Goal: Task Accomplishment & Management: Use online tool/utility

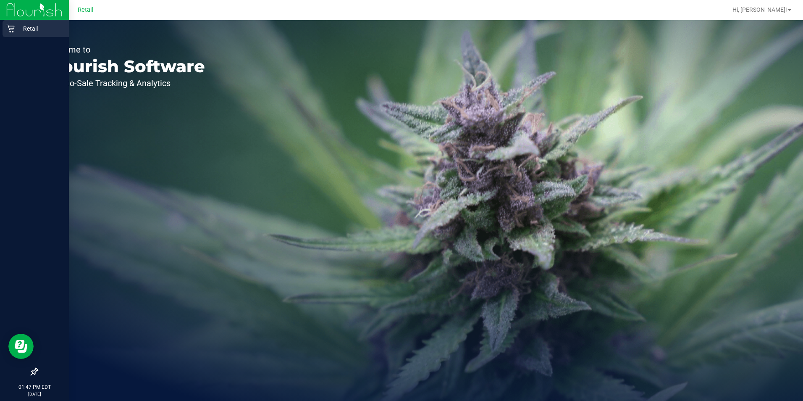
click at [21, 29] on p "Retail" at bounding box center [40, 29] width 50 height 10
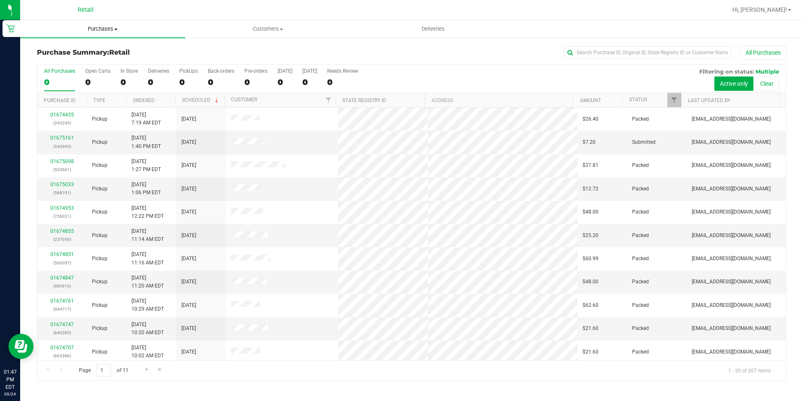
click at [105, 24] on uib-tab-heading "Purchases Summary of purchases Fulfillment All purchases" at bounding box center [102, 29] width 165 height 18
click at [131, 63] on li "Fulfillment" at bounding box center [102, 61] width 165 height 10
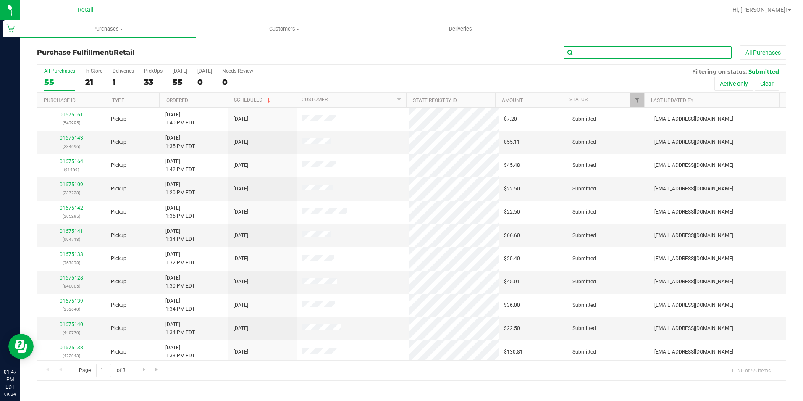
click at [606, 50] on input "text" at bounding box center [648, 52] width 168 height 13
type input "840005"
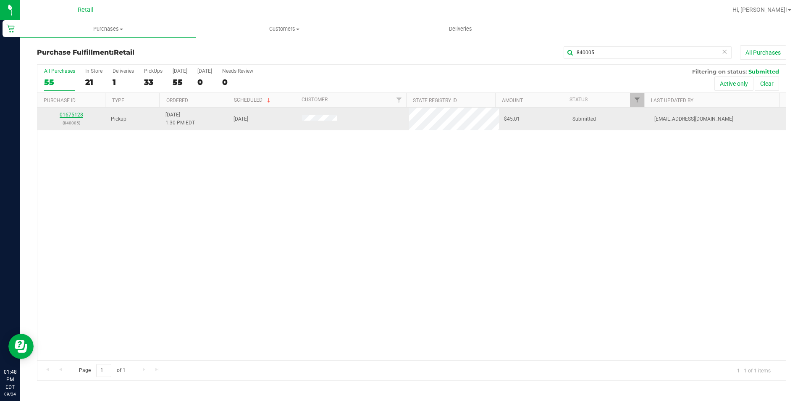
click at [62, 111] on td "01675128 (840005)" at bounding box center [71, 119] width 68 height 23
click at [64, 113] on link "01675128" at bounding box center [72, 115] width 24 height 6
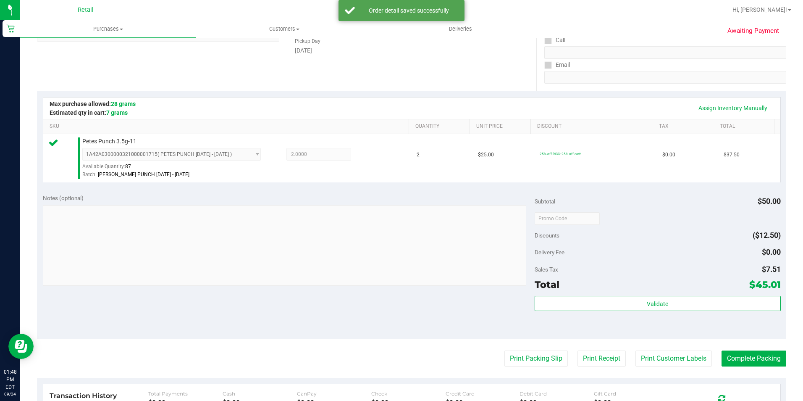
scroll to position [210, 0]
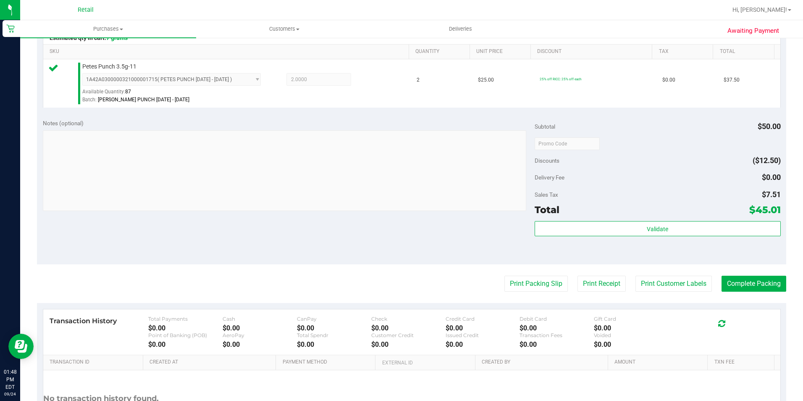
click at [780, 294] on div "Awaiting Payment Back Edit Purchase Cancel Purchase View Profile # 01675128 Med…" at bounding box center [411, 152] width 783 height 650
click at [767, 285] on button "Complete Packing" at bounding box center [754, 284] width 65 height 16
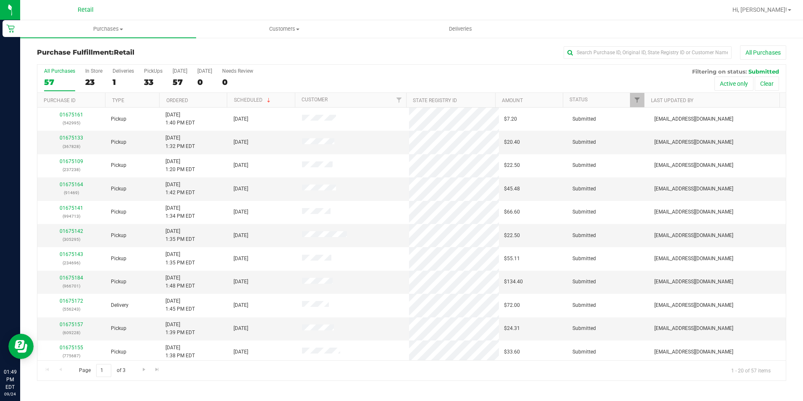
click at [674, 62] on div "Purchase Fulfillment: Retail All Purchases" at bounding box center [412, 54] width 750 height 18
click at [673, 53] on input "text" at bounding box center [648, 52] width 168 height 13
type input "14875"
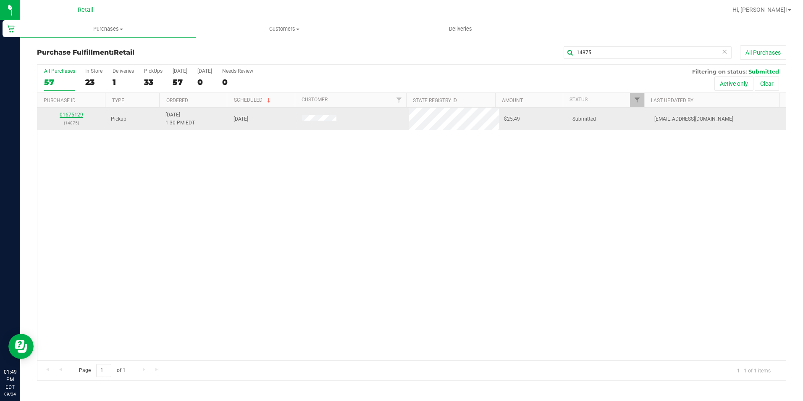
click at [71, 117] on div "01675129 (14875)" at bounding box center [71, 119] width 58 height 16
drag, startPoint x: 71, startPoint y: 117, endPoint x: 68, endPoint y: 114, distance: 4.8
click at [68, 114] on link "01675129" at bounding box center [72, 115] width 24 height 6
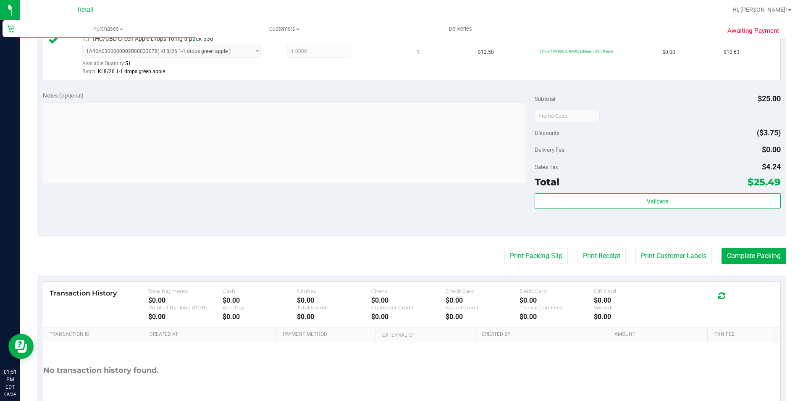
scroll to position [335, 0]
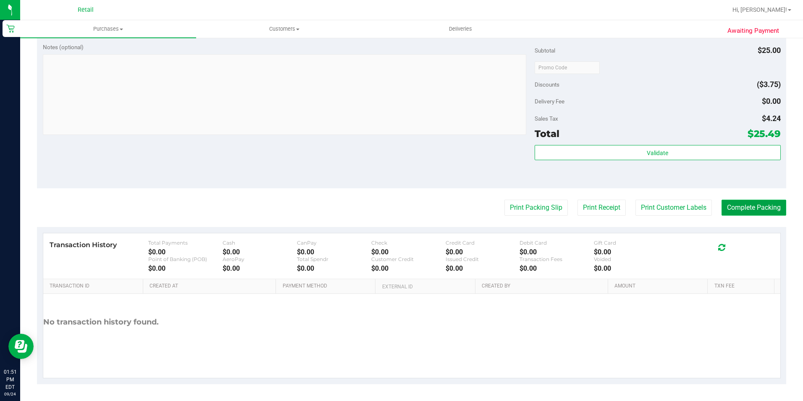
click at [769, 211] on button "Complete Packing" at bounding box center [754, 208] width 65 height 16
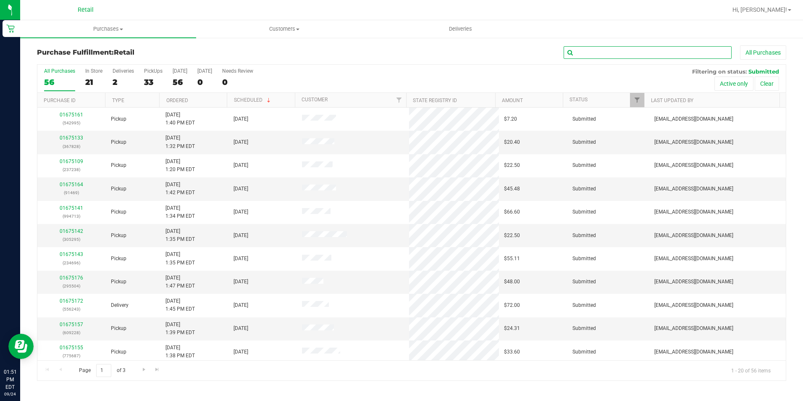
click at [698, 54] on input "text" at bounding box center [648, 52] width 168 height 13
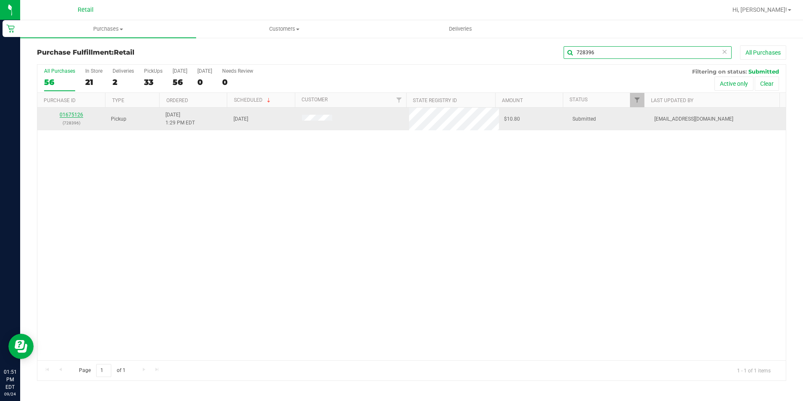
type input "728396"
click at [63, 117] on link "01675126" at bounding box center [72, 115] width 24 height 6
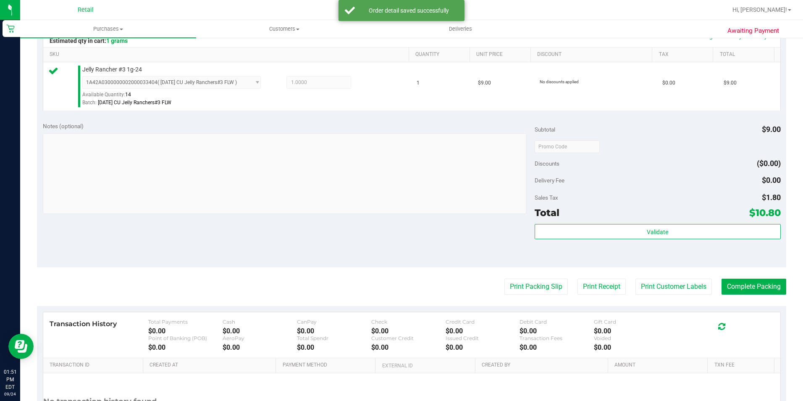
scroll to position [210, 0]
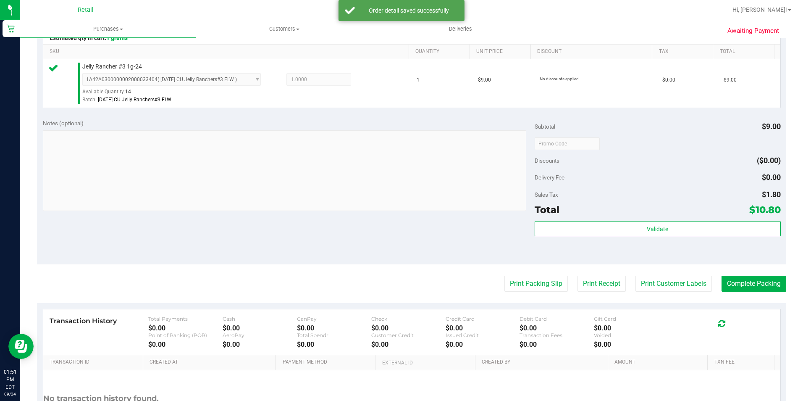
click at [732, 298] on purchase-details "Back Edit Purchase Cancel Purchase View Profile # 01675126 Med | Rec METRC ID: …" at bounding box center [412, 147] width 750 height 625
click at [734, 289] on button "Complete Packing" at bounding box center [754, 284] width 65 height 16
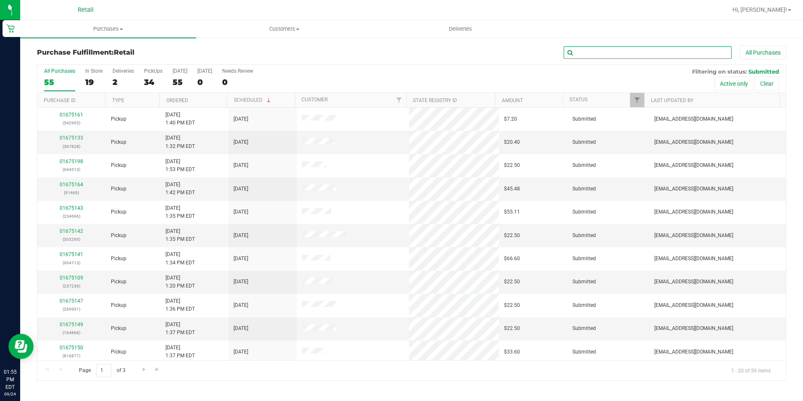
click at [610, 48] on input "text" at bounding box center [648, 52] width 168 height 13
type input "422043"
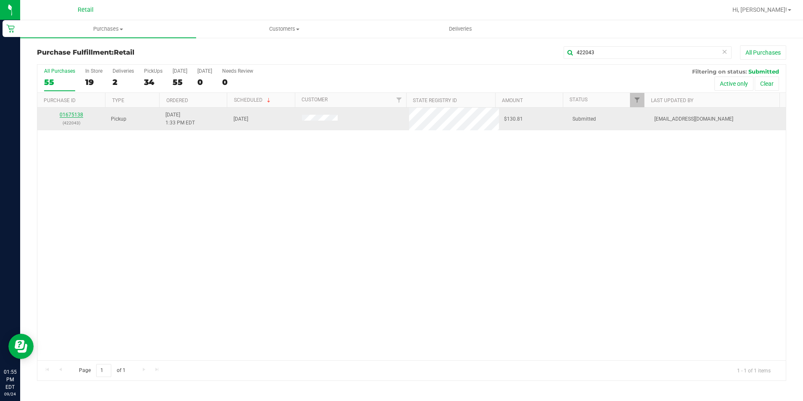
click at [73, 114] on link "01675138" at bounding box center [72, 115] width 24 height 6
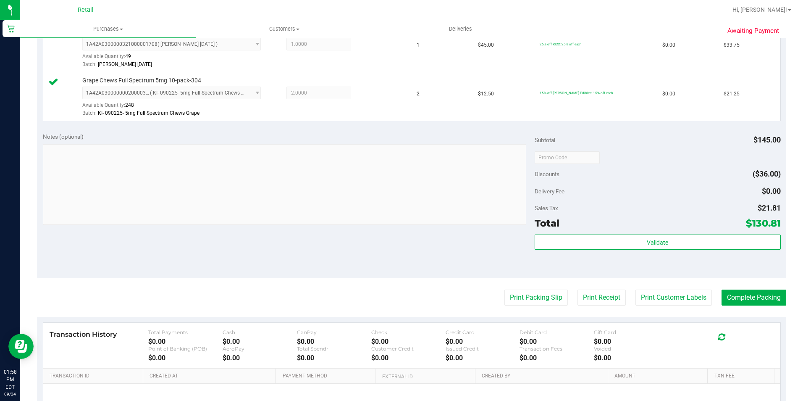
scroll to position [294, 0]
click at [755, 300] on button "Complete Packing" at bounding box center [754, 297] width 65 height 16
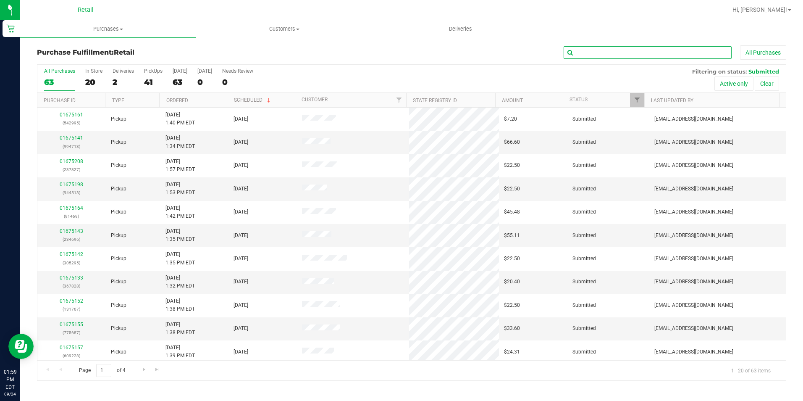
click at [610, 50] on input "text" at bounding box center [648, 52] width 168 height 13
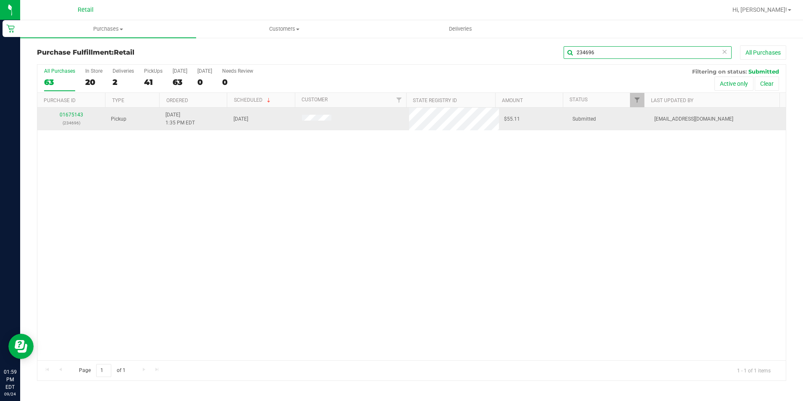
type input "234696"
click at [73, 118] on div "01675143 (234696)" at bounding box center [71, 119] width 58 height 16
click at [61, 114] on link "01675143" at bounding box center [72, 115] width 24 height 6
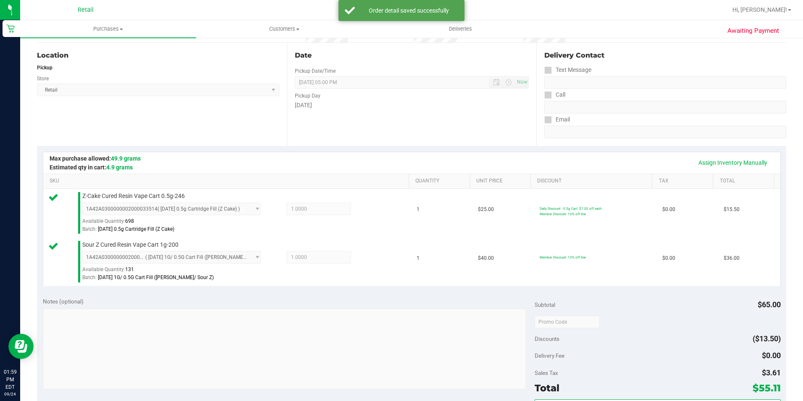
scroll to position [252, 0]
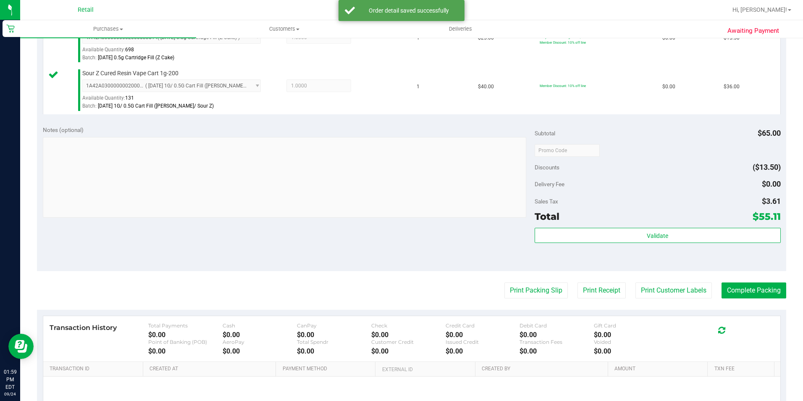
click at [769, 300] on purchase-details "Back Edit Purchase Cancel Purchase View Profile # 01675143 Med | Rec METRC ID: …" at bounding box center [412, 130] width 750 height 674
click at [769, 298] on button "Complete Packing" at bounding box center [754, 290] width 65 height 16
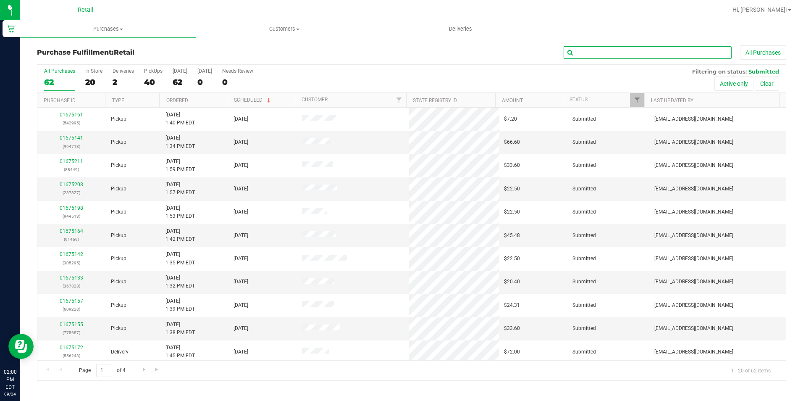
click at [592, 58] on input "text" at bounding box center [648, 52] width 168 height 13
type input "229115"
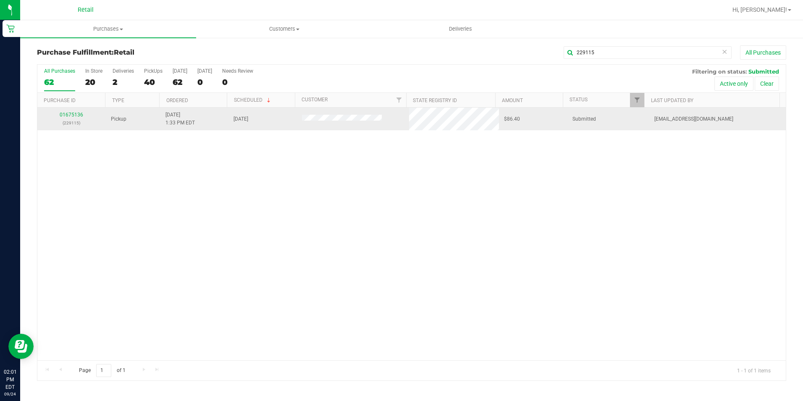
click at [66, 118] on div "01675136 (229115)" at bounding box center [71, 119] width 58 height 16
click at [63, 117] on link "01675136" at bounding box center [72, 115] width 24 height 6
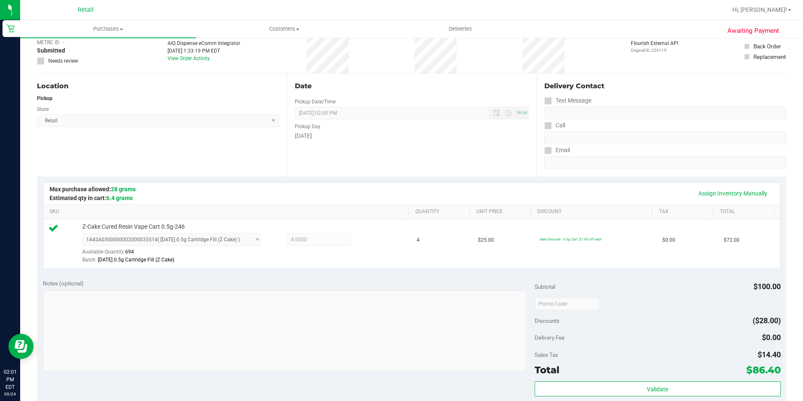
scroll to position [210, 0]
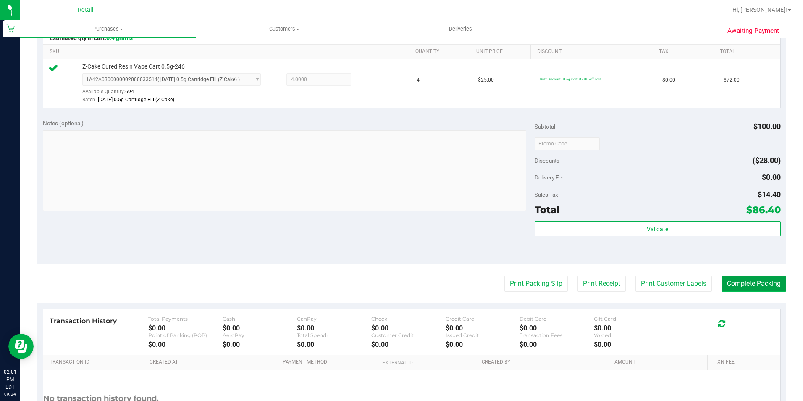
click at [756, 288] on button "Complete Packing" at bounding box center [754, 284] width 65 height 16
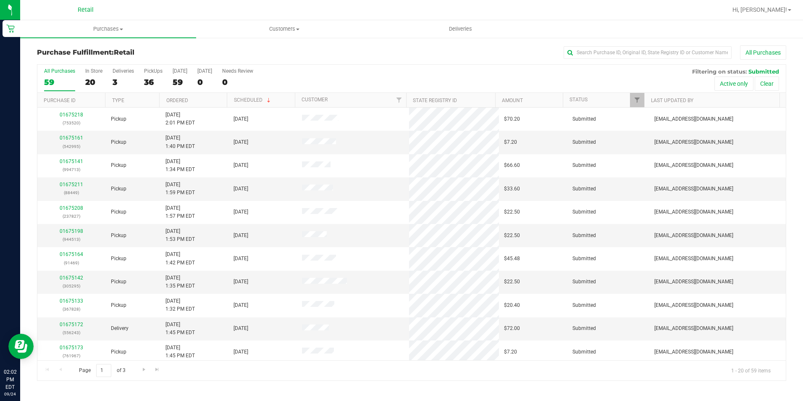
click at [641, 44] on div "Purchase Fulfillment: Retail All Purchases All Purchases 59 In Store 20 Deliver…" at bounding box center [411, 213] width 783 height 352
click at [607, 53] on input "text" at bounding box center [648, 52] width 168 height 13
type input "609228"
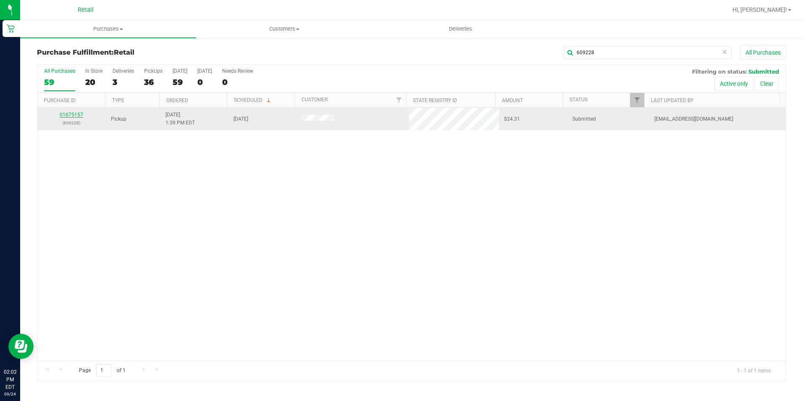
click at [72, 116] on link "01675157" at bounding box center [72, 115] width 24 height 6
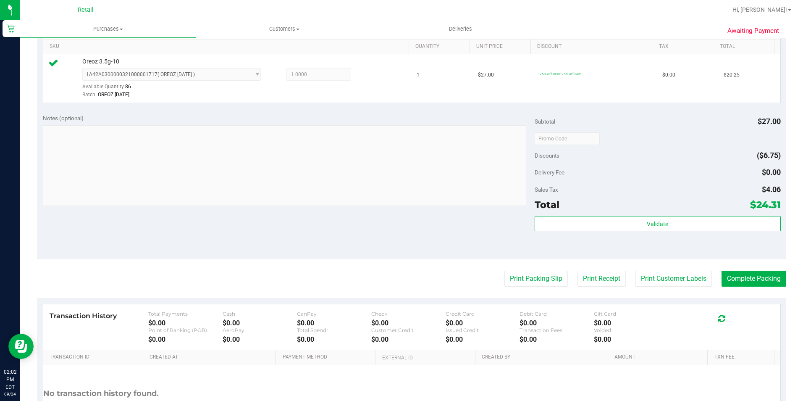
scroll to position [286, 0]
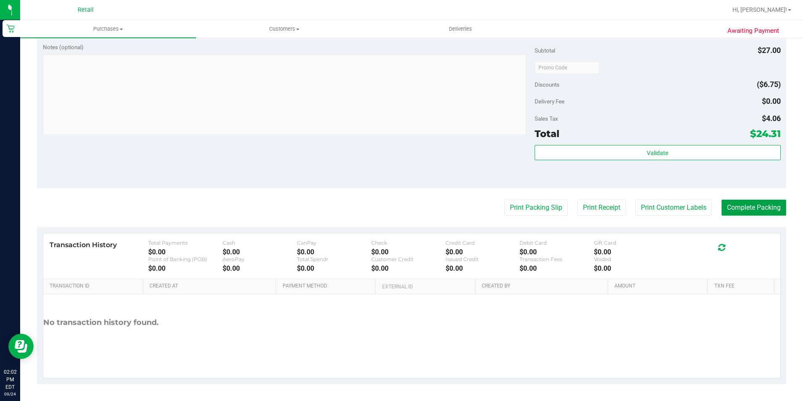
click at [776, 200] on button "Complete Packing" at bounding box center [754, 208] width 65 height 16
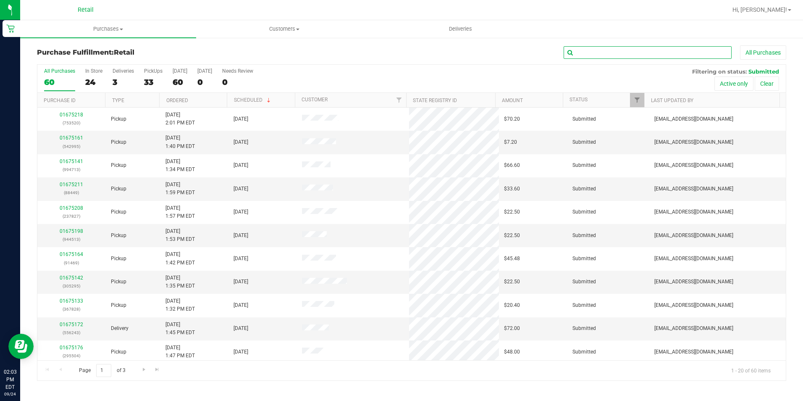
click at [664, 47] on input "text" at bounding box center [648, 52] width 168 height 13
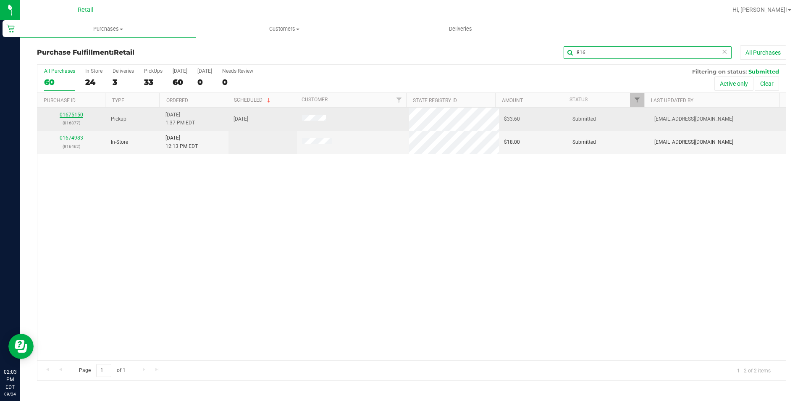
type input "816"
click at [77, 116] on link "01675150" at bounding box center [72, 115] width 24 height 6
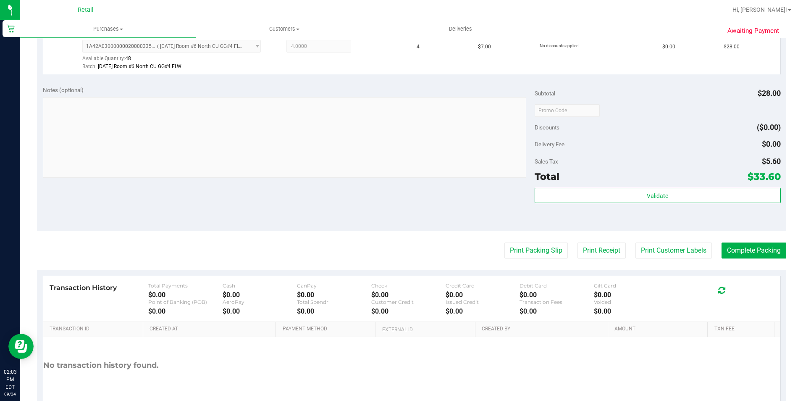
scroll to position [252, 0]
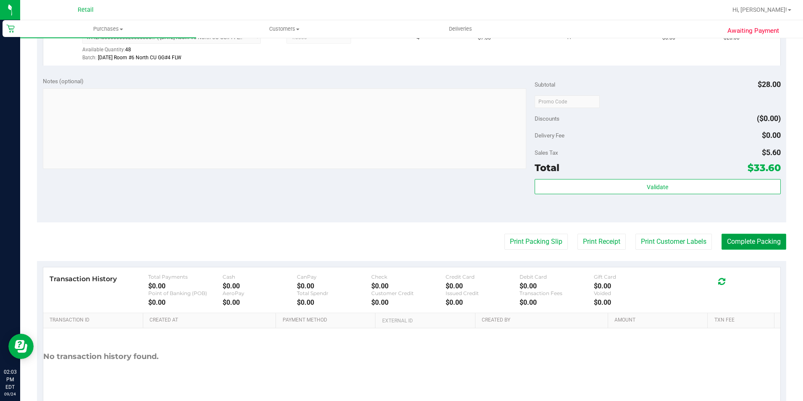
click at [754, 239] on button "Complete Packing" at bounding box center [754, 242] width 65 height 16
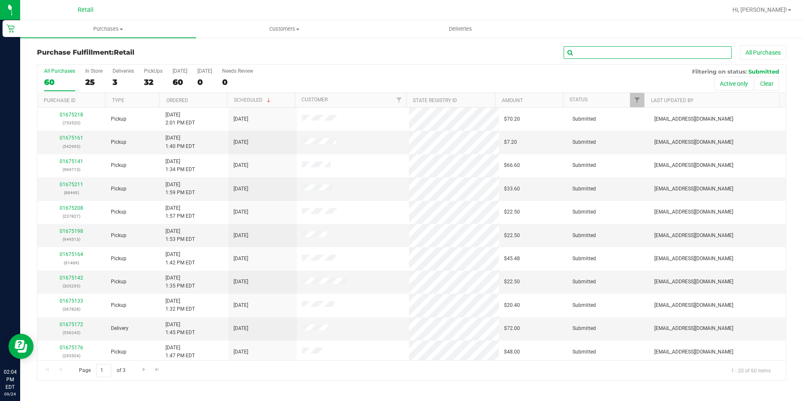
click at [656, 52] on input "text" at bounding box center [648, 52] width 168 height 13
type input "865892"
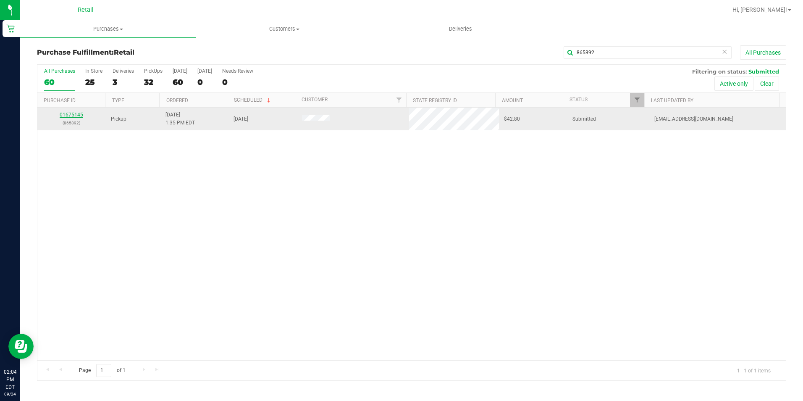
click at [79, 116] on link "01675145" at bounding box center [72, 115] width 24 height 6
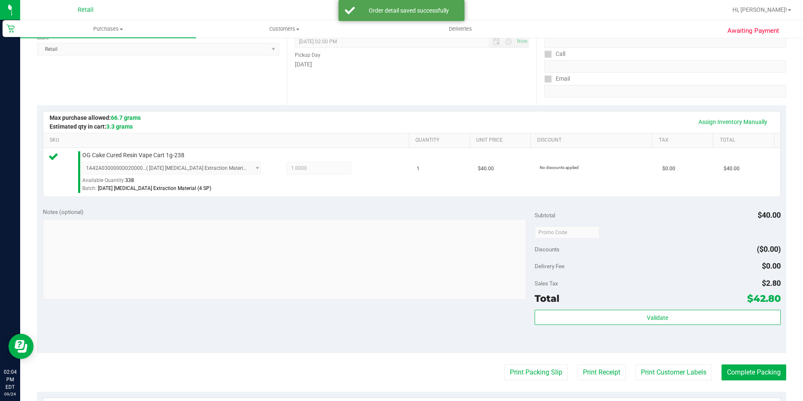
scroll to position [252, 0]
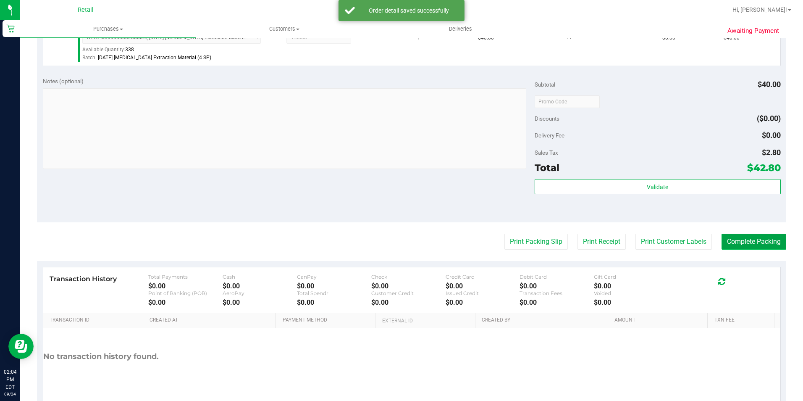
click at [749, 248] on button "Complete Packing" at bounding box center [754, 242] width 65 height 16
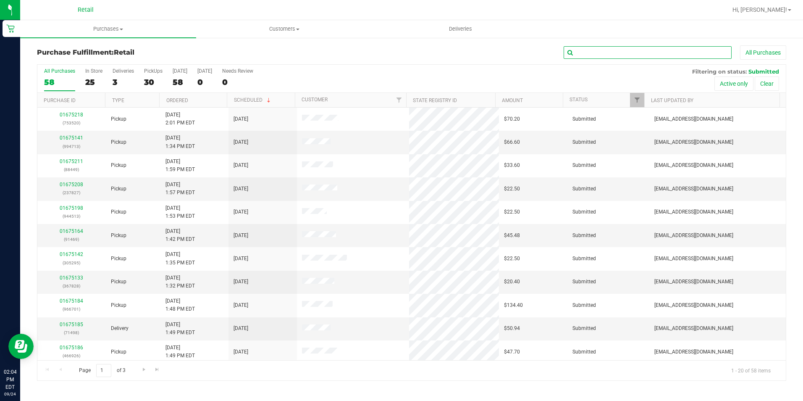
click at [598, 49] on input "text" at bounding box center [648, 52] width 168 height 13
type input "775687"
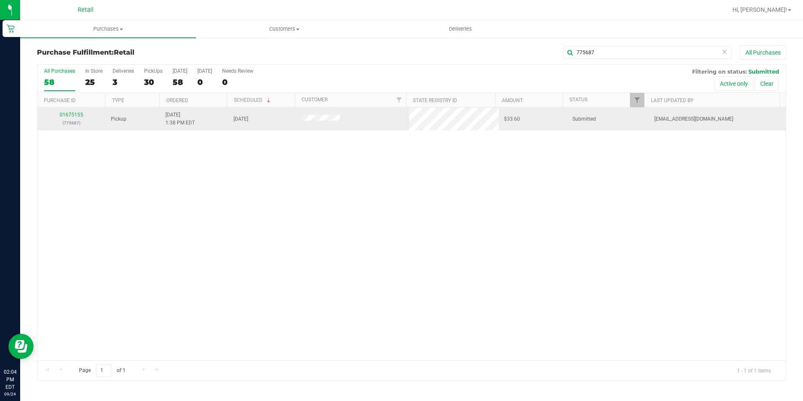
click at [72, 118] on div "01675155 (775687)" at bounding box center [71, 119] width 58 height 16
click at [71, 116] on link "01675155" at bounding box center [72, 115] width 24 height 6
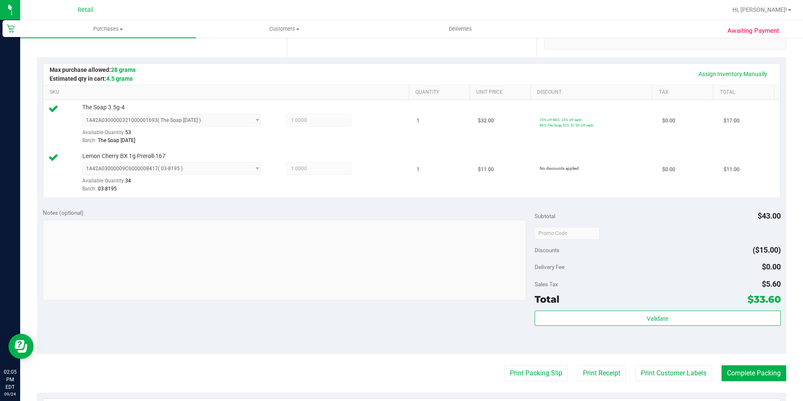
scroll to position [210, 0]
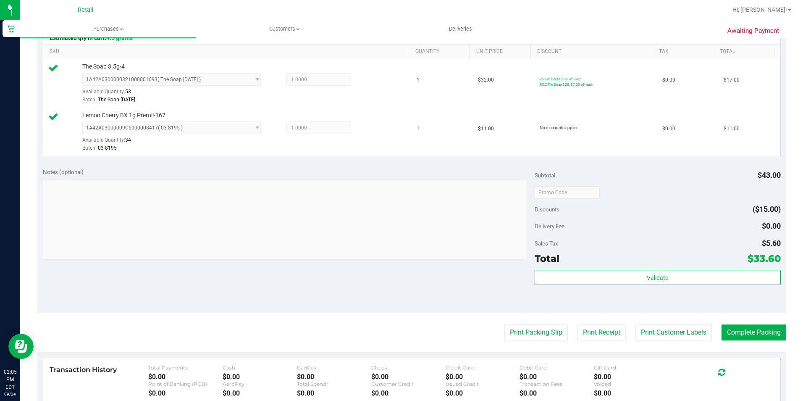
drag, startPoint x: 793, startPoint y: 334, endPoint x: 780, endPoint y: 338, distance: 13.8
click at [791, 335] on div "Awaiting Payment Back Edit Purchase Cancel Purchase View Profile # 01675155 Med…" at bounding box center [411, 176] width 783 height 699
click at [759, 338] on button "Complete Packing" at bounding box center [754, 332] width 65 height 16
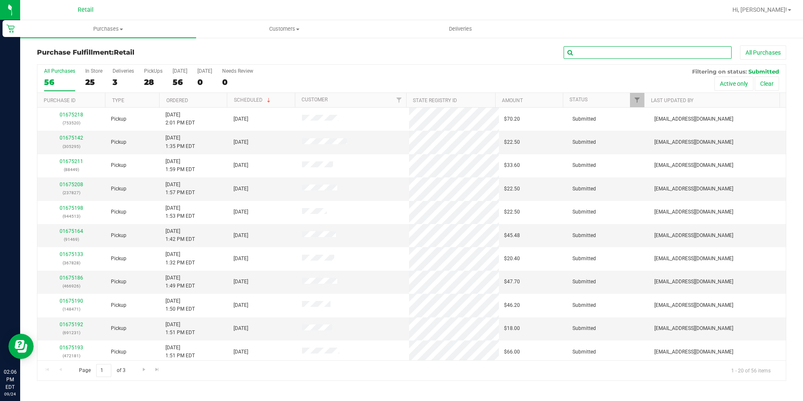
click at [648, 56] on input "text" at bounding box center [648, 52] width 168 height 13
type input "219215"
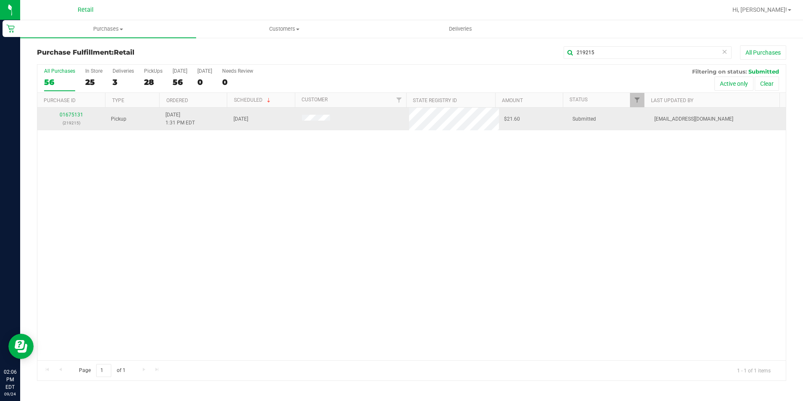
click at [72, 111] on div "01675131 (219215)" at bounding box center [71, 119] width 58 height 16
click at [73, 119] on p "(219215)" at bounding box center [71, 123] width 58 height 8
click at [74, 113] on link "01675131" at bounding box center [72, 115] width 24 height 6
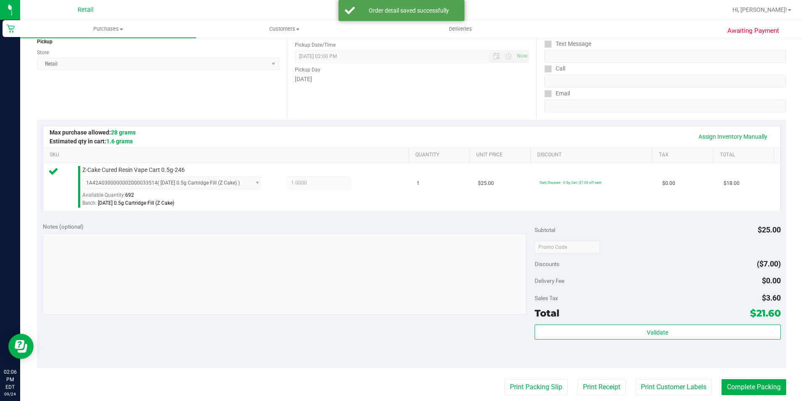
scroll to position [168, 0]
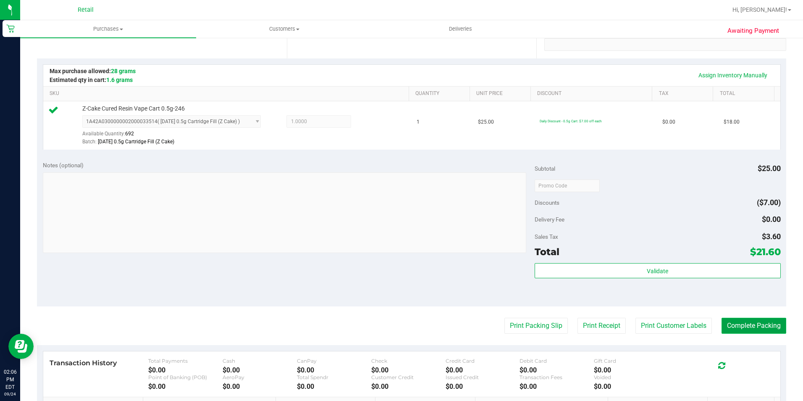
click at [730, 328] on button "Complete Packing" at bounding box center [754, 326] width 65 height 16
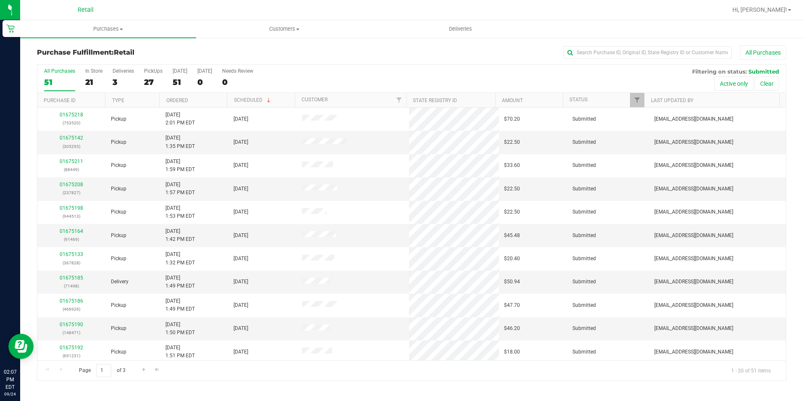
click at [640, 61] on div "Purchase Fulfillment: Retail All Purchases" at bounding box center [412, 54] width 750 height 18
click at [635, 52] on input "text" at bounding box center [648, 52] width 168 height 13
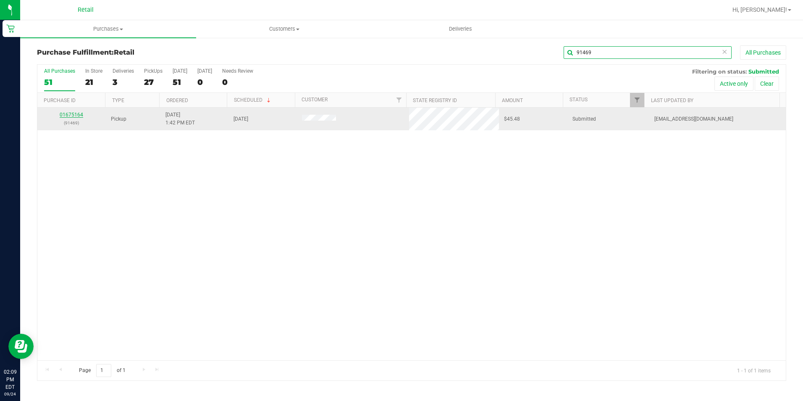
type input "91469"
click at [77, 113] on link "01675164" at bounding box center [72, 115] width 24 height 6
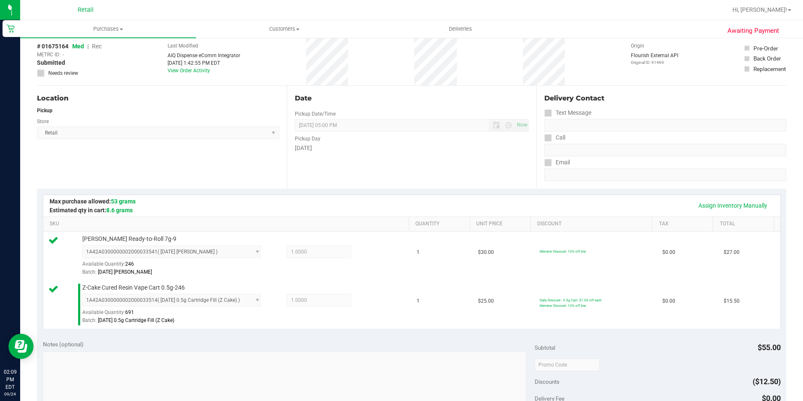
scroll to position [168, 0]
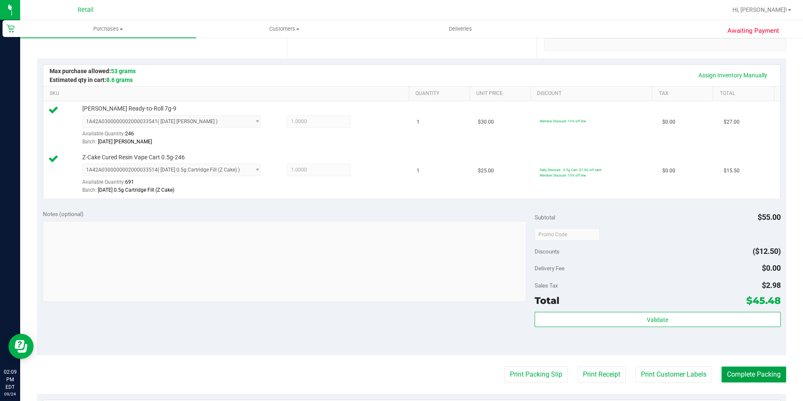
click at [748, 373] on button "Complete Packing" at bounding box center [754, 374] width 65 height 16
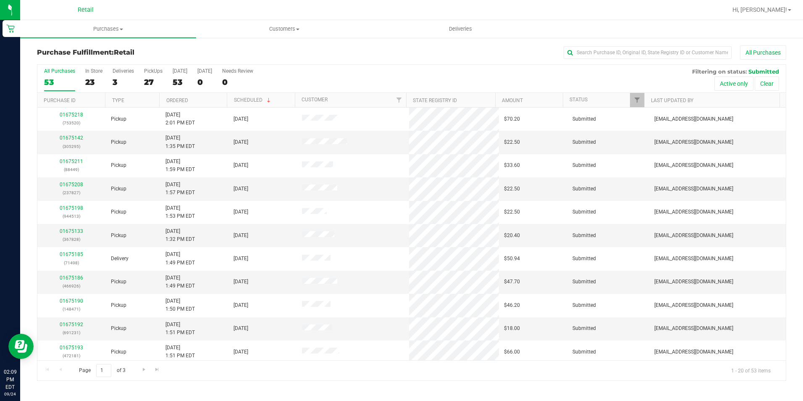
click at [687, 42] on div "Purchase Fulfillment: Retail All Purchases All Purchases 53 In Store 23 Deliver…" at bounding box center [411, 213] width 783 height 352
click at [669, 50] on div "Purchase Fulfillment: Retail All Purchases All Purchases 53 In Store 23 Deliver…" at bounding box center [411, 213] width 783 height 352
click at [669, 50] on input "text" at bounding box center [648, 52] width 168 height 13
type input "966701"
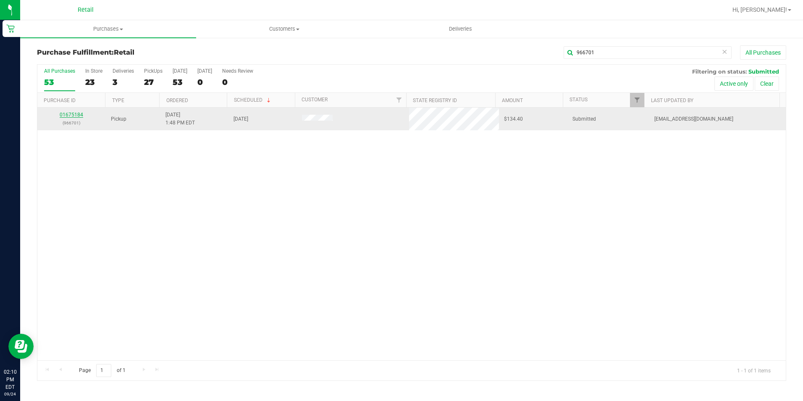
click at [76, 112] on link "01675184" at bounding box center [72, 115] width 24 height 6
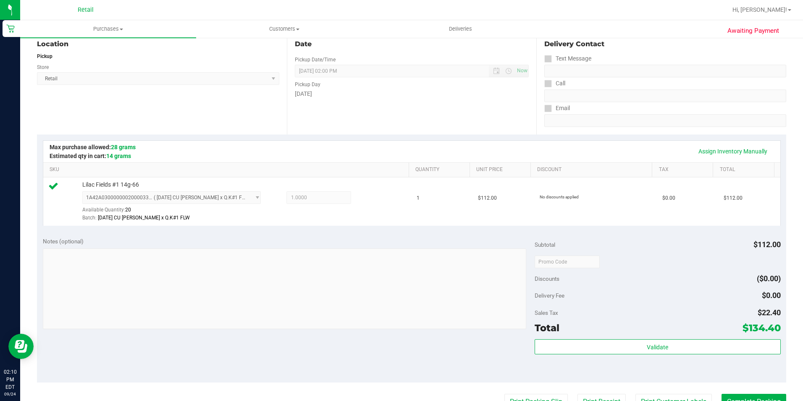
scroll to position [168, 0]
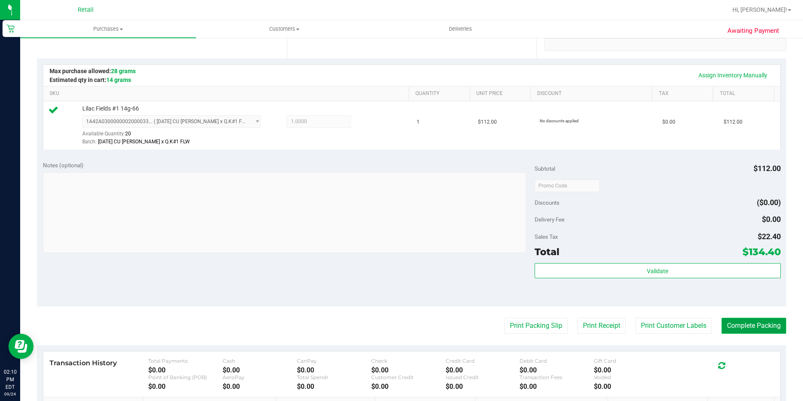
click at [759, 330] on button "Complete Packing" at bounding box center [754, 326] width 65 height 16
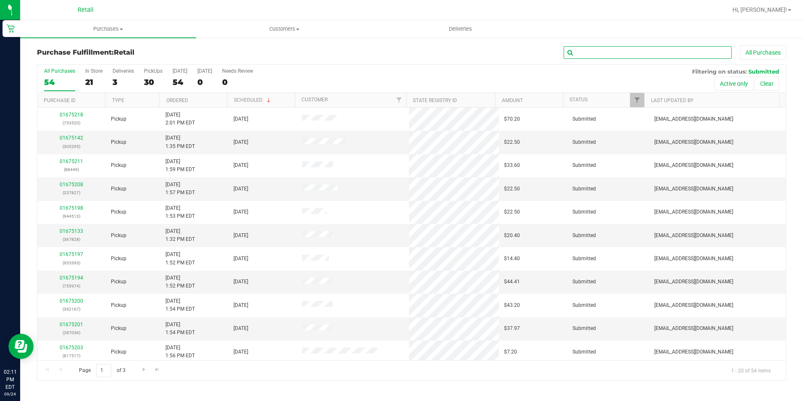
click at [637, 58] on input "text" at bounding box center [648, 52] width 168 height 13
type input "367828"
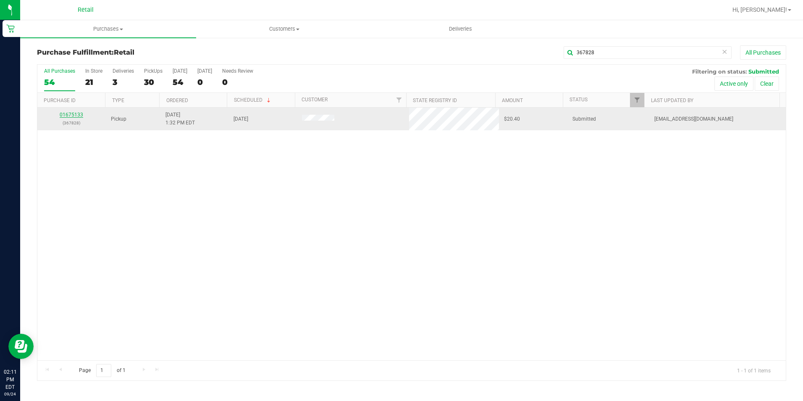
click at [66, 115] on link "01675133" at bounding box center [72, 115] width 24 height 6
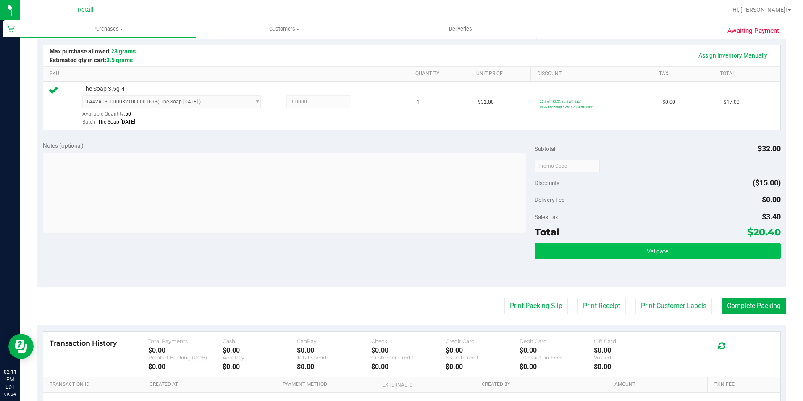
scroll to position [210, 0]
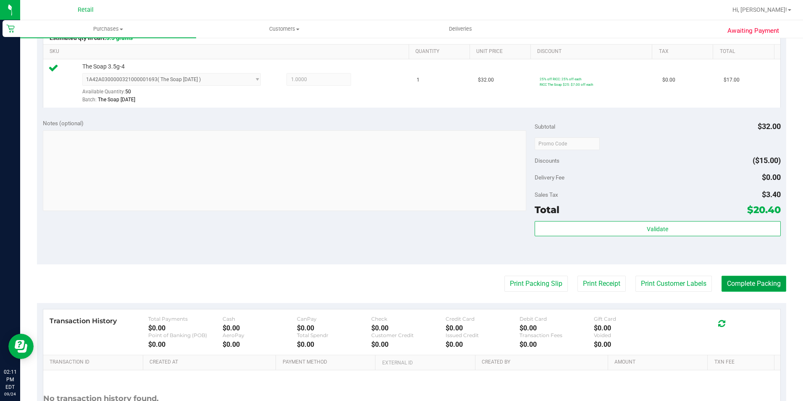
click at [732, 287] on button "Complete Packing" at bounding box center [754, 284] width 65 height 16
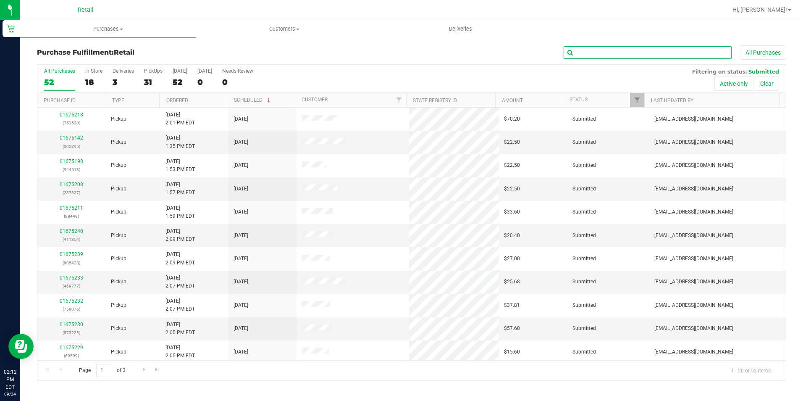
click at [609, 48] on input "text" at bounding box center [648, 52] width 168 height 13
type input "425005"
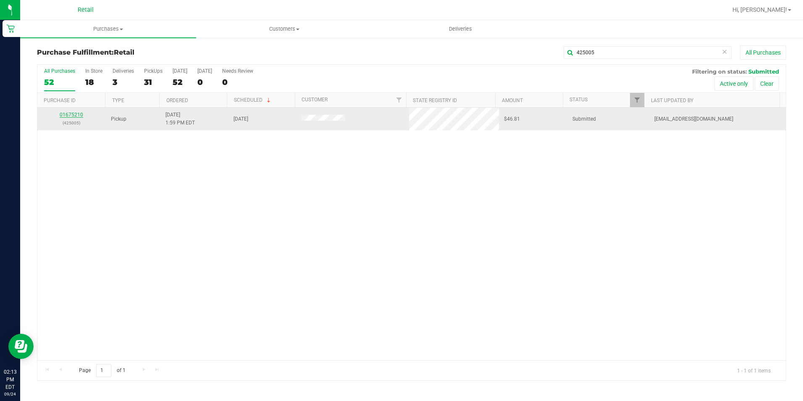
click at [70, 115] on link "01675210" at bounding box center [72, 115] width 24 height 6
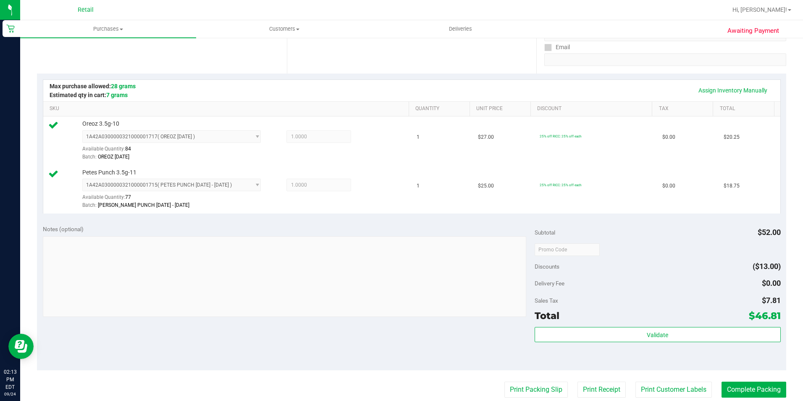
scroll to position [335, 0]
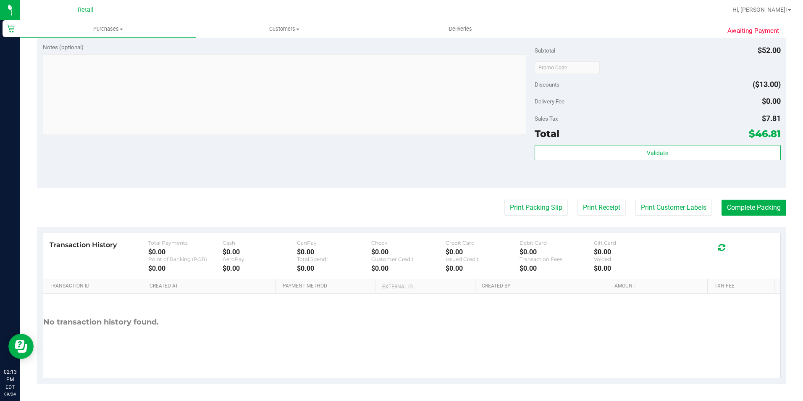
click at [752, 199] on purchase-details "Back Edit Purchase Cancel Purchase View Profile # 01675210 Med | Rec METRC ID: …" at bounding box center [412, 47] width 750 height 674
click at [750, 207] on button "Complete Packing" at bounding box center [754, 208] width 65 height 16
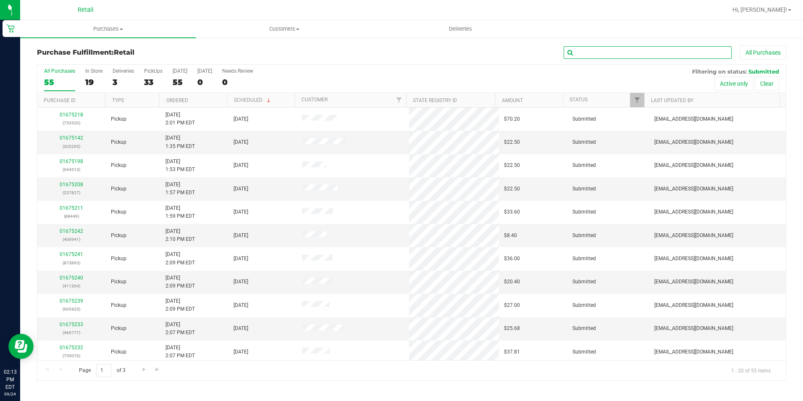
click at [632, 48] on input "text" at bounding box center [648, 52] width 168 height 13
type input "237827"
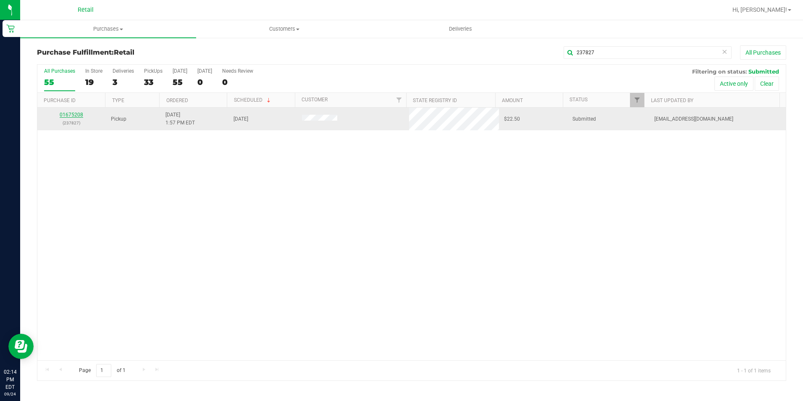
click at [72, 115] on link "01675208" at bounding box center [72, 115] width 24 height 6
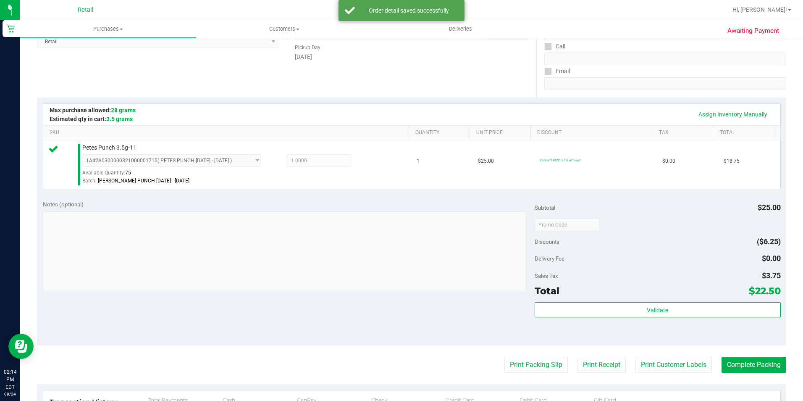
scroll to position [252, 0]
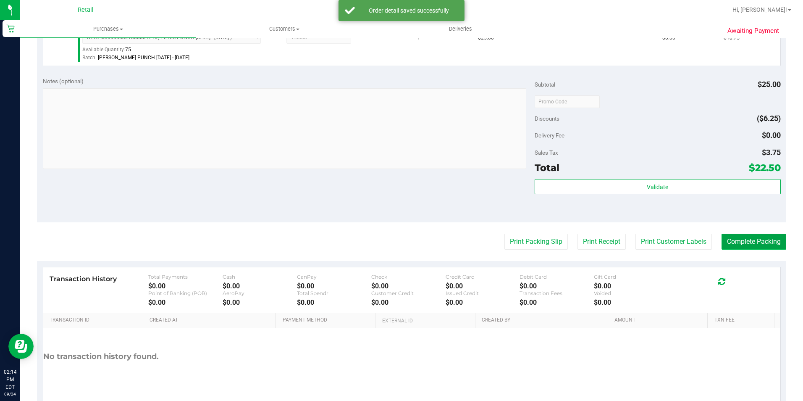
click at [749, 244] on button "Complete Packing" at bounding box center [754, 242] width 65 height 16
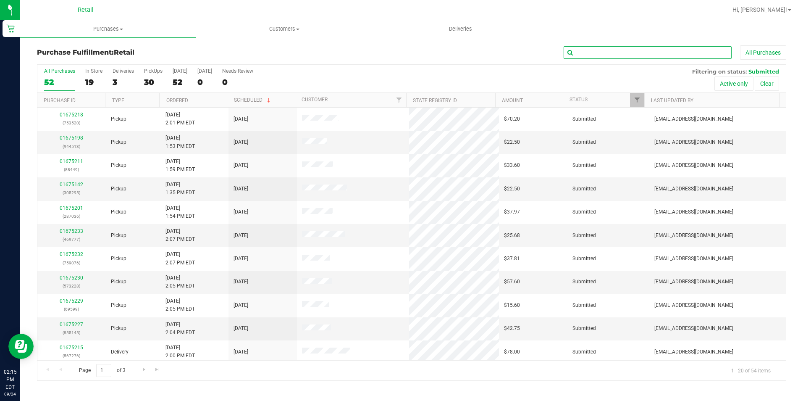
click at [631, 46] on input "text" at bounding box center [648, 52] width 168 height 13
type input "817517"
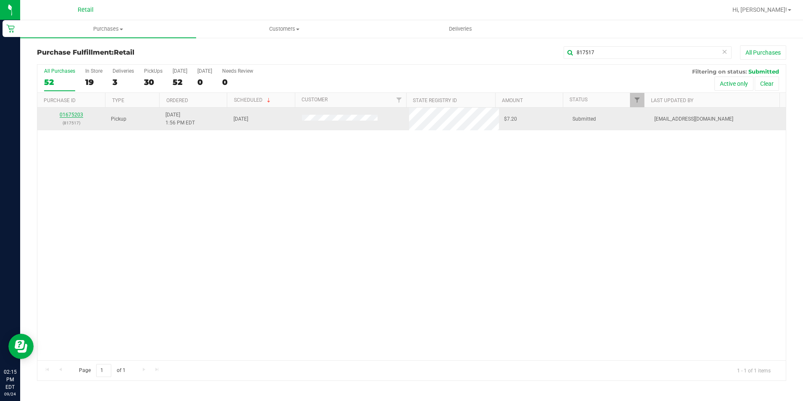
click at [70, 116] on link "01675203" at bounding box center [72, 115] width 24 height 6
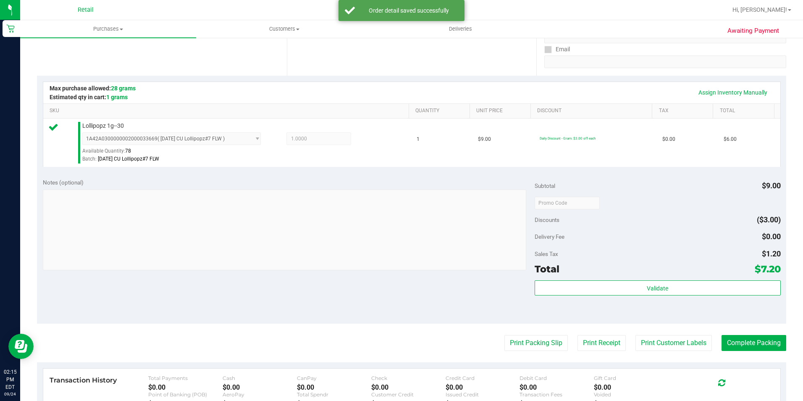
scroll to position [252, 0]
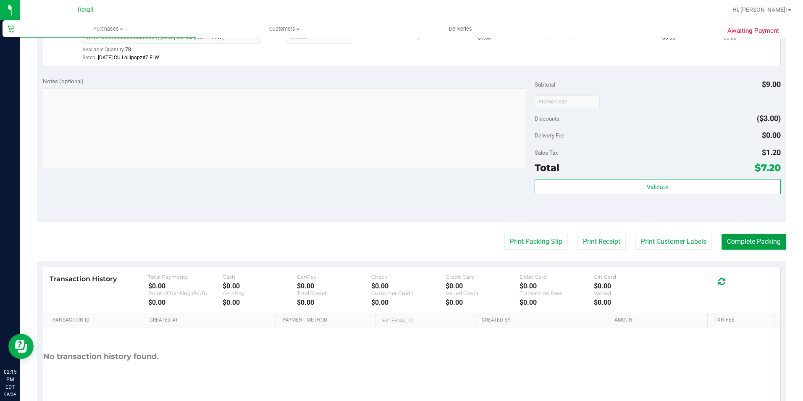
click at [730, 249] on button "Complete Packing" at bounding box center [754, 242] width 65 height 16
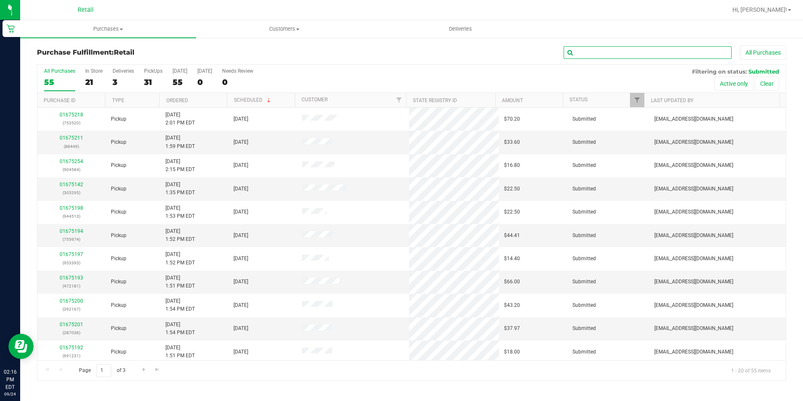
click at [638, 54] on input "text" at bounding box center [648, 52] width 168 height 13
type input "164868"
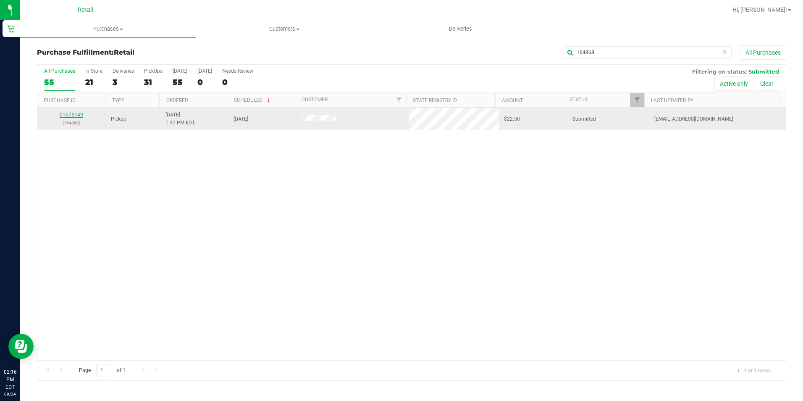
click at [78, 112] on link "01675149" at bounding box center [72, 115] width 24 height 6
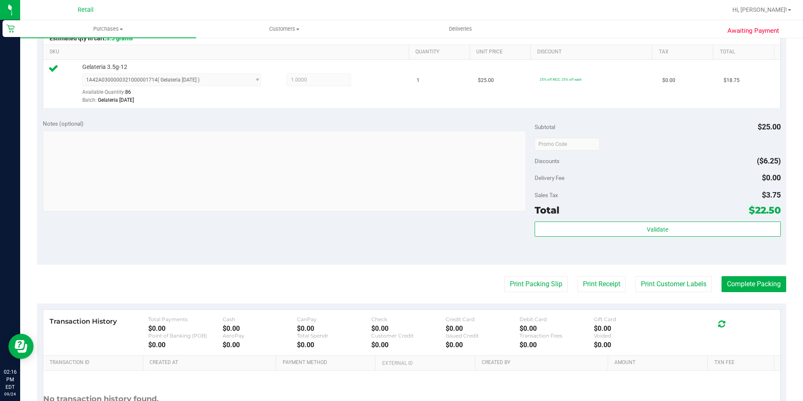
scroll to position [210, 0]
drag, startPoint x: 763, startPoint y: 285, endPoint x: 777, endPoint y: 285, distance: 14.3
click at [763, 285] on button "Complete Packing" at bounding box center [754, 284] width 65 height 16
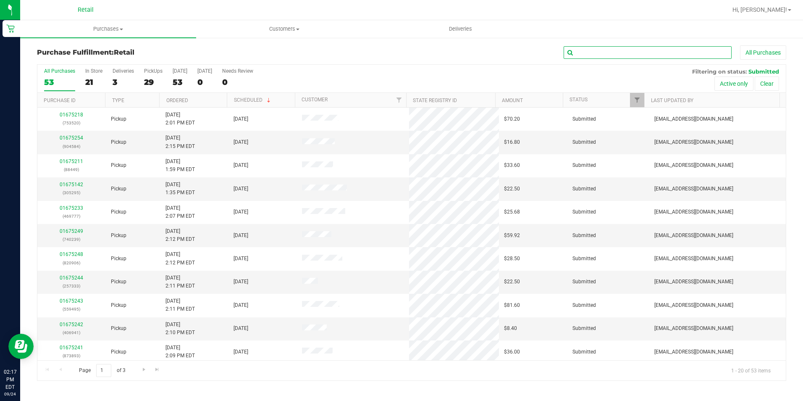
click at [597, 58] on input "text" at bounding box center [648, 52] width 168 height 13
type input "305295"
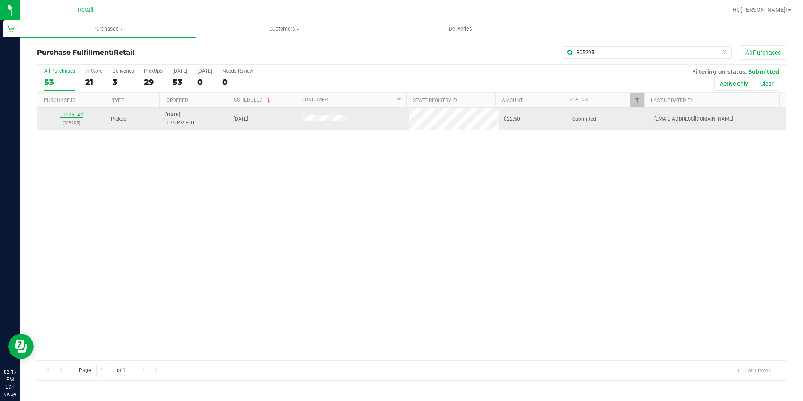
click at [71, 114] on link "01675142" at bounding box center [72, 115] width 24 height 6
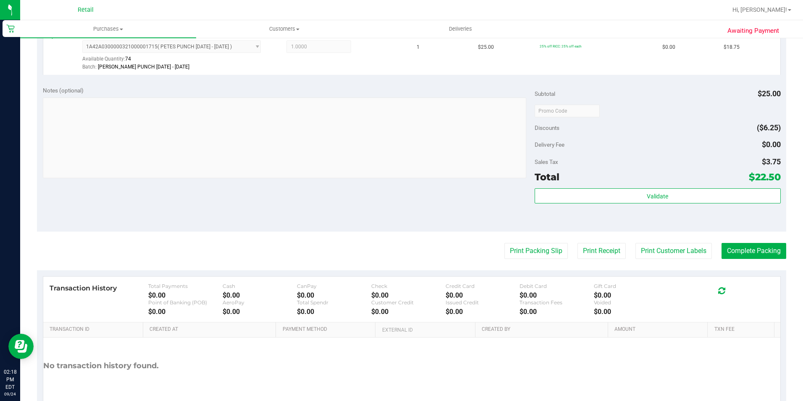
scroll to position [286, 0]
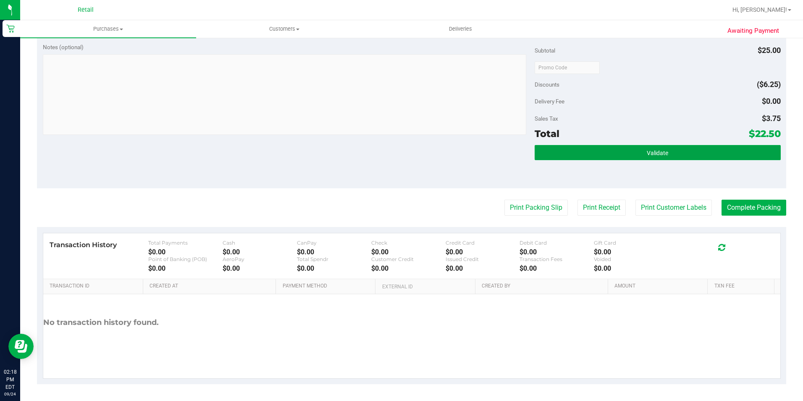
drag, startPoint x: 573, startPoint y: 155, endPoint x: 587, endPoint y: 308, distance: 154.0
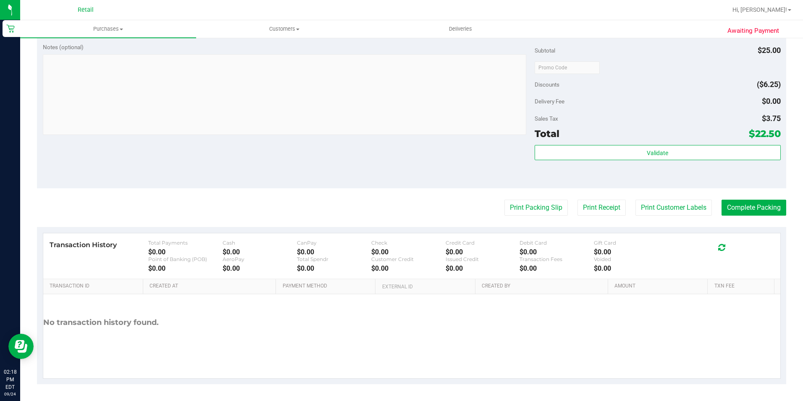
drag, startPoint x: 587, startPoint y: 308, endPoint x: 477, endPoint y: 150, distance: 192.3
click at [477, 150] on div "Notes (optional) Subtotal $25.00 Discounts ($6.25) Delivery Fee $0.00 Sales Tax…" at bounding box center [412, 112] width 750 height 151
click at [743, 203] on button "Complete Packing" at bounding box center [754, 208] width 65 height 16
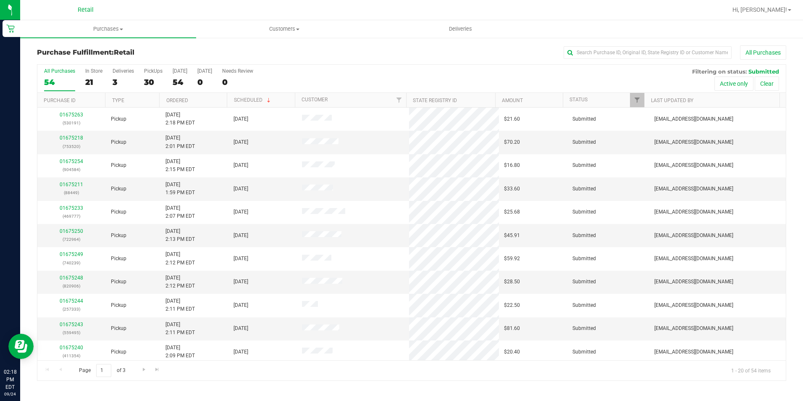
click at [609, 44] on div "Purchase Fulfillment: Retail All Purchases All Purchases 54 In Store 21 Deliver…" at bounding box center [411, 213] width 783 height 352
click at [598, 51] on input "text" at bounding box center [648, 52] width 168 height 13
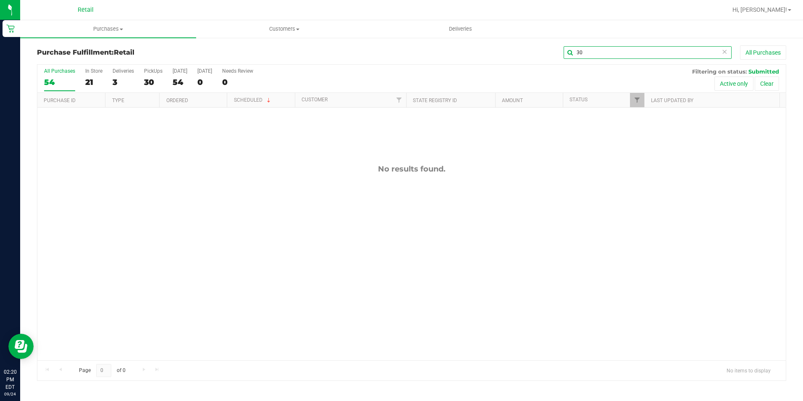
type input "3"
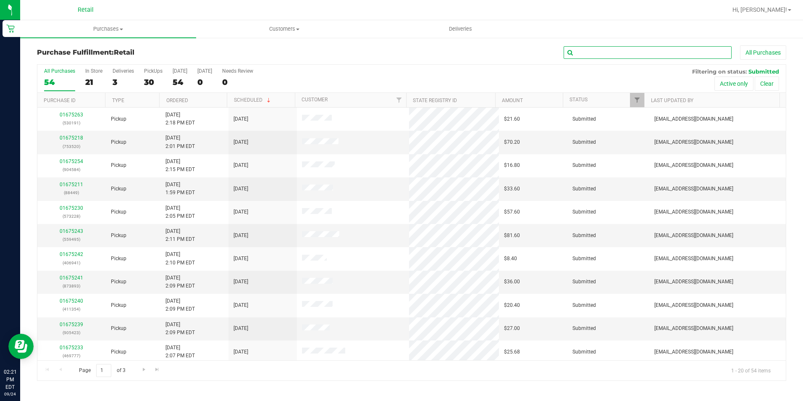
click at [610, 48] on input "text" at bounding box center [648, 52] width 168 height 13
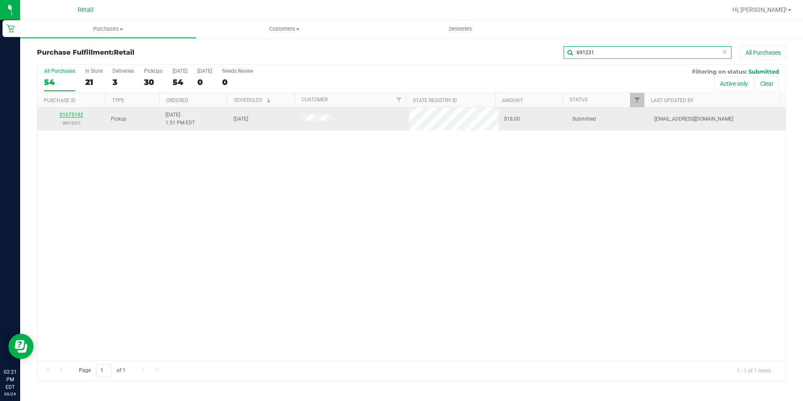
type input "691231"
click at [71, 114] on link "01675192" at bounding box center [72, 115] width 24 height 6
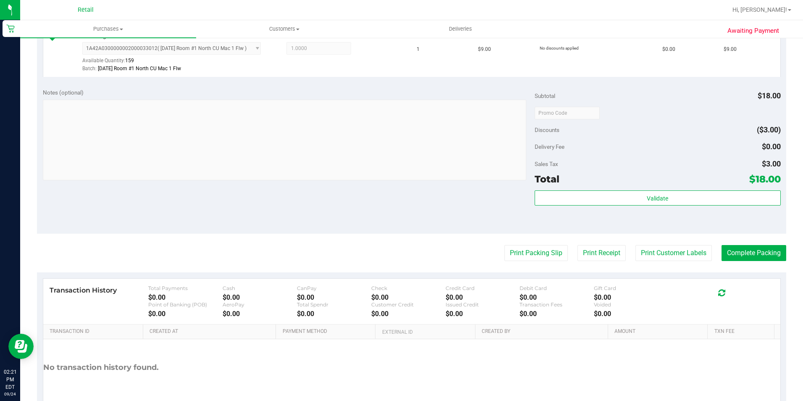
scroll to position [294, 0]
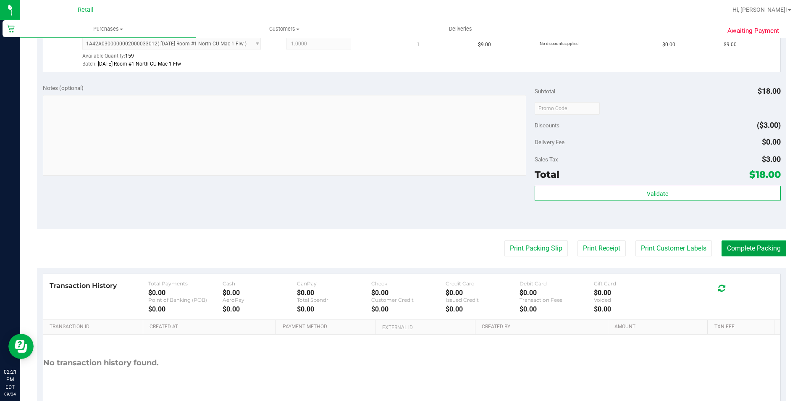
click at [755, 248] on button "Complete Packing" at bounding box center [754, 248] width 65 height 16
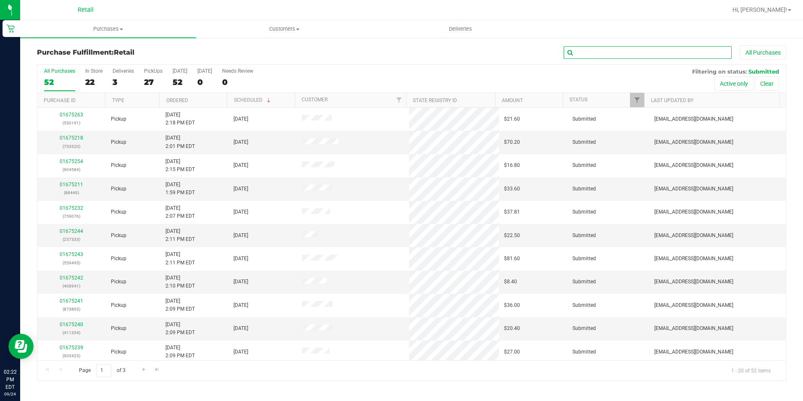
click at [583, 53] on input "text" at bounding box center [648, 52] width 168 height 13
type input "287036"
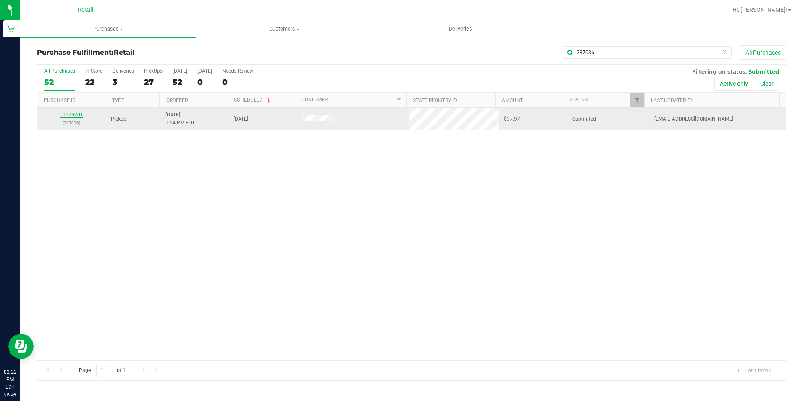
click at [67, 113] on link "01675201" at bounding box center [72, 115] width 24 height 6
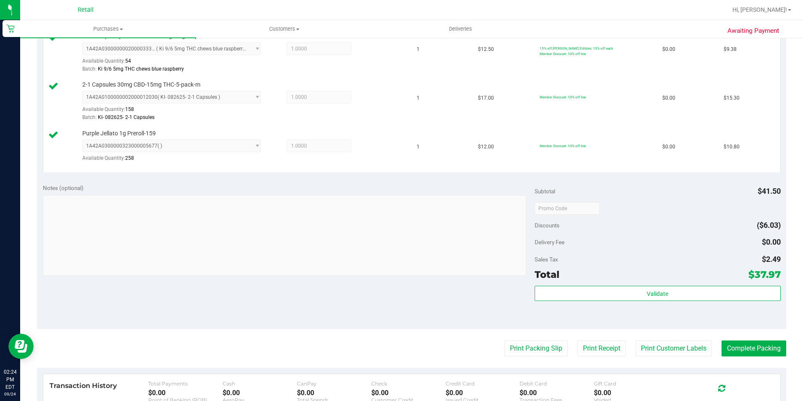
scroll to position [252, 0]
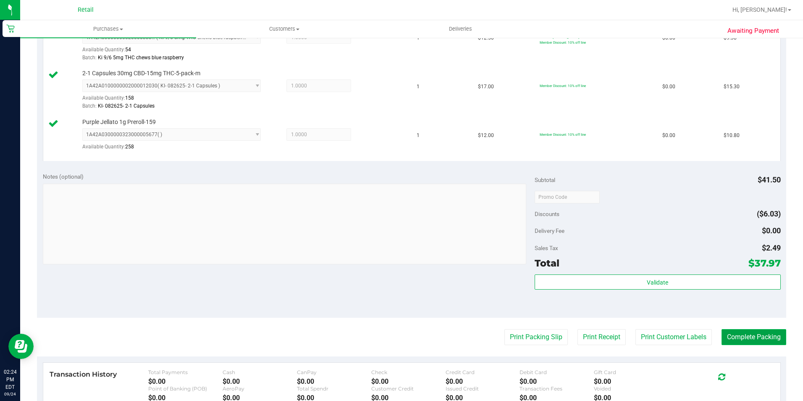
click at [757, 342] on button "Complete Packing" at bounding box center [754, 337] width 65 height 16
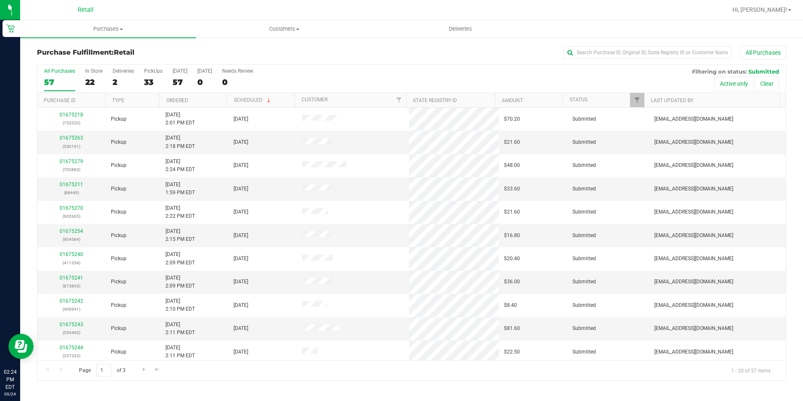
click at [625, 60] on div "Purchase Fulfillment: Retail All Purchases" at bounding box center [412, 54] width 750 height 18
click at [622, 54] on input "text" at bounding box center [648, 52] width 168 height 13
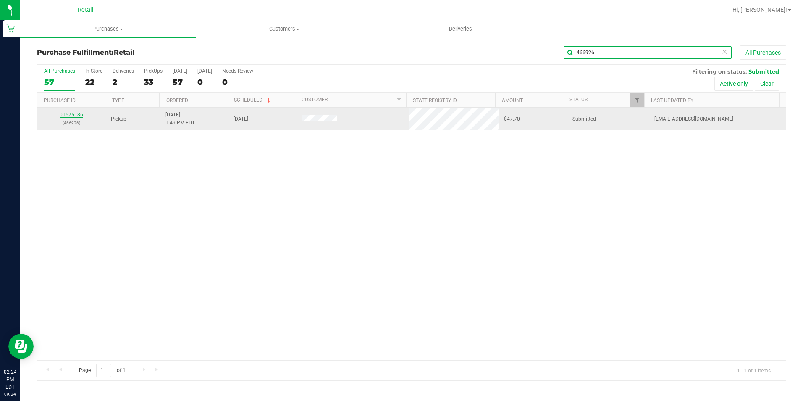
type input "466926"
click at [79, 116] on link "01675186" at bounding box center [72, 115] width 24 height 6
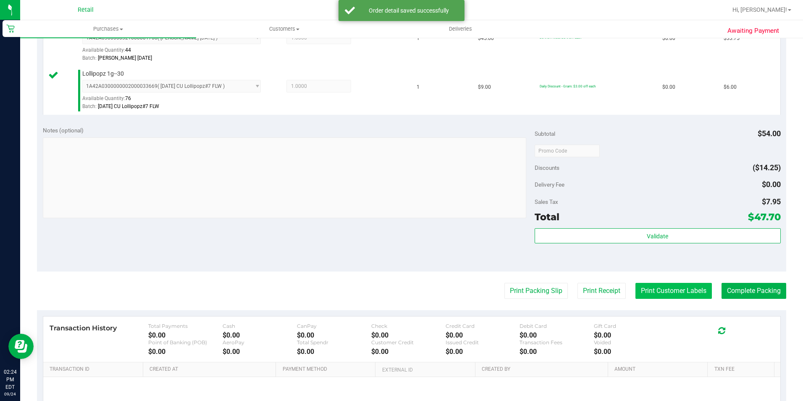
scroll to position [252, 0]
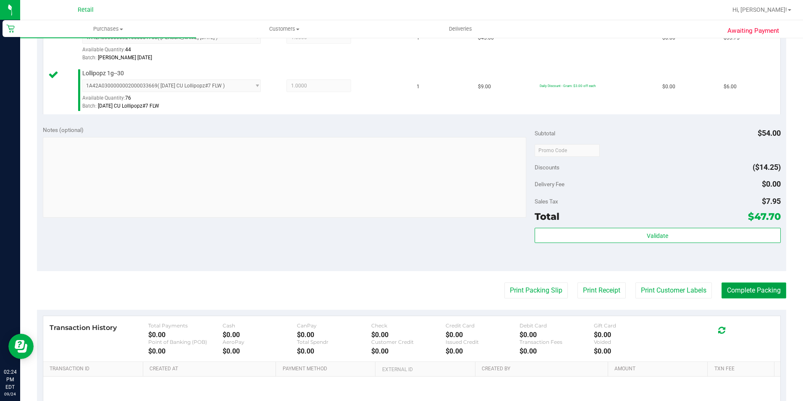
click at [752, 288] on button "Complete Packing" at bounding box center [754, 290] width 65 height 16
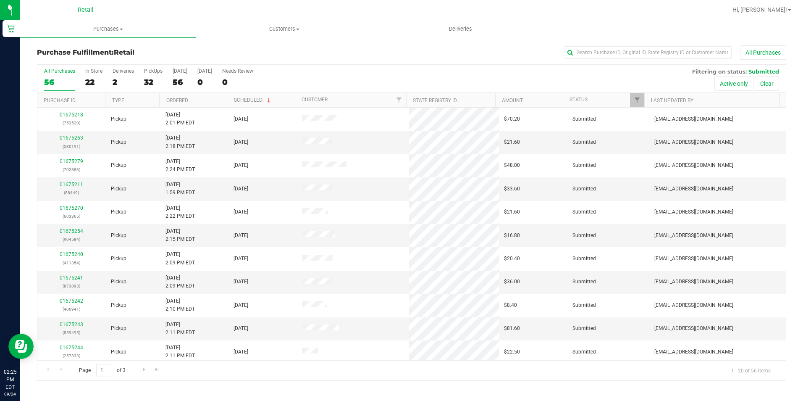
click at [639, 42] on div "Purchase Fulfillment: Retail All Purchases All Purchases 56 In Store 22 Deliver…" at bounding box center [411, 213] width 783 height 352
click at [627, 49] on input "text" at bounding box center [648, 52] width 168 height 13
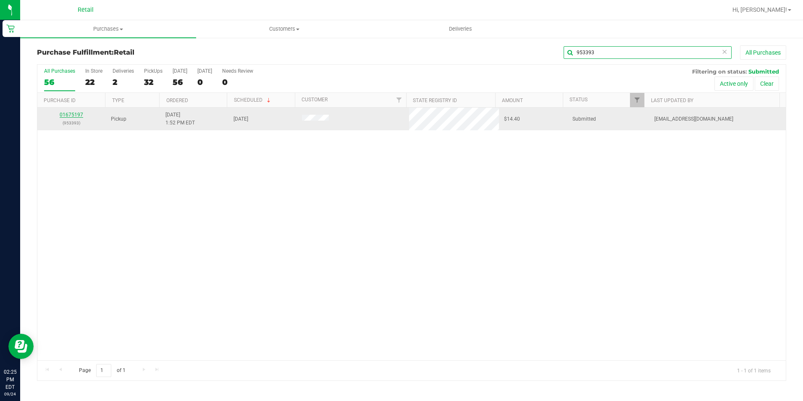
type input "953393"
click at [80, 112] on link "01675197" at bounding box center [72, 115] width 24 height 6
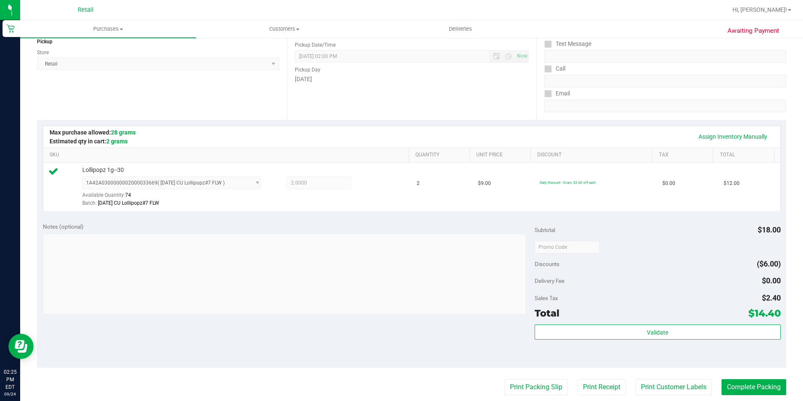
scroll to position [168, 0]
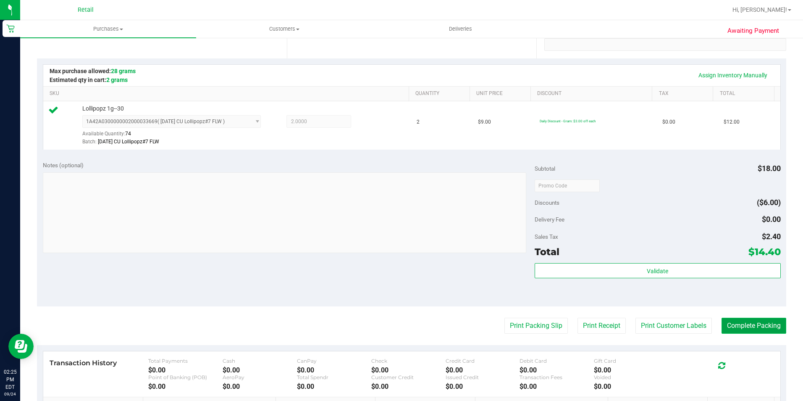
click at [732, 324] on button "Complete Packing" at bounding box center [754, 326] width 65 height 16
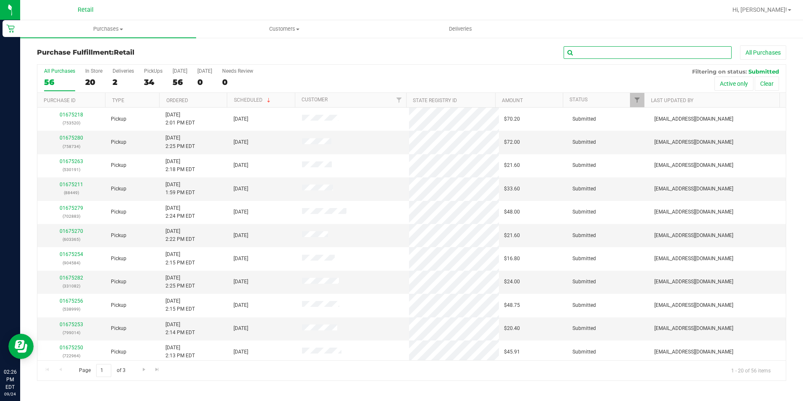
click at [644, 52] on input "text" at bounding box center [648, 52] width 168 height 13
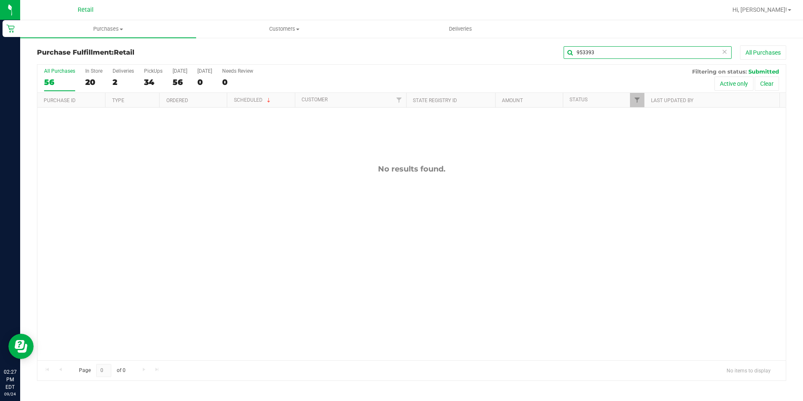
click at [596, 50] on input "953393" at bounding box center [648, 52] width 168 height 13
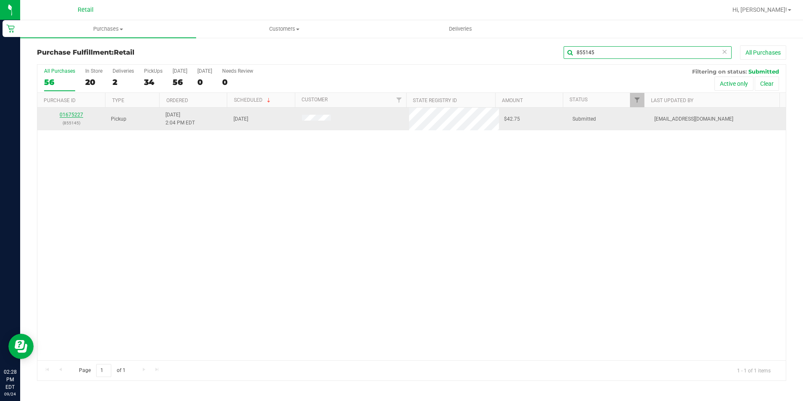
type input "855145"
click at [75, 113] on link "01675227" at bounding box center [72, 115] width 24 height 6
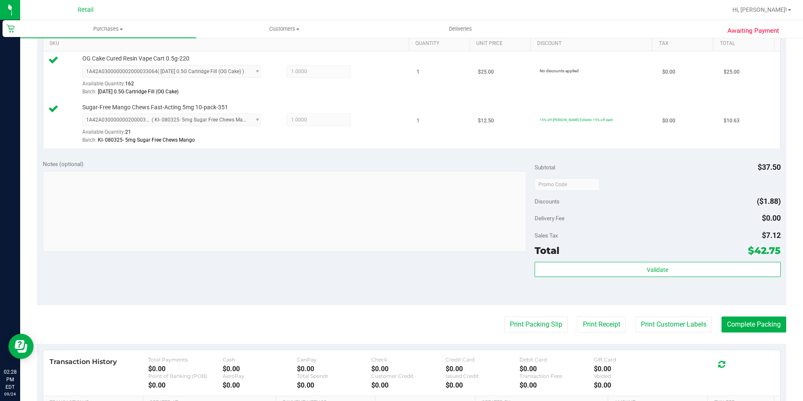
scroll to position [252, 0]
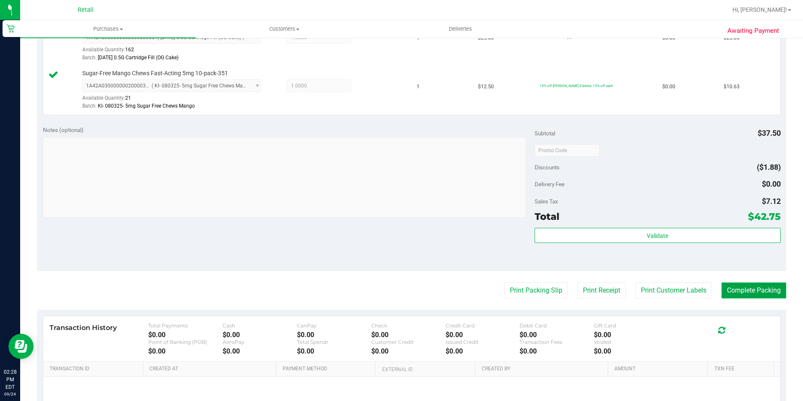
click at [758, 292] on button "Complete Packing" at bounding box center [754, 290] width 65 height 16
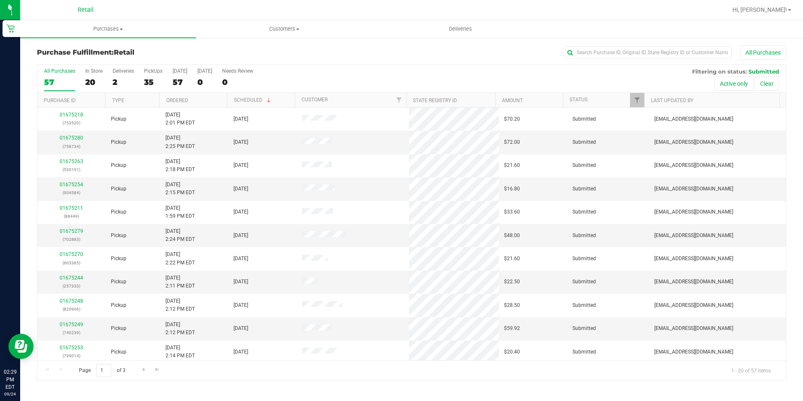
click at [597, 65] on div "All Purchases 57 In Store 20 Deliveries 2 PickUps 35 [DATE] 57 [DATE] 0 Needs R…" at bounding box center [411, 68] width 749 height 7
click at [601, 57] on input "text" at bounding box center [648, 52] width 168 height 13
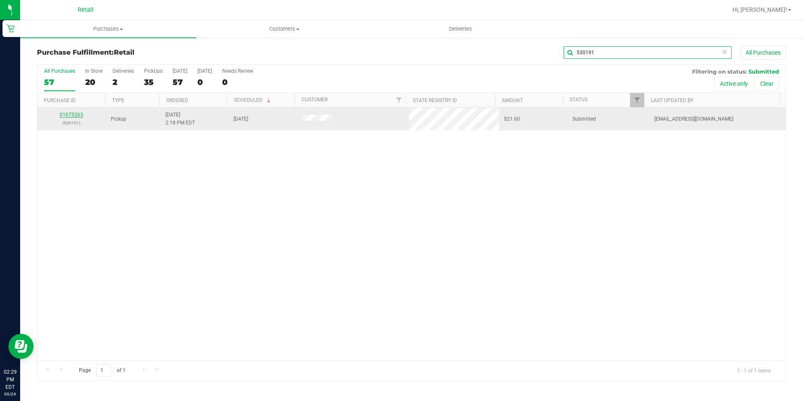
type input "530191"
click at [68, 113] on link "01675263" at bounding box center [72, 115] width 24 height 6
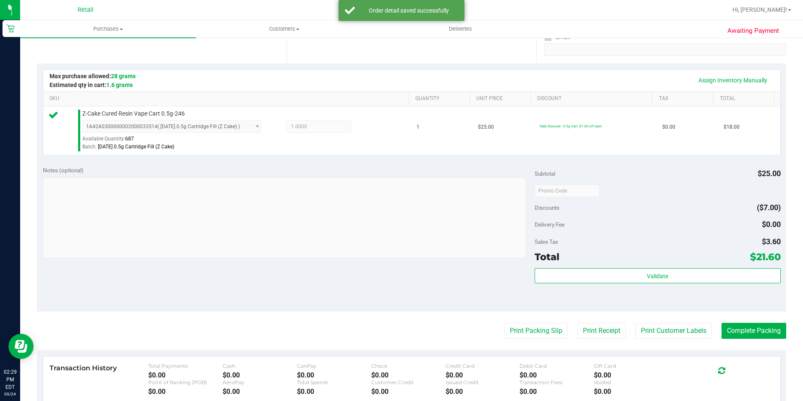
scroll to position [252, 0]
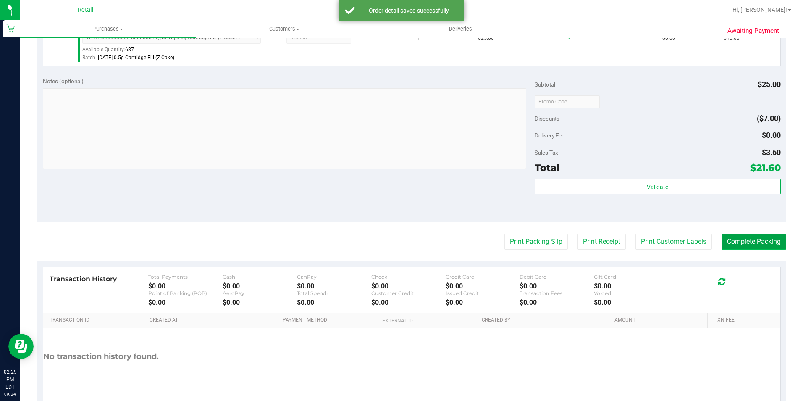
click at [765, 247] on button "Complete Packing" at bounding box center [754, 242] width 65 height 16
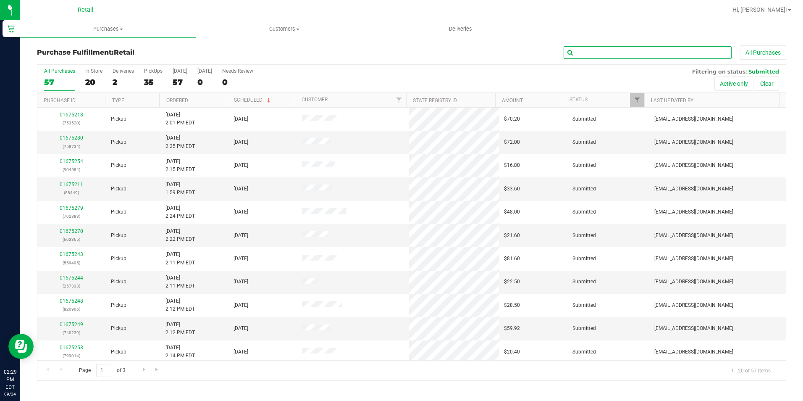
click at [683, 51] on input "text" at bounding box center [648, 52] width 168 height 13
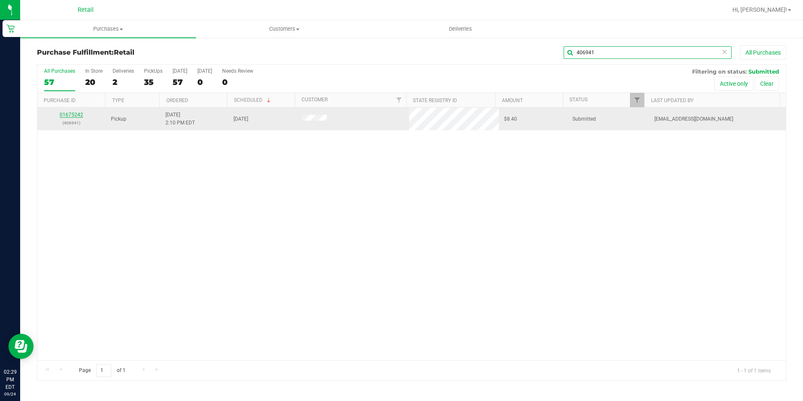
type input "406941"
click at [66, 116] on link "01675242" at bounding box center [72, 115] width 24 height 6
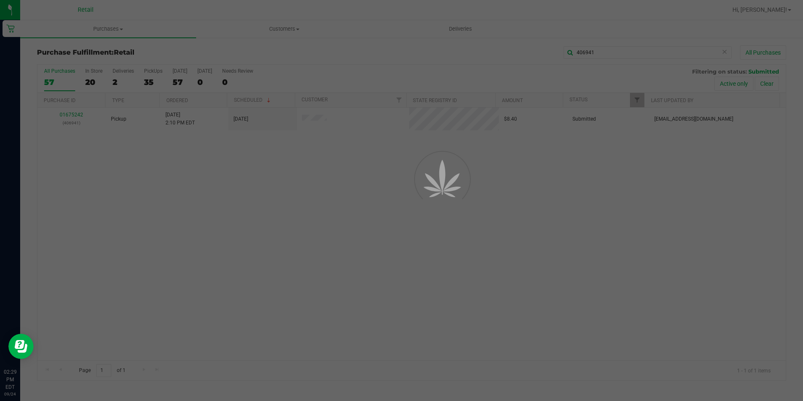
click at [66, 116] on div at bounding box center [401, 200] width 803 height 401
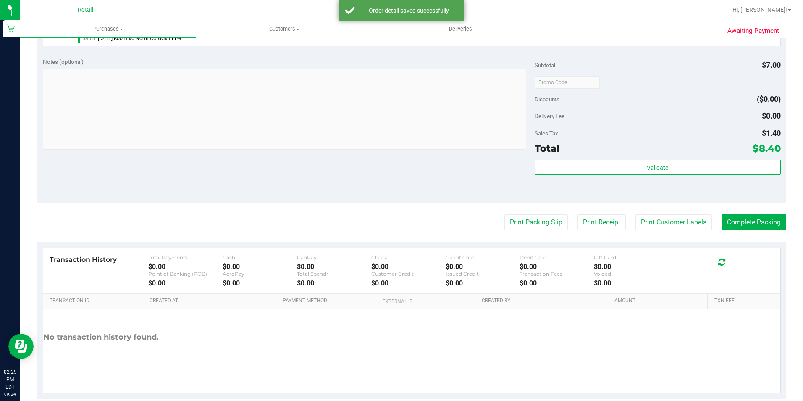
scroll to position [286, 0]
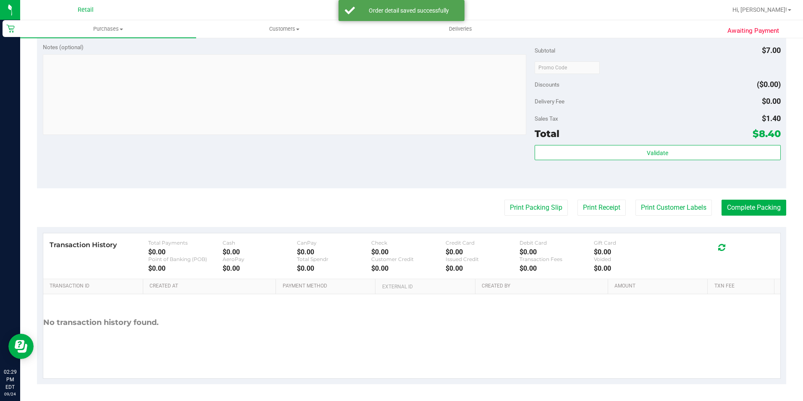
click at [746, 221] on purchase-details "Back Edit Purchase Cancel Purchase View Profile # 01675242 Med | Rec METRC ID: …" at bounding box center [412, 71] width 750 height 625
click at [745, 211] on button "Complete Packing" at bounding box center [754, 208] width 65 height 16
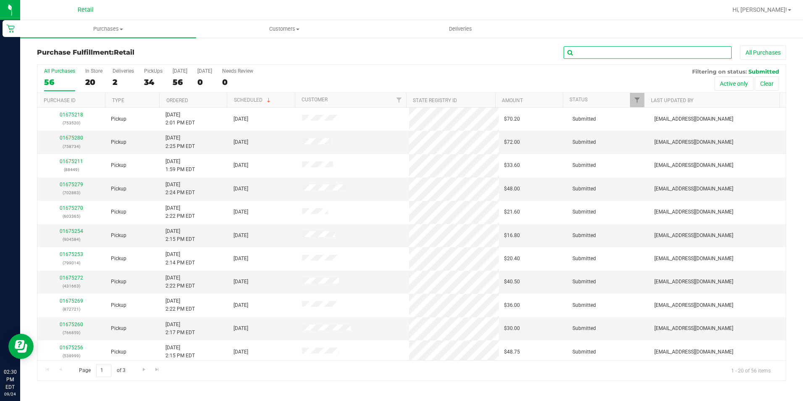
click at [644, 50] on input "text" at bounding box center [648, 52] width 168 height 13
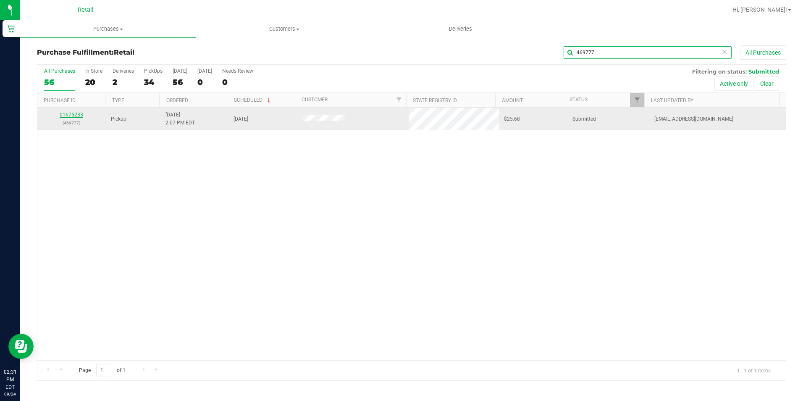
type input "469777"
click at [62, 114] on link "01675233" at bounding box center [72, 115] width 24 height 6
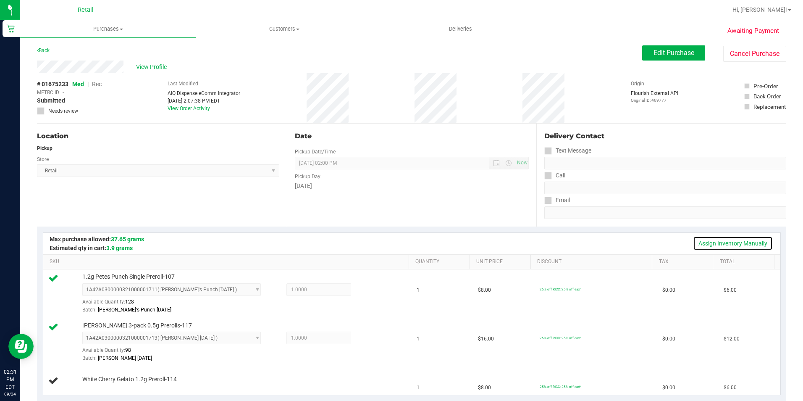
click at [727, 241] on link "Assign Inventory Manually" at bounding box center [733, 243] width 80 height 14
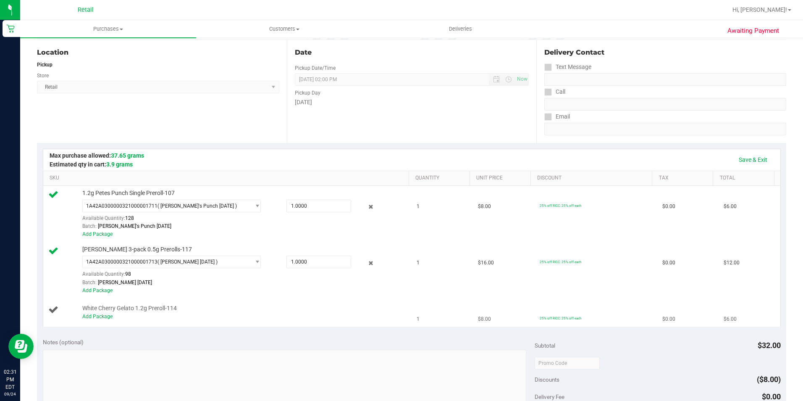
scroll to position [84, 0]
click at [104, 314] on link "Add Package" at bounding box center [97, 316] width 30 height 6
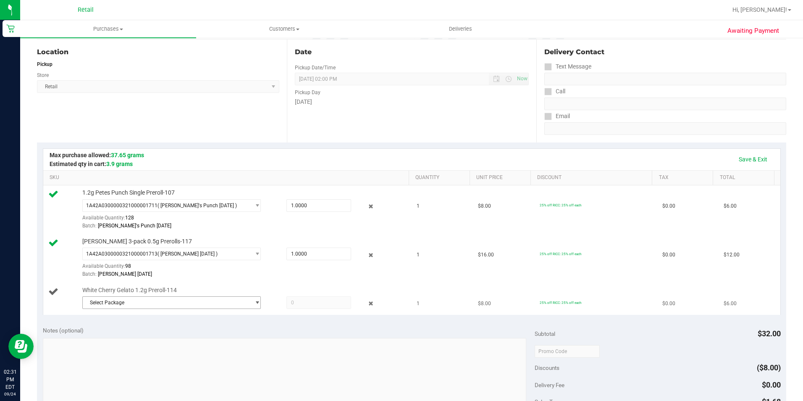
click at [250, 300] on span "select" at bounding box center [255, 303] width 11 height 12
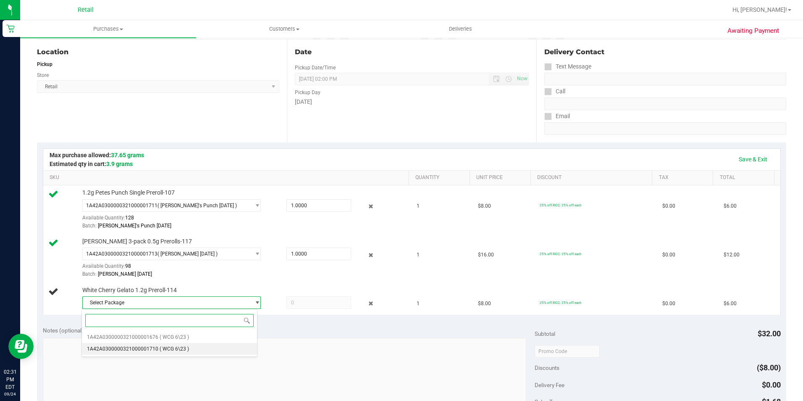
click at [195, 346] on li "1A42A0300000321000001710 ( WCG 6\23 )" at bounding box center [169, 349] width 175 height 12
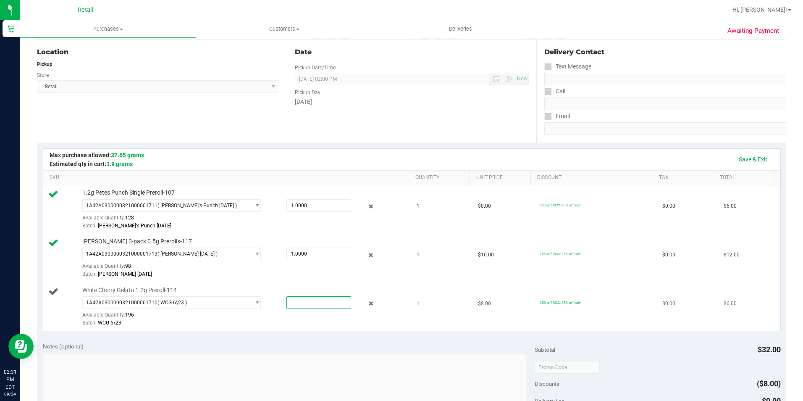
click at [321, 298] on span at bounding box center [319, 302] width 65 height 13
type input "1"
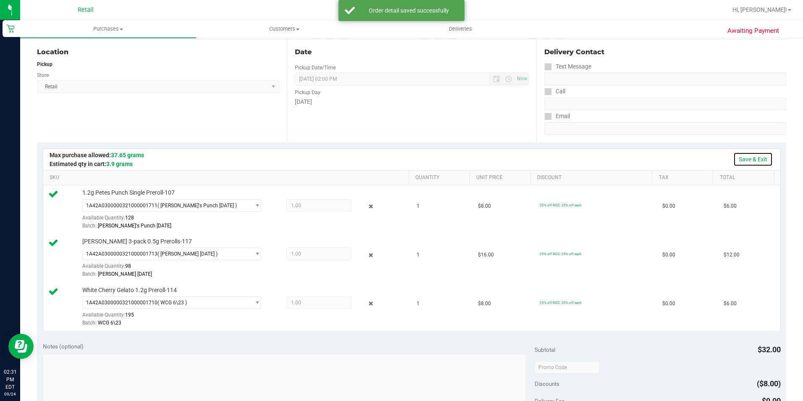
click at [734, 166] on link "Save & Exit" at bounding box center [754, 159] width 40 height 14
click at [735, 165] on link "Assign Inventory Manually" at bounding box center [733, 159] width 80 height 14
click at [736, 165] on link "Save & Exit" at bounding box center [754, 159] width 40 height 14
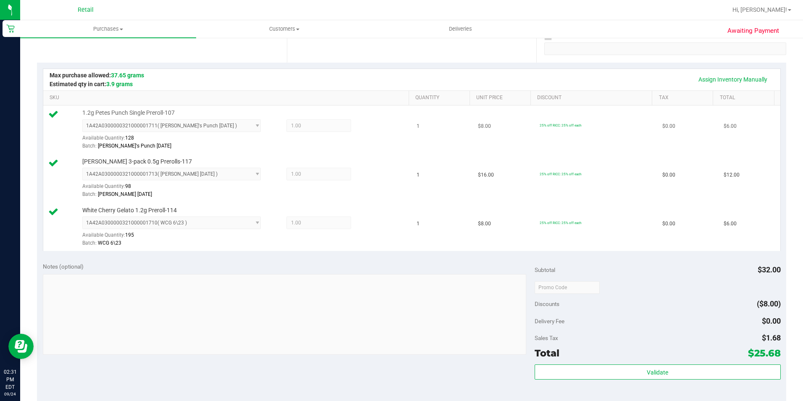
scroll to position [294, 0]
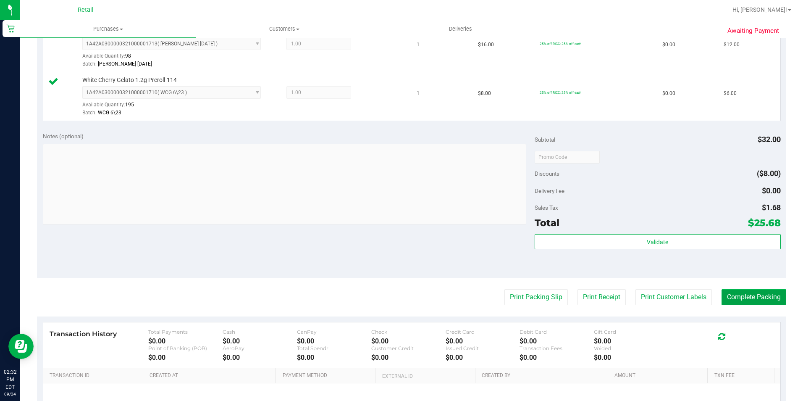
click at [749, 300] on button "Complete Packing" at bounding box center [754, 297] width 65 height 16
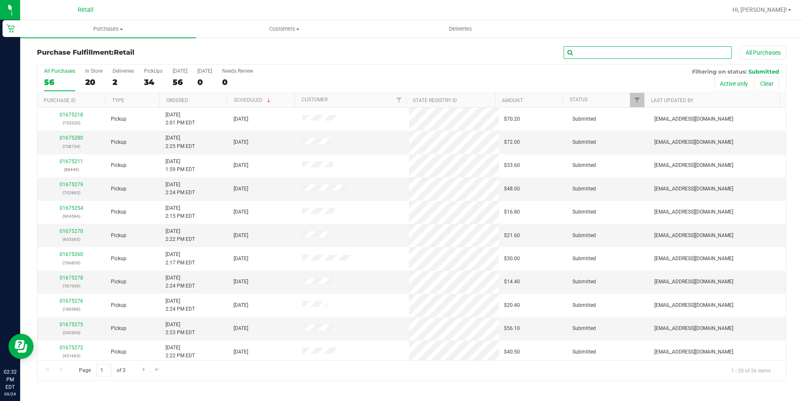
click at [609, 51] on input "text" at bounding box center [648, 52] width 168 height 13
type input "759076"
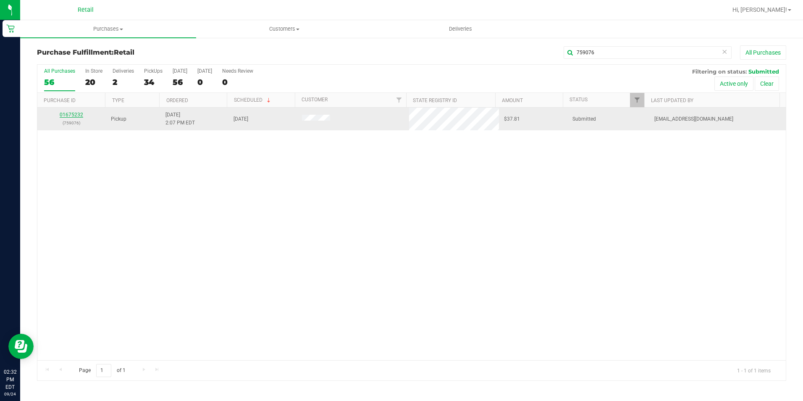
click at [72, 113] on link "01675232" at bounding box center [72, 115] width 24 height 6
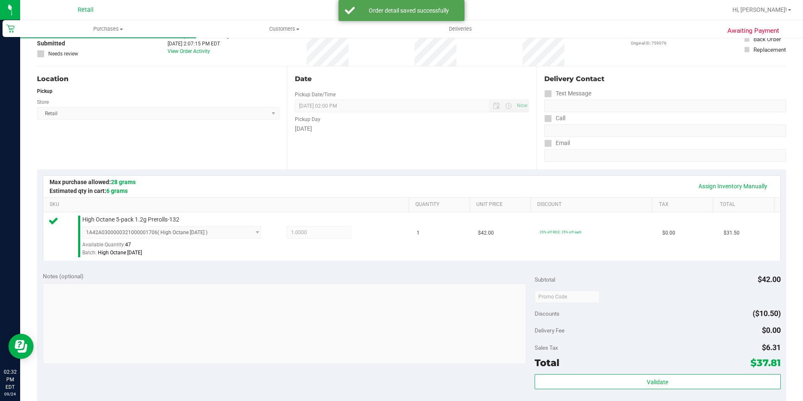
scroll to position [286, 0]
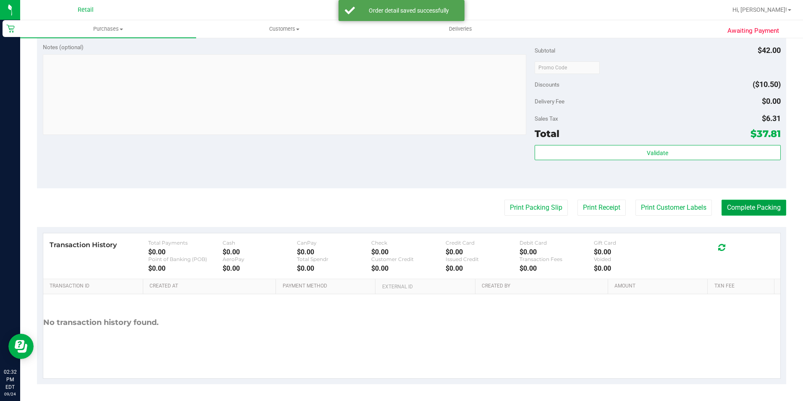
drag, startPoint x: 772, startPoint y: 210, endPoint x: 767, endPoint y: 208, distance: 5.5
click at [767, 208] on button "Complete Packing" at bounding box center [754, 208] width 65 height 16
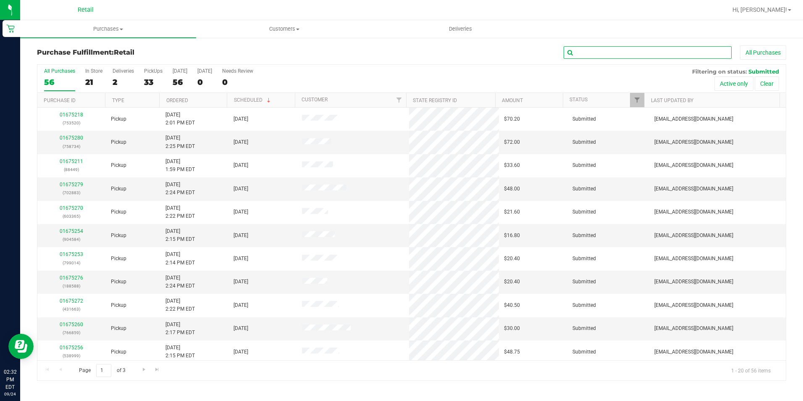
click at [659, 55] on input "text" at bounding box center [648, 52] width 168 height 13
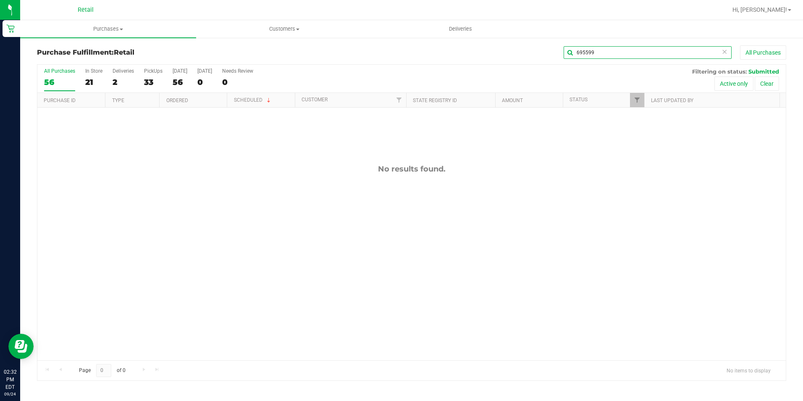
click at [621, 50] on input "695599" at bounding box center [648, 52] width 168 height 13
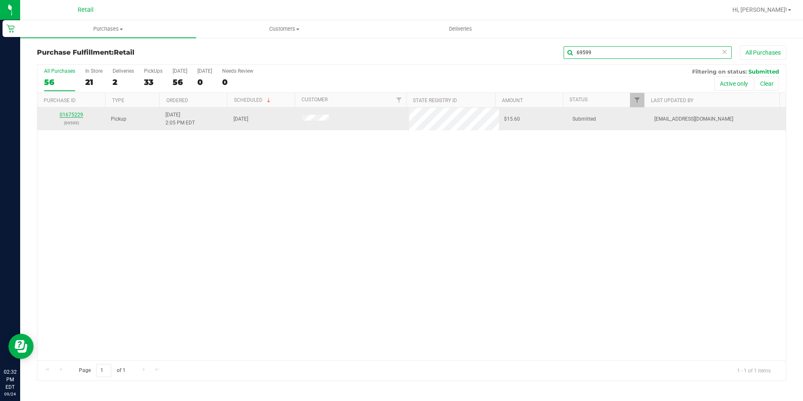
type input "69599"
click at [74, 114] on link "01675229" at bounding box center [72, 115] width 24 height 6
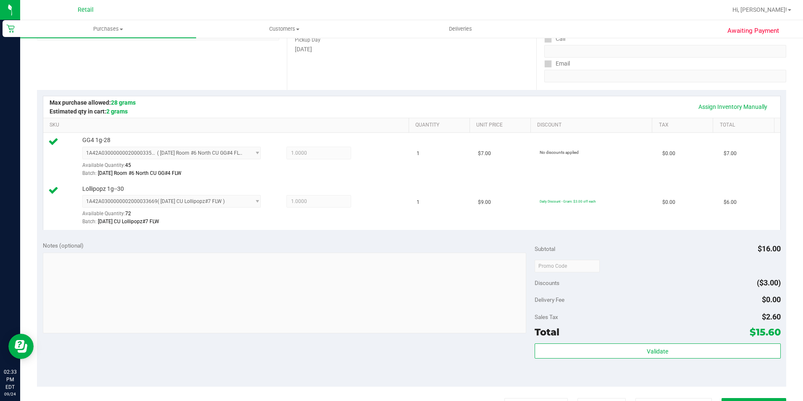
scroll to position [168, 0]
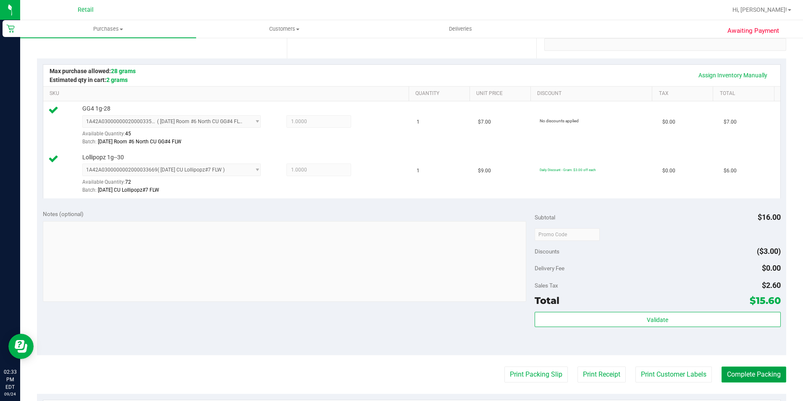
click at [754, 370] on button "Complete Packing" at bounding box center [754, 374] width 65 height 16
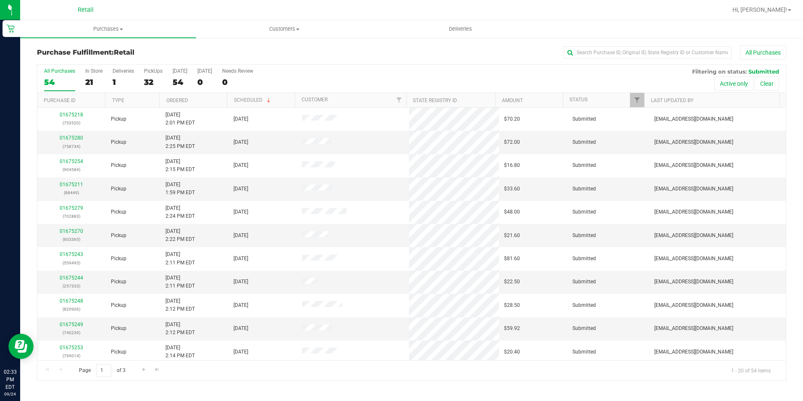
click at [630, 41] on div "Purchase Fulfillment: Retail All Purchases All Purchases 54 In Store 21 Deliver…" at bounding box center [411, 213] width 783 height 352
click at [627, 48] on input "text" at bounding box center [648, 52] width 168 height 13
type input "799014"
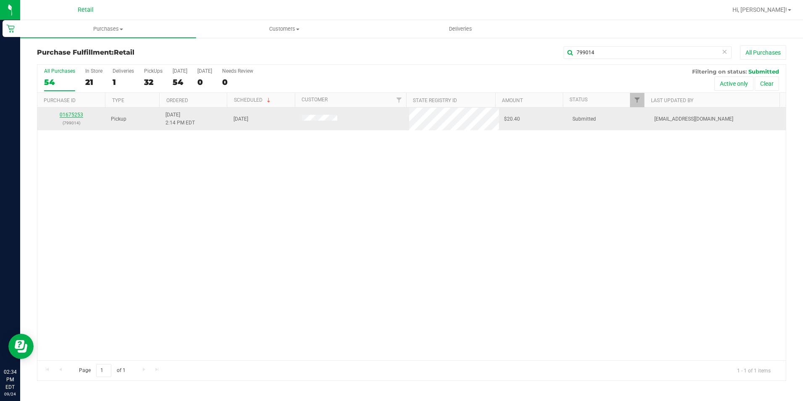
click at [76, 114] on link "01675253" at bounding box center [72, 115] width 24 height 6
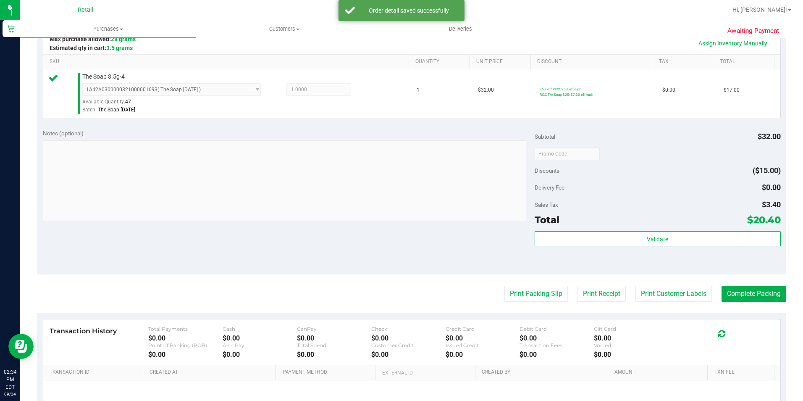
scroll to position [210, 0]
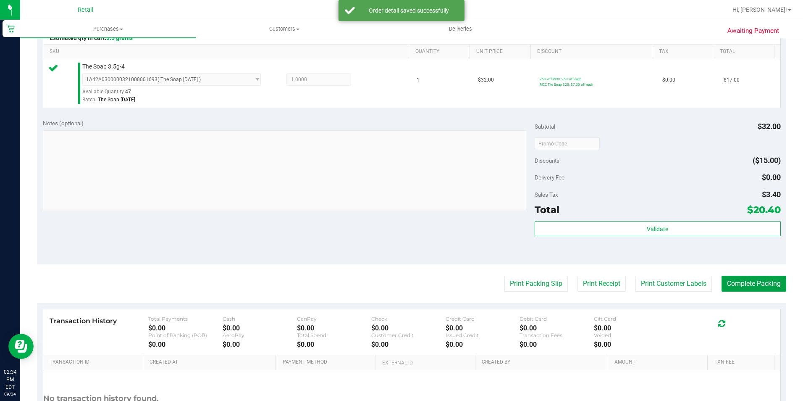
click at [736, 283] on button "Complete Packing" at bounding box center [754, 284] width 65 height 16
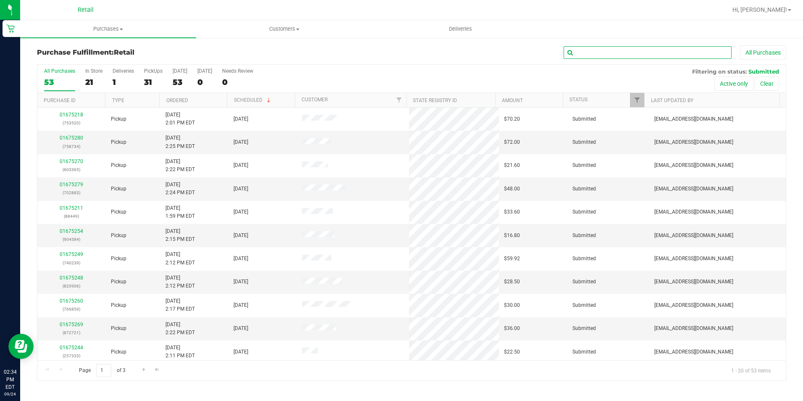
click at [653, 46] on input "text" at bounding box center [648, 52] width 168 height 13
type input "753520"
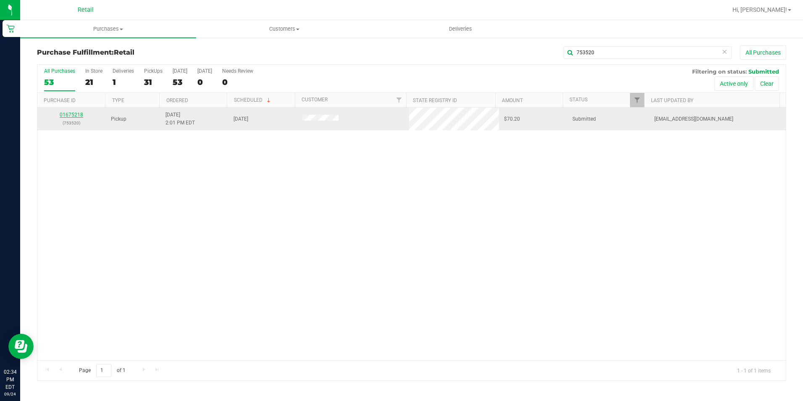
click at [67, 115] on link "01675218" at bounding box center [72, 115] width 24 height 6
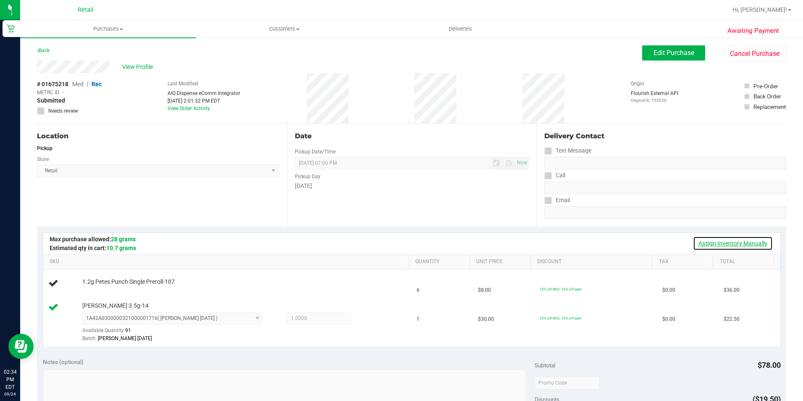
drag, startPoint x: 712, startPoint y: 242, endPoint x: 697, endPoint y: 243, distance: 14.7
click at [712, 242] on link "Assign Inventory Manually" at bounding box center [733, 243] width 80 height 14
click at [92, 290] on link "Add Package" at bounding box center [97, 288] width 30 height 6
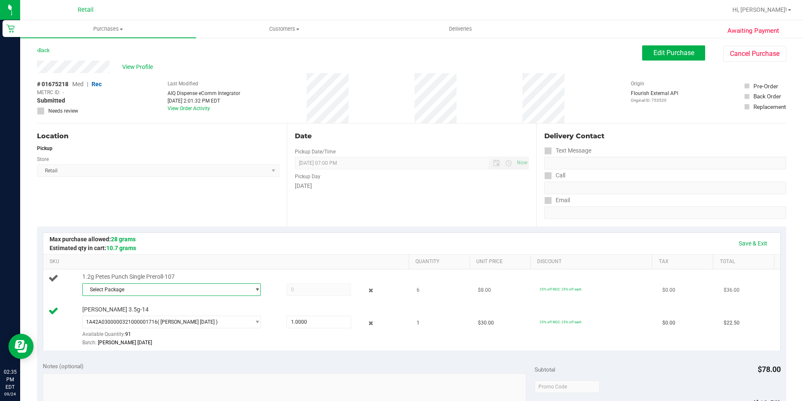
click at [148, 290] on span "Select Package" at bounding box center [167, 290] width 168 height 12
click at [163, 324] on span "( [PERSON_NAME]'s Punch [DATE] )" at bounding box center [199, 324] width 79 height 6
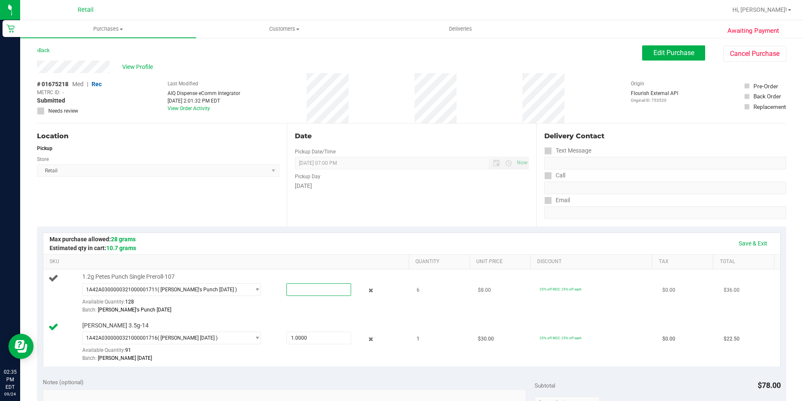
click at [311, 293] on span at bounding box center [319, 289] width 65 height 13
type input "6"
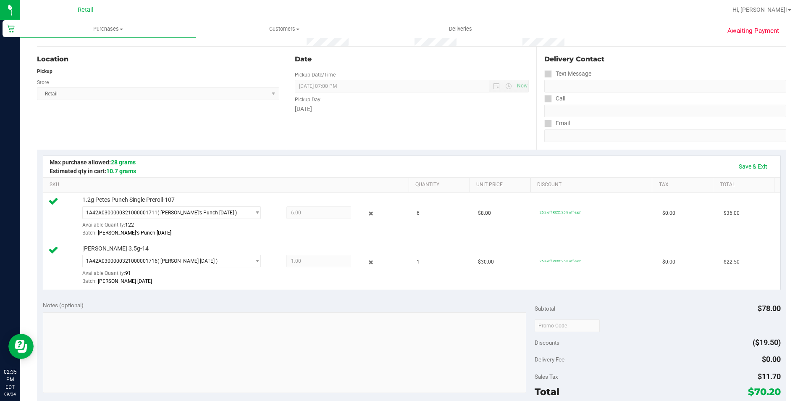
scroll to position [168, 0]
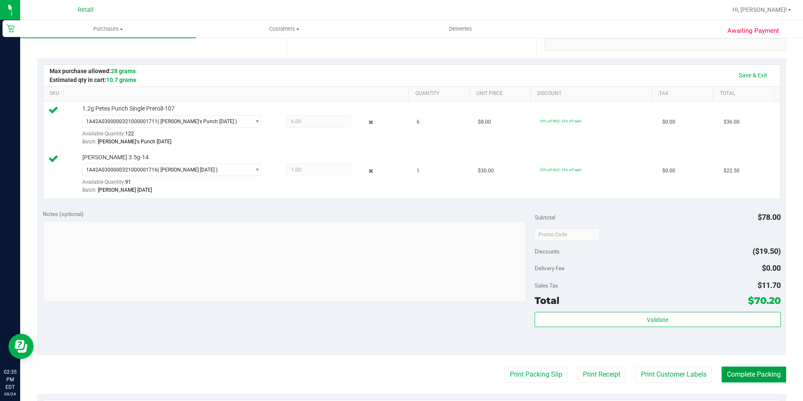
click at [761, 367] on button "Complete Packing" at bounding box center [754, 374] width 65 height 16
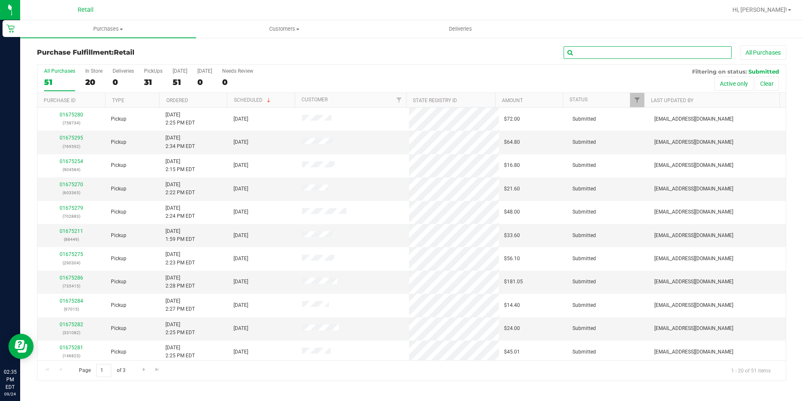
click at [657, 55] on input "text" at bounding box center [648, 52] width 168 height 13
type input "740239"
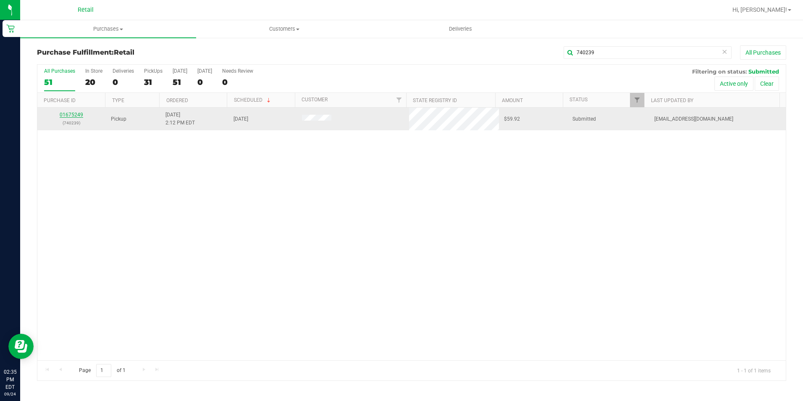
click at [79, 116] on link "01675249" at bounding box center [72, 115] width 24 height 6
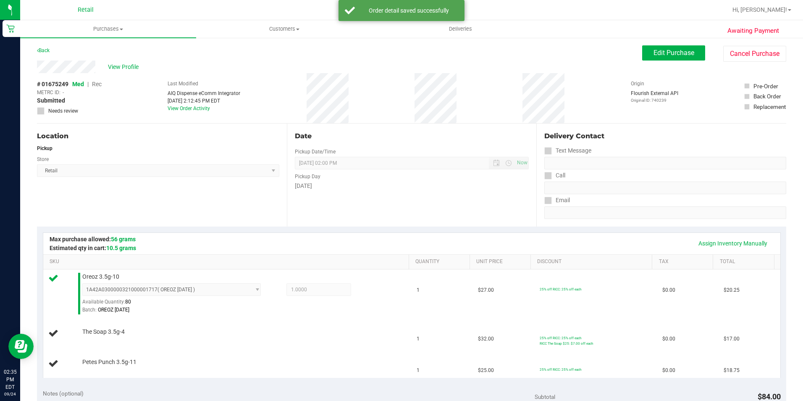
click at [207, 237] on div "Assign Inventory Manually" at bounding box center [412, 243] width 722 height 14
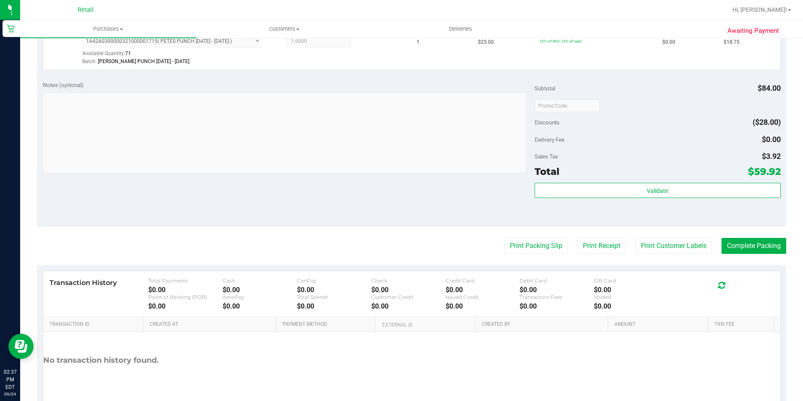
scroll to position [378, 0]
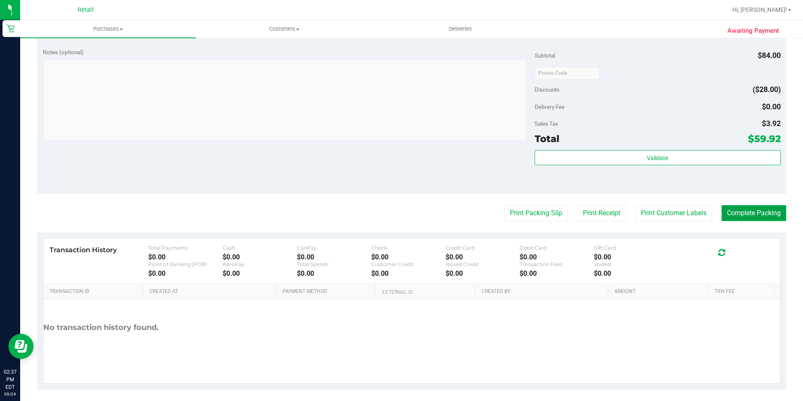
click at [751, 214] on button "Complete Packing" at bounding box center [754, 213] width 65 height 16
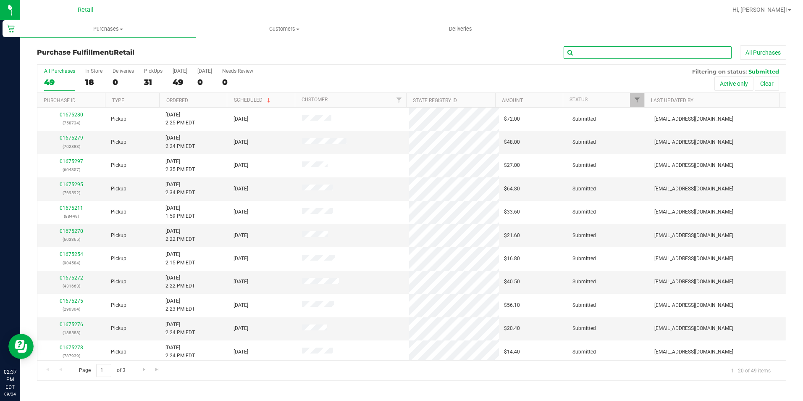
click at [593, 55] on input "text" at bounding box center [648, 52] width 168 height 13
type input "905423"
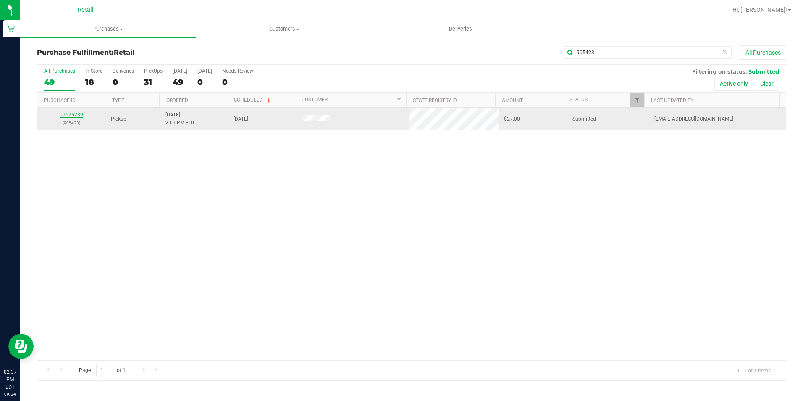
click at [78, 112] on link "01675239" at bounding box center [72, 115] width 24 height 6
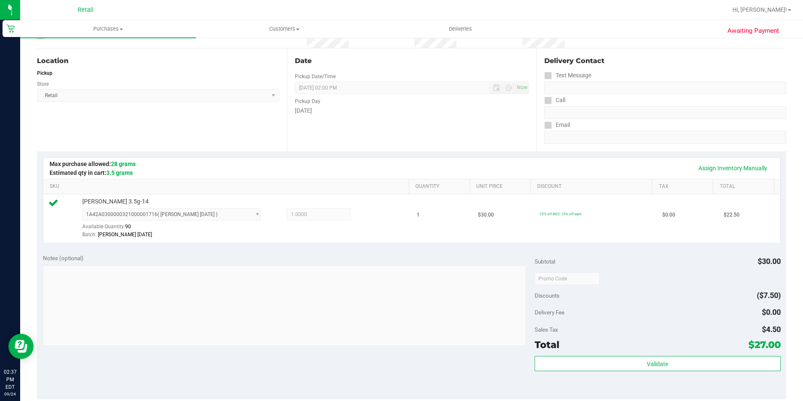
scroll to position [210, 0]
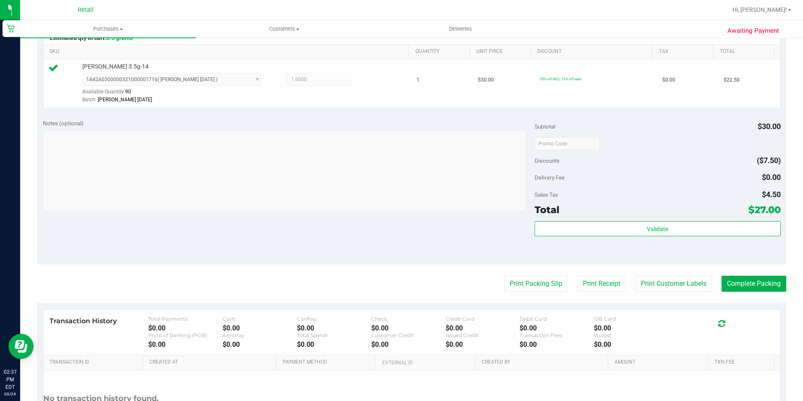
click at [753, 275] on purchase-details "Back Edit Purchase Cancel Purchase View Profile # 01675239 Med | Rec METRC ID: …" at bounding box center [412, 147] width 750 height 625
click at [759, 283] on button "Complete Packing" at bounding box center [754, 284] width 65 height 16
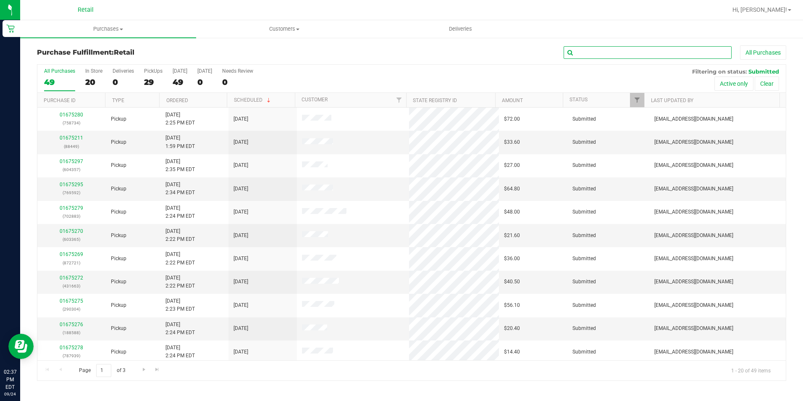
click at [683, 54] on input "text" at bounding box center [648, 52] width 168 height 13
type input "873893"
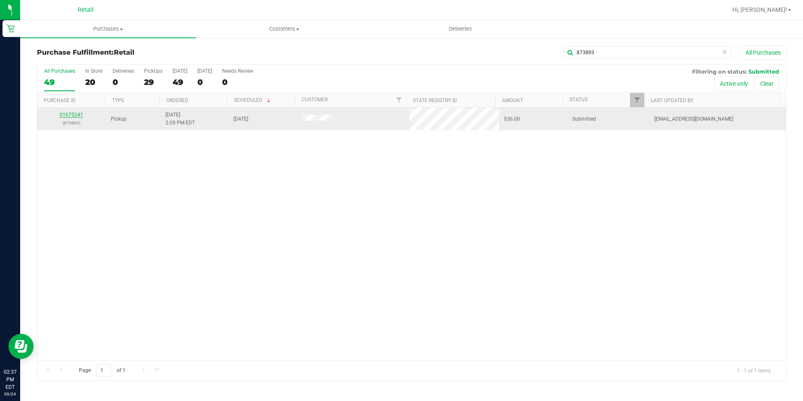
click at [79, 115] on link "01675241" at bounding box center [72, 115] width 24 height 6
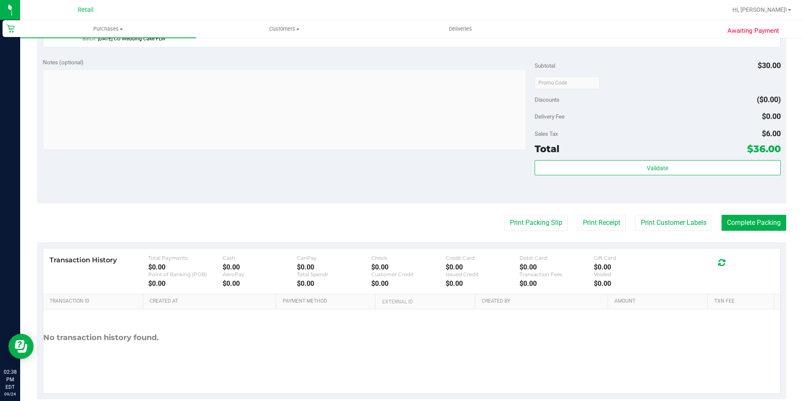
scroll to position [286, 0]
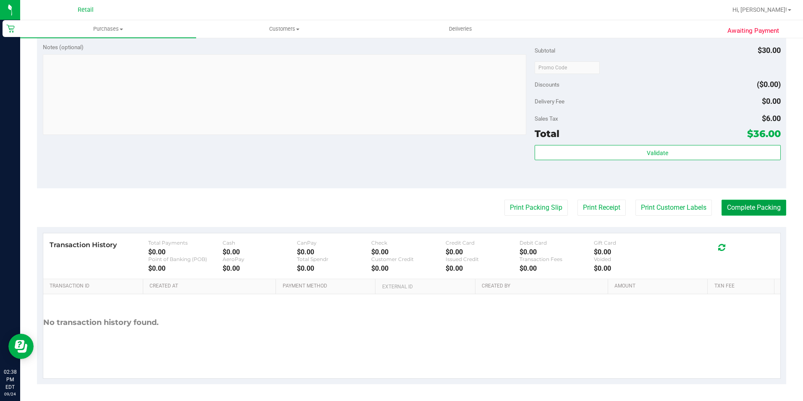
click at [756, 209] on button "Complete Packing" at bounding box center [754, 208] width 65 height 16
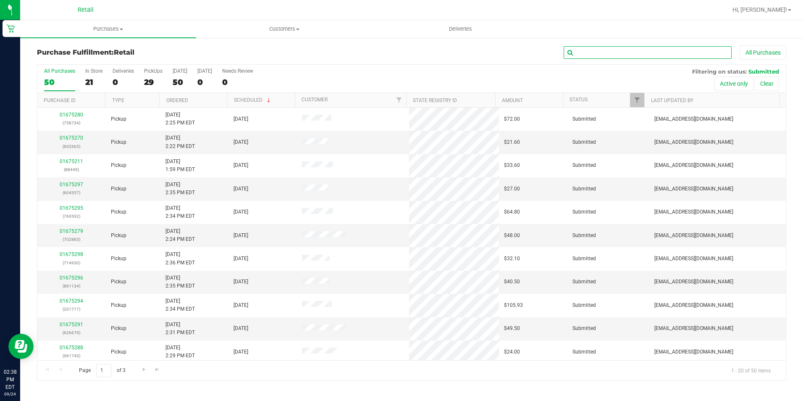
click at [606, 53] on input "text" at bounding box center [648, 52] width 168 height 13
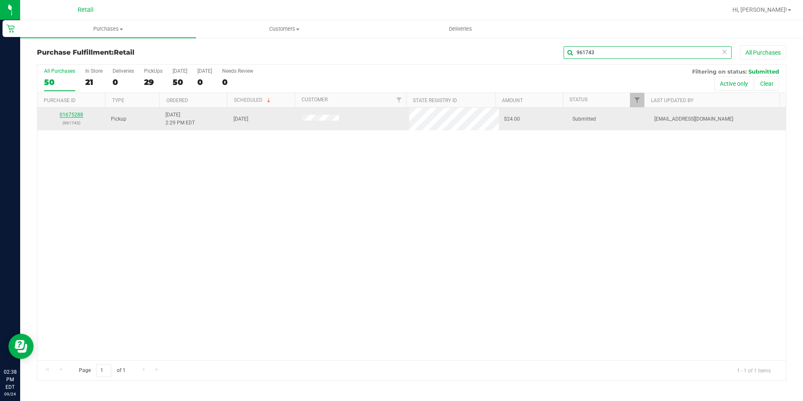
type input "961743"
click at [61, 118] on link "01675288" at bounding box center [72, 115] width 24 height 6
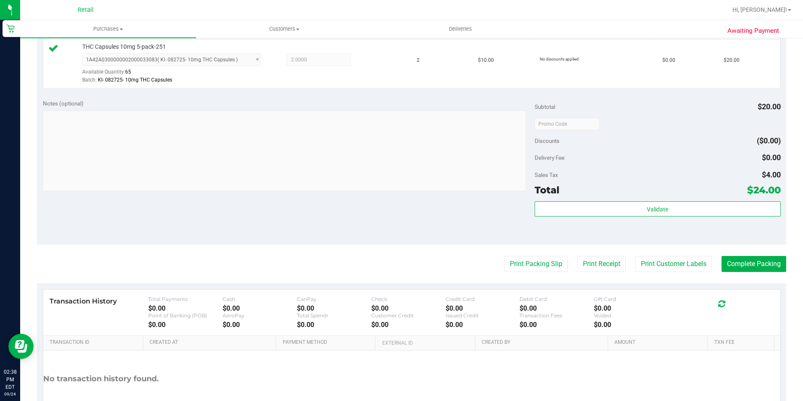
scroll to position [252, 0]
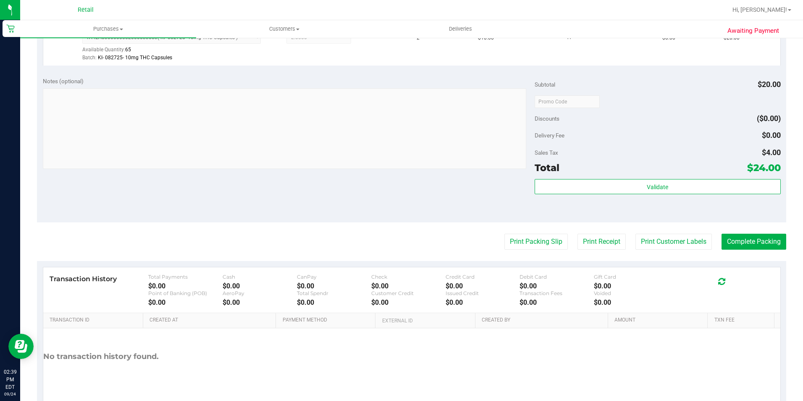
click at [742, 252] on purchase-details "Back Edit Purchase Cancel Purchase View Profile # 01675288 Med | Rec METRC ID: …" at bounding box center [412, 105] width 750 height 625
click at [742, 248] on button "Complete Packing" at bounding box center [754, 242] width 65 height 16
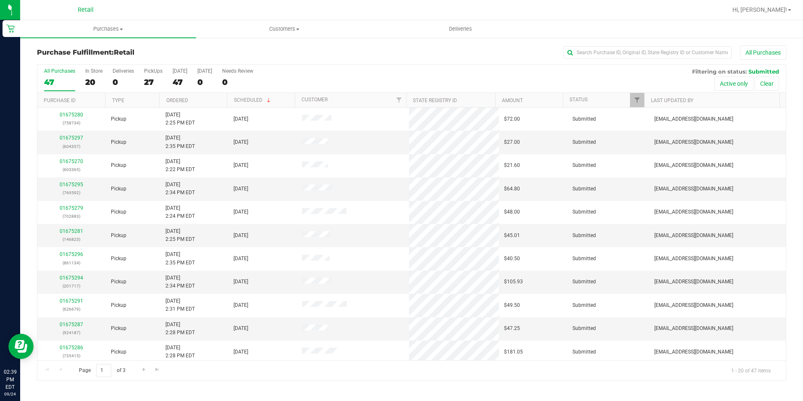
click at [604, 46] on div "All Purchases" at bounding box center [537, 52] width 500 height 14
click at [609, 53] on input "text" at bounding box center [648, 52] width 168 height 13
type input "872721"
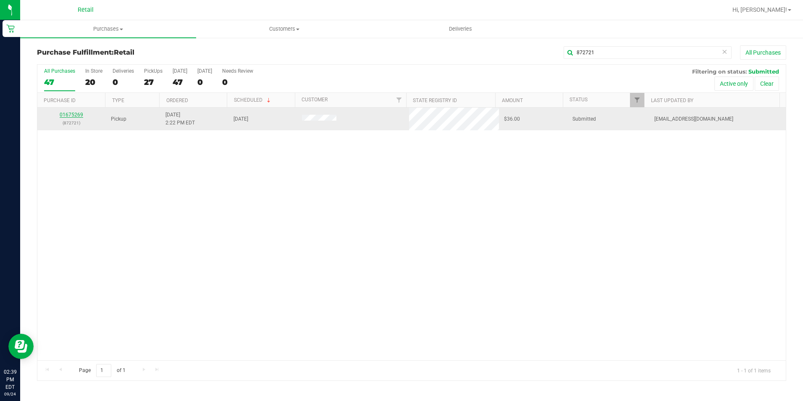
click at [66, 116] on link "01675269" at bounding box center [72, 115] width 24 height 6
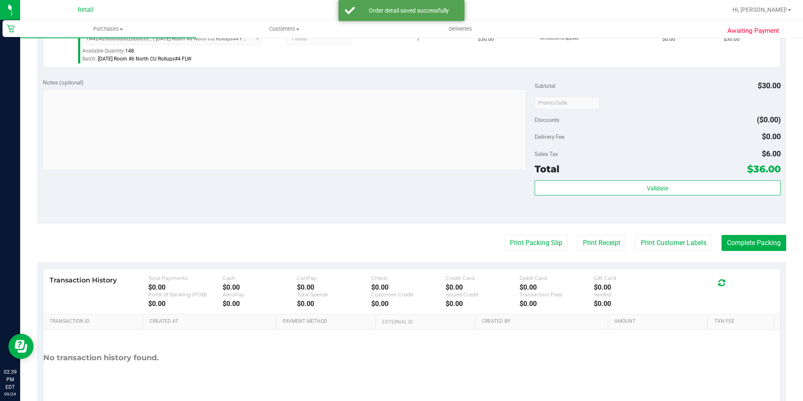
scroll to position [252, 0]
click at [725, 241] on button "Complete Packing" at bounding box center [754, 242] width 65 height 16
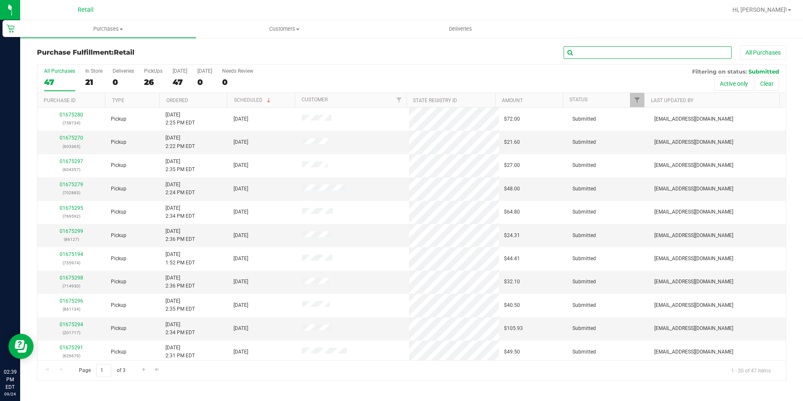
click at [598, 55] on input "text" at bounding box center [648, 52] width 168 height 13
type input "431663"
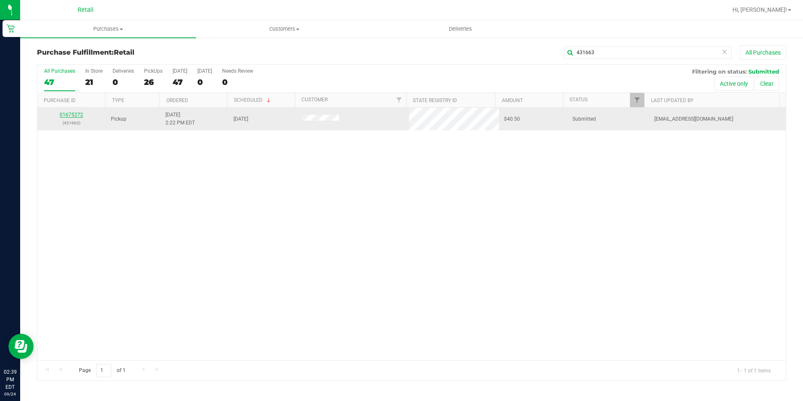
click at [76, 113] on link "01675272" at bounding box center [72, 115] width 24 height 6
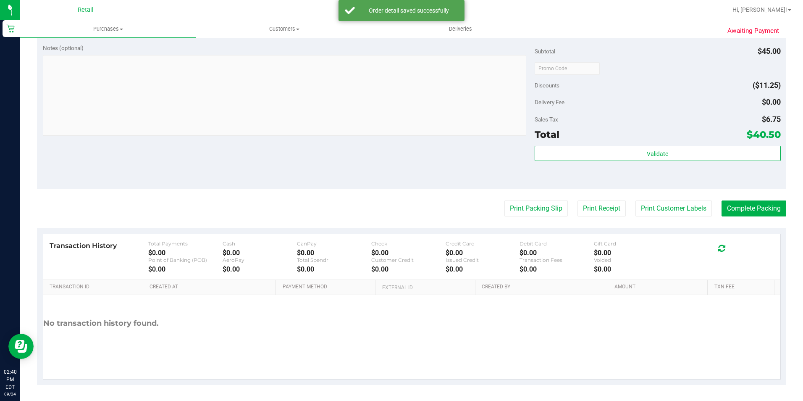
scroll to position [286, 0]
click at [754, 214] on button "Complete Packing" at bounding box center [754, 208] width 65 height 16
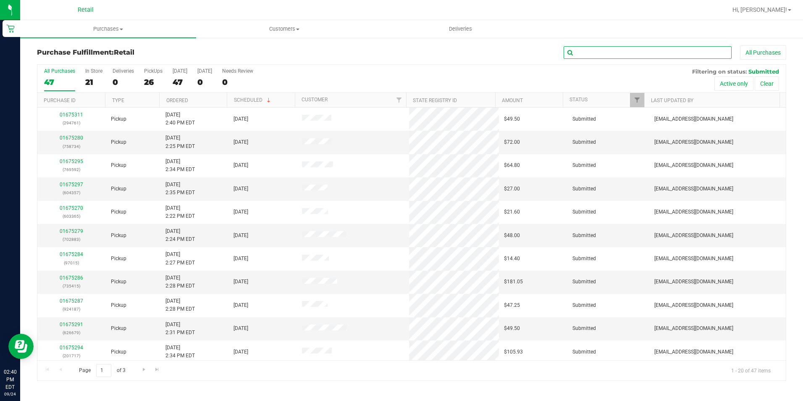
click at [616, 51] on input "text" at bounding box center [648, 52] width 168 height 13
type input "924187"
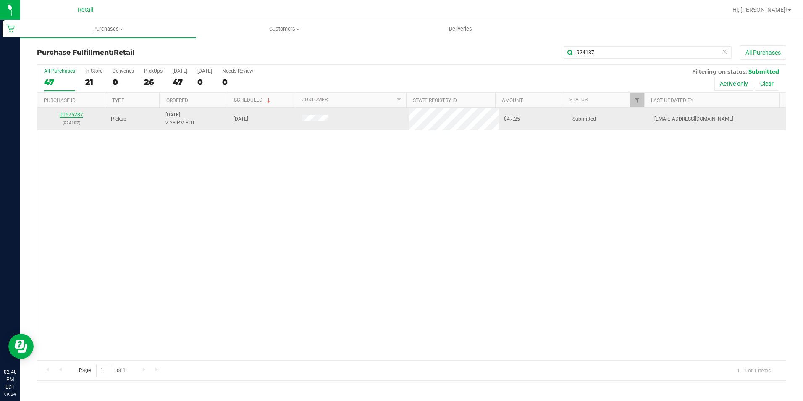
click at [73, 115] on link "01675287" at bounding box center [72, 115] width 24 height 6
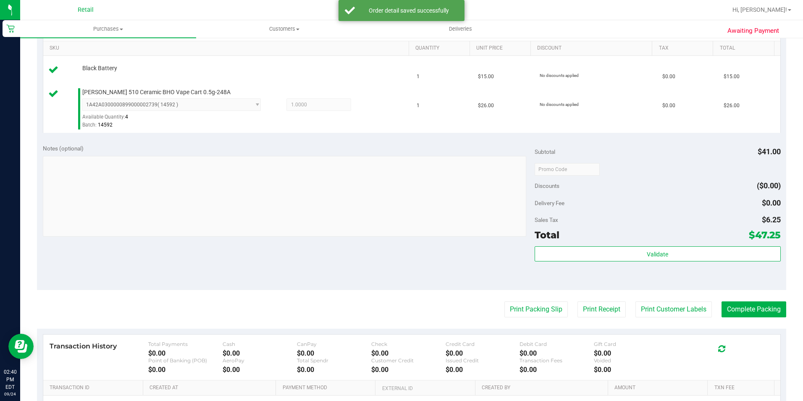
scroll to position [294, 0]
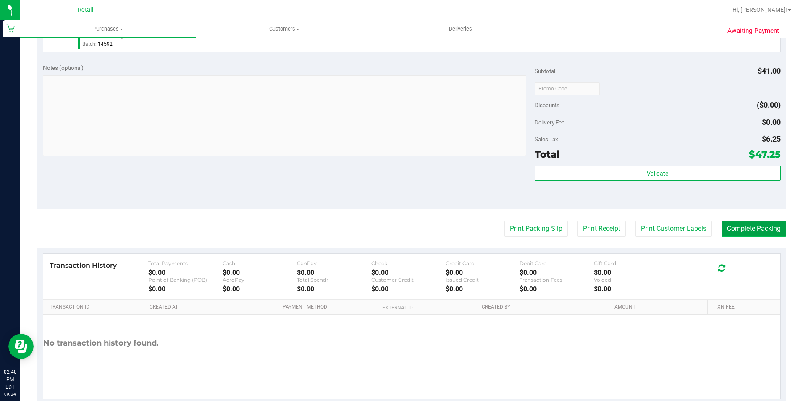
click at [748, 230] on button "Complete Packing" at bounding box center [754, 229] width 65 height 16
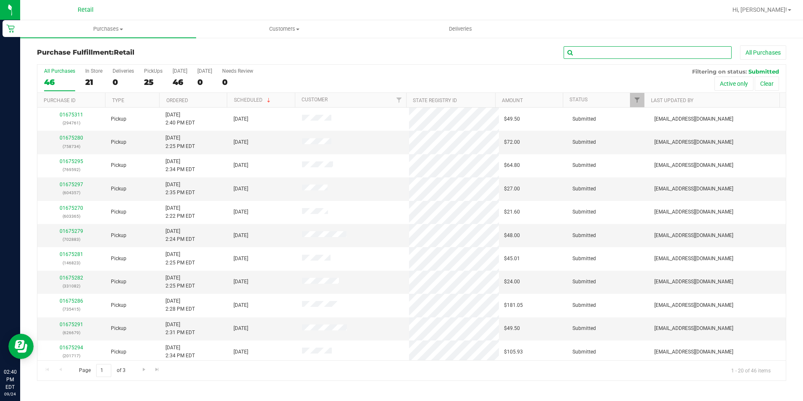
click at [617, 50] on input "text" at bounding box center [648, 52] width 168 height 13
type input "188588"
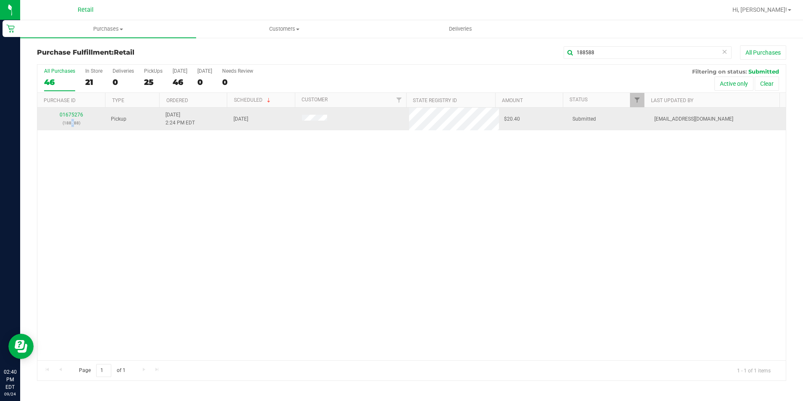
click at [72, 119] on p "(188588)" at bounding box center [71, 123] width 58 height 8
drag, startPoint x: 72, startPoint y: 119, endPoint x: 72, endPoint y: 114, distance: 5.0
click at [72, 114] on link "01675276" at bounding box center [72, 115] width 24 height 6
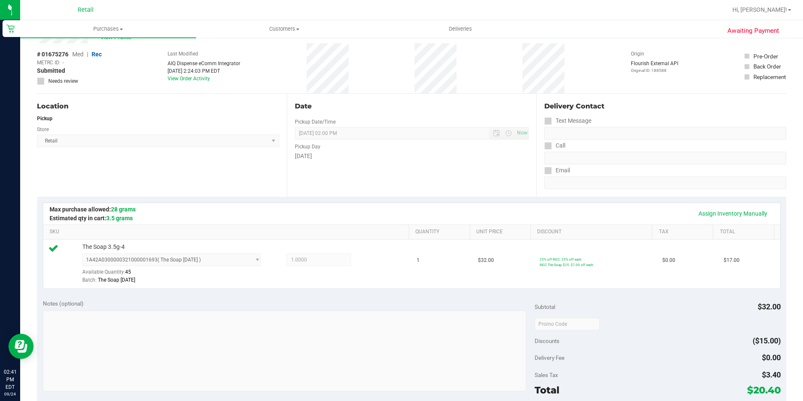
scroll to position [168, 0]
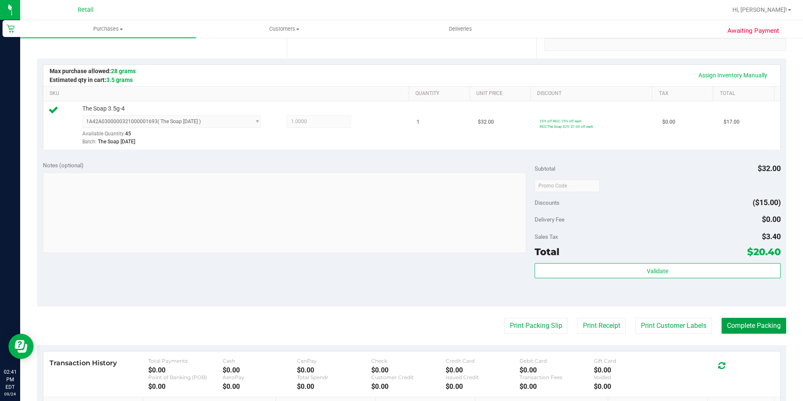
click at [738, 324] on button "Complete Packing" at bounding box center [754, 326] width 65 height 16
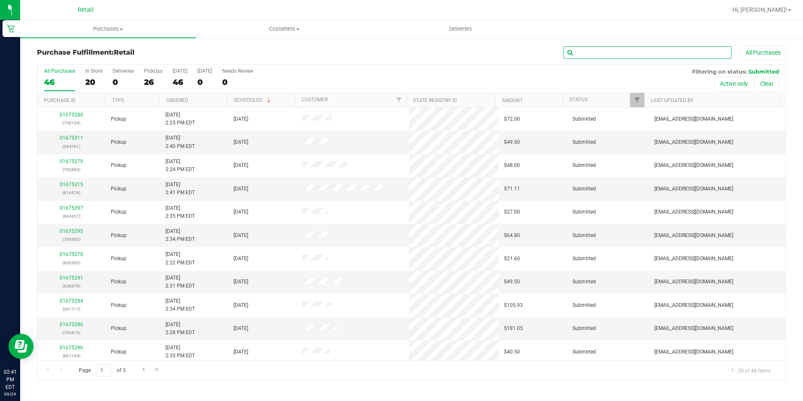
click at [621, 52] on input "text" at bounding box center [648, 52] width 168 height 13
type input "146823"
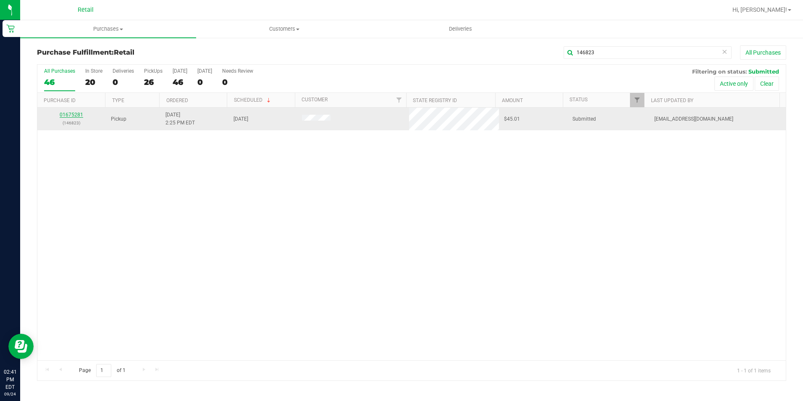
click at [79, 113] on link "01675281" at bounding box center [72, 115] width 24 height 6
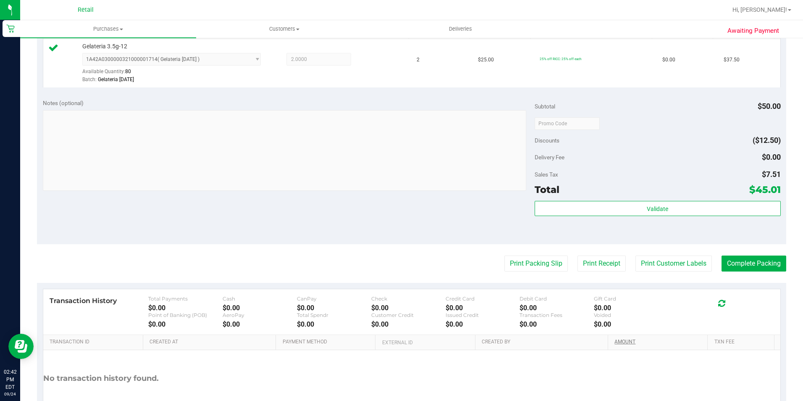
scroll to position [286, 0]
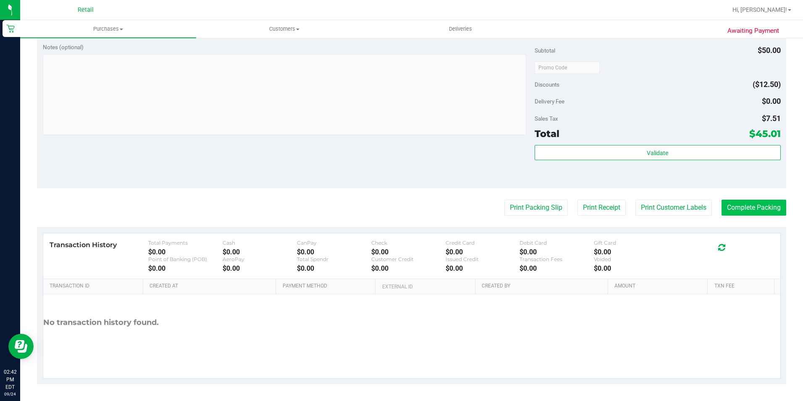
click at [771, 216] on purchase-details "Back Edit Purchase Cancel Purchase View Profile # 01675281 Med | Rec METRC ID: …" at bounding box center [412, 71] width 750 height 625
click at [764, 212] on button "Complete Packing" at bounding box center [754, 208] width 65 height 16
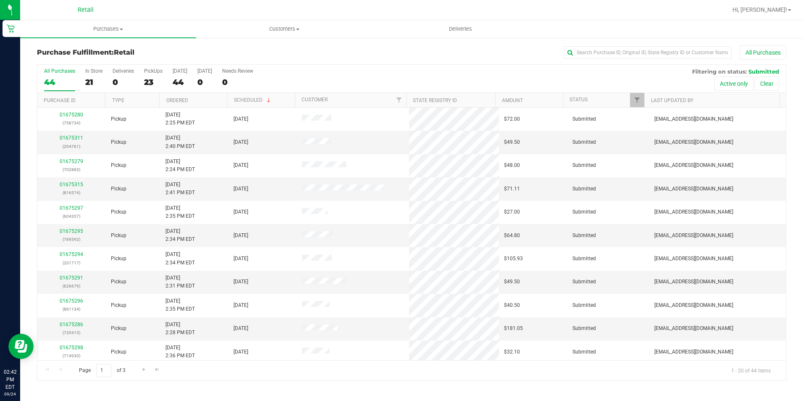
click at [645, 40] on div "Purchase Fulfillment: Retail All Purchases All Purchases 44 In Store 21 Deliver…" at bounding box center [411, 213] width 783 height 352
click at [649, 58] on input "text" at bounding box center [648, 52] width 168 height 13
type input "702883"
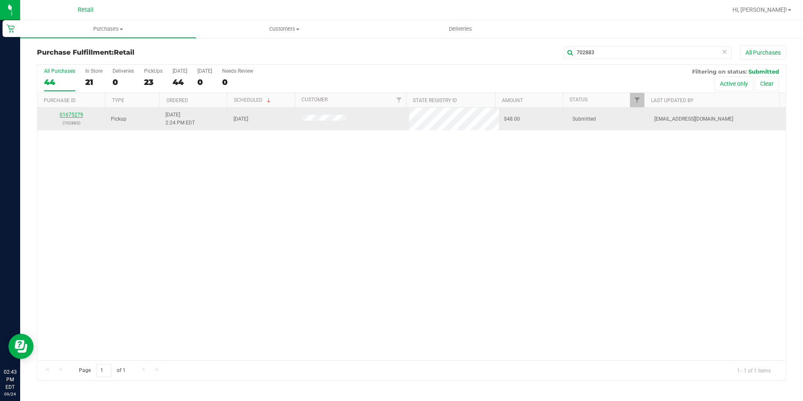
click at [77, 112] on link "01675279" at bounding box center [72, 115] width 24 height 6
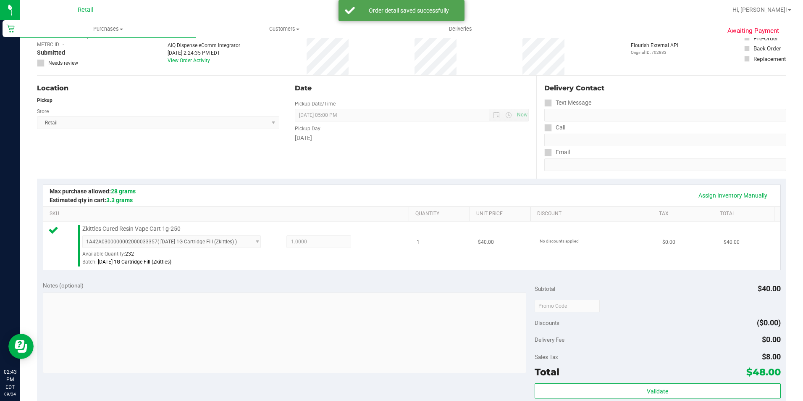
scroll to position [168, 0]
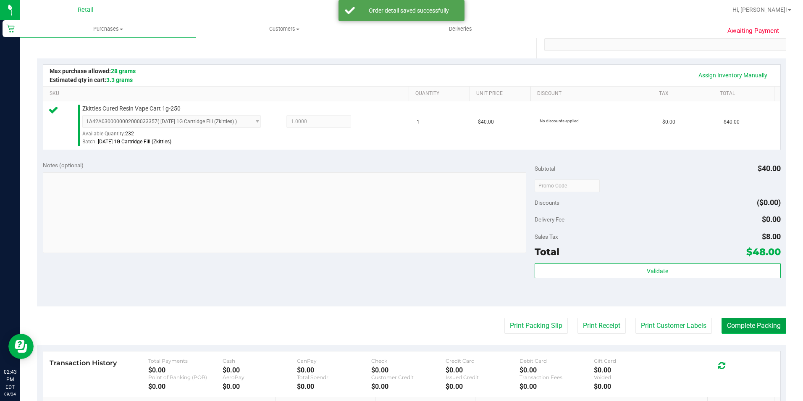
click at [759, 318] on button "Complete Packing" at bounding box center [754, 326] width 65 height 16
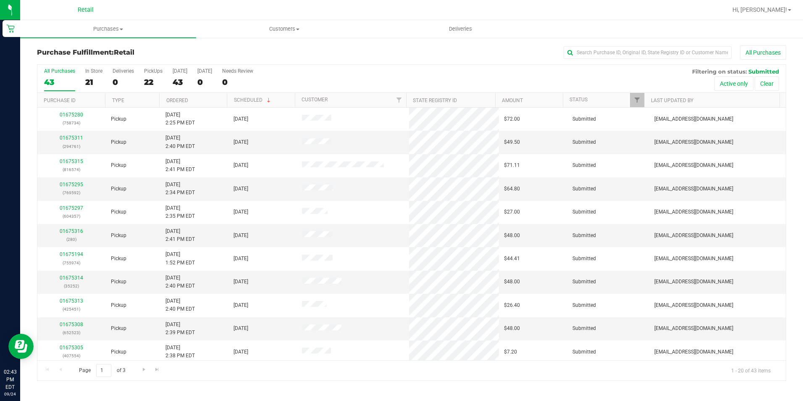
click at [623, 45] on div "Purchase Fulfillment: Retail All Purchases All Purchases 43 In Store 21 Deliver…" at bounding box center [411, 213] width 783 height 352
click at [621, 51] on input "text" at bounding box center [648, 52] width 168 height 13
type input "758734"
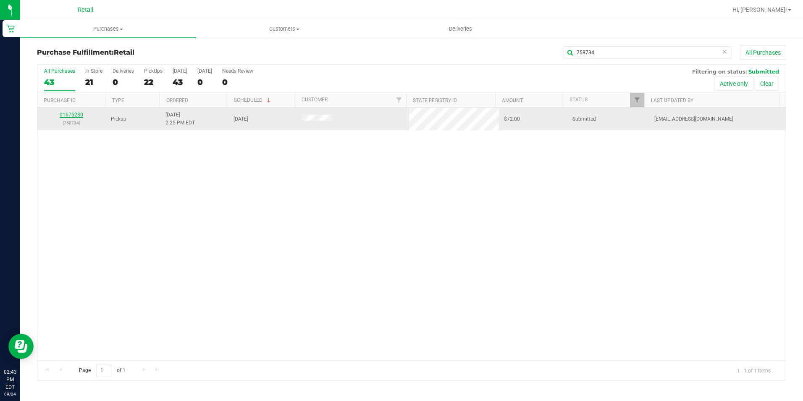
click at [74, 114] on link "01675280" at bounding box center [72, 115] width 24 height 6
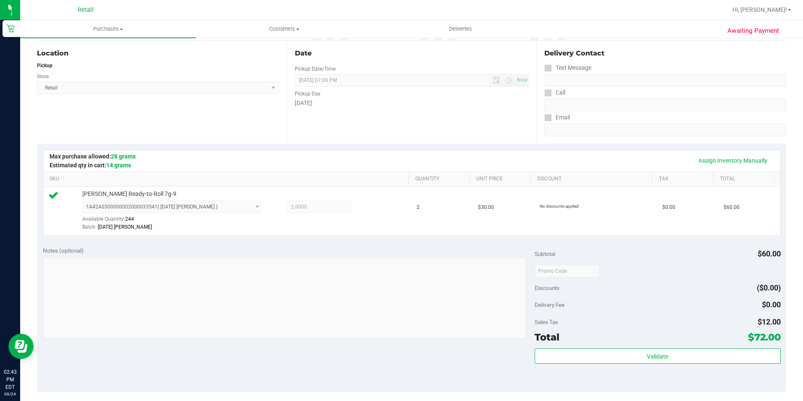
scroll to position [210, 0]
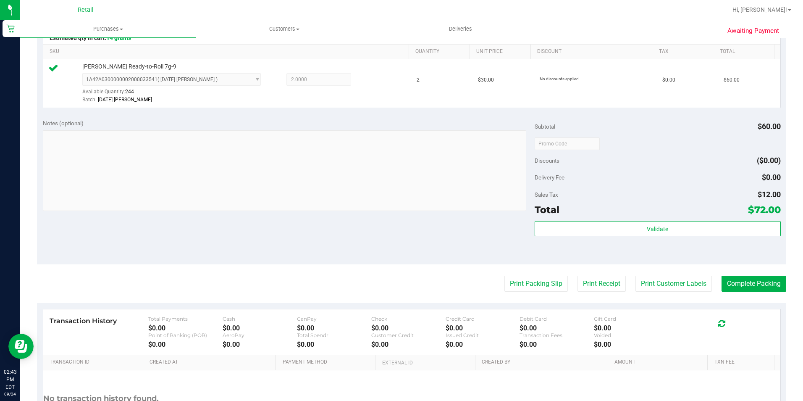
click at [729, 270] on purchase-details "Back Edit Purchase Cancel Purchase View Profile # 01675280 Med | Rec METRC ID: …" at bounding box center [412, 147] width 750 height 625
click at [737, 285] on button "Complete Packing" at bounding box center [754, 284] width 65 height 16
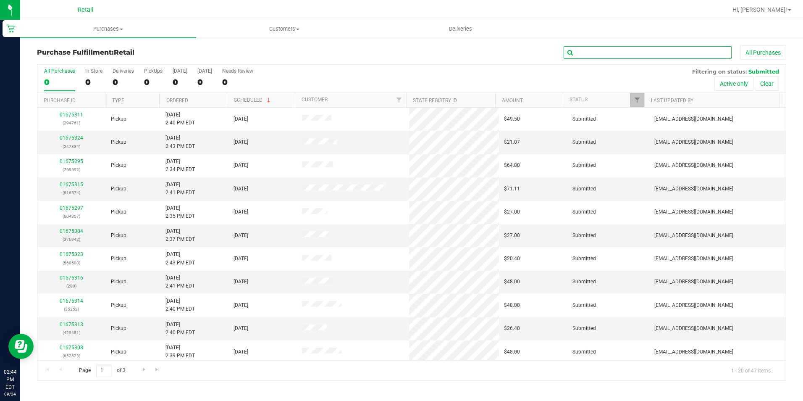
click at [616, 55] on input "text" at bounding box center [648, 52] width 168 height 13
type input "331082"
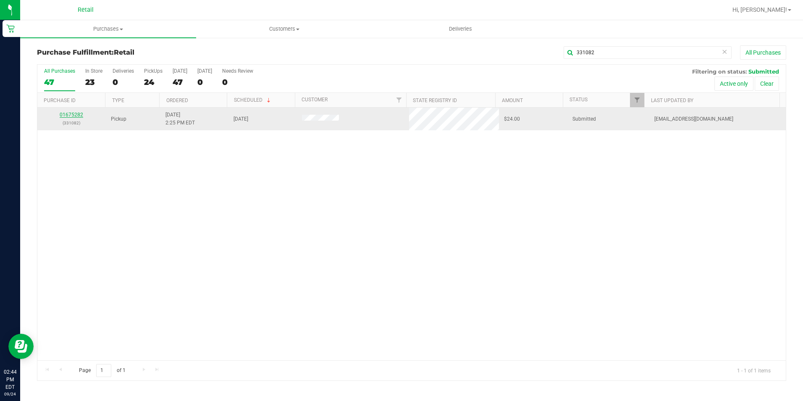
click at [74, 116] on link "01675282" at bounding box center [72, 115] width 24 height 6
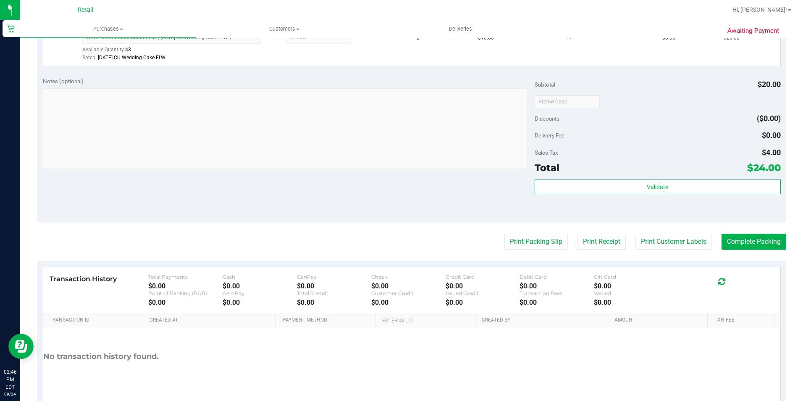
scroll to position [286, 0]
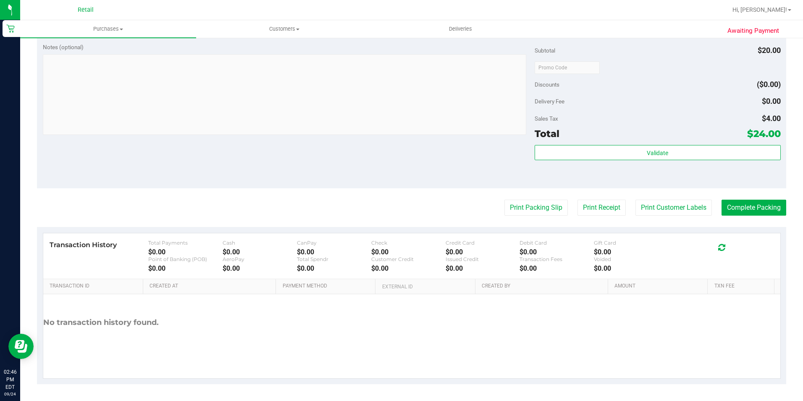
click at [739, 197] on purchase-details "Back Edit Purchase Cancel Purchase View Profile # 01675282 Med | Rec METRC ID: …" at bounding box center [412, 71] width 750 height 625
click at [752, 204] on button "Complete Packing" at bounding box center [754, 208] width 65 height 16
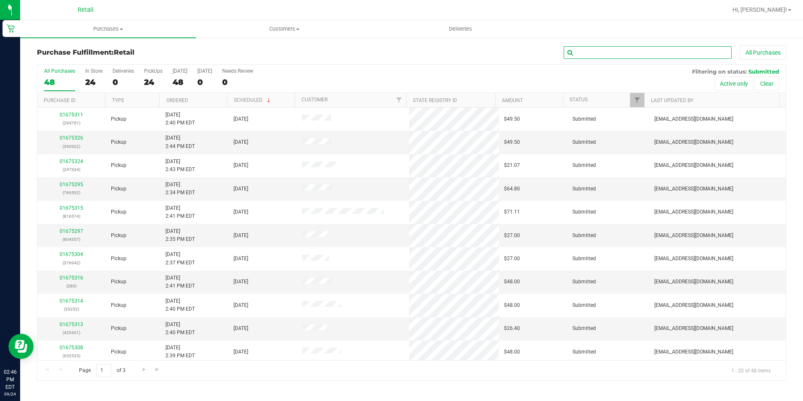
click at [630, 54] on input "text" at bounding box center [648, 52] width 168 height 13
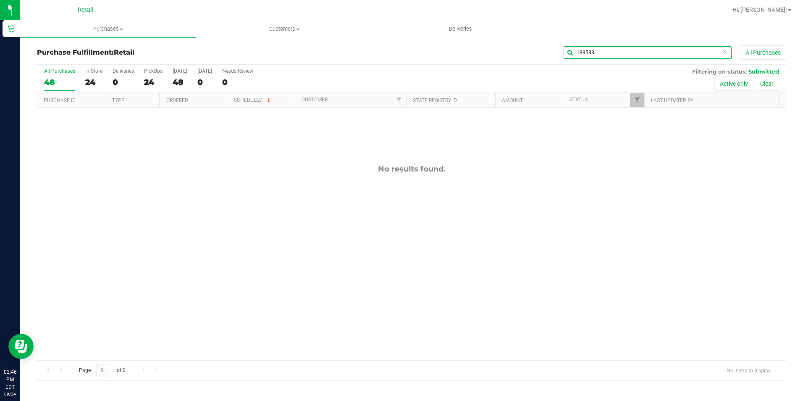
click at [632, 58] on input "188588" at bounding box center [648, 52] width 168 height 13
click at [632, 57] on input "188588" at bounding box center [648, 52] width 168 height 13
click at [630, 57] on input "188588" at bounding box center [648, 52] width 168 height 13
type input "188588188588"
click at [235, 22] on uib-tab-heading "Customers All customers Add a new customer All physicians" at bounding box center [284, 29] width 175 height 17
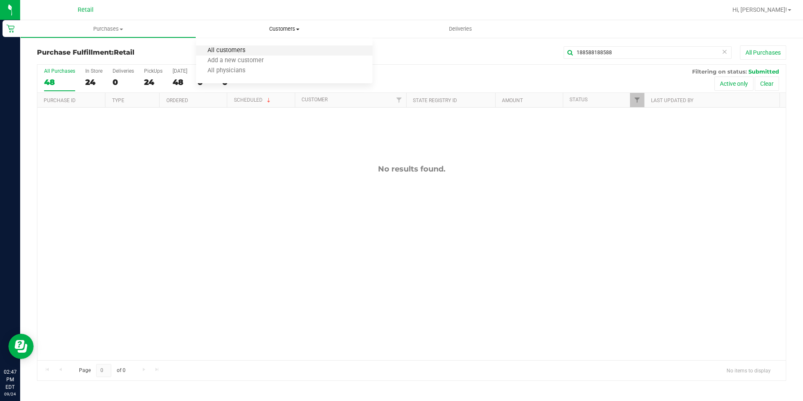
click at [223, 52] on span "All customers" at bounding box center [226, 50] width 61 height 7
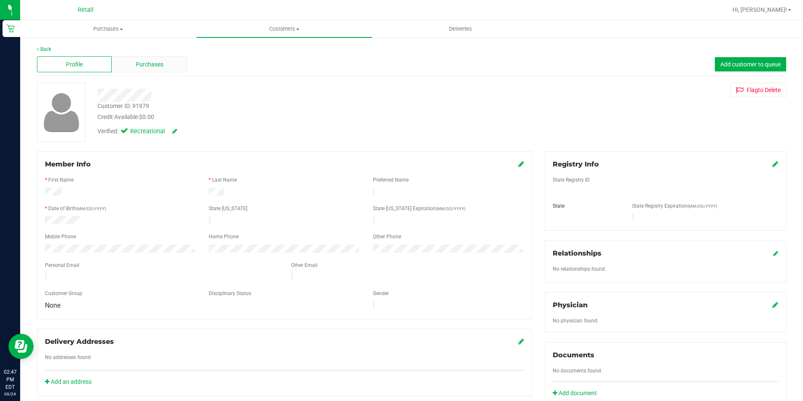
click at [147, 66] on span "Purchases" at bounding box center [150, 64] width 28 height 9
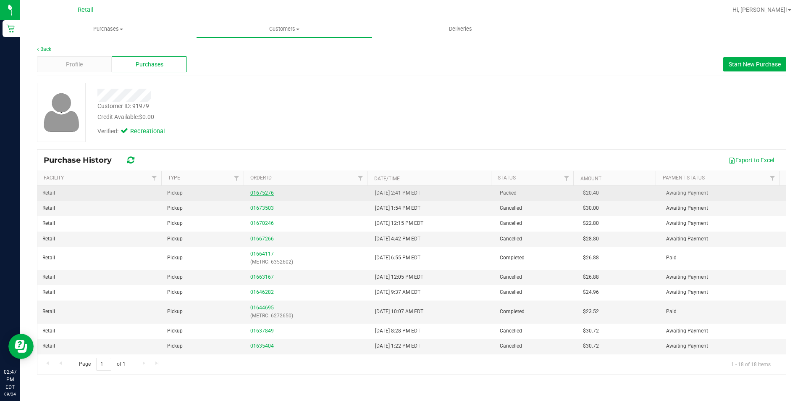
click at [253, 195] on link "01675276" at bounding box center [262, 193] width 24 height 6
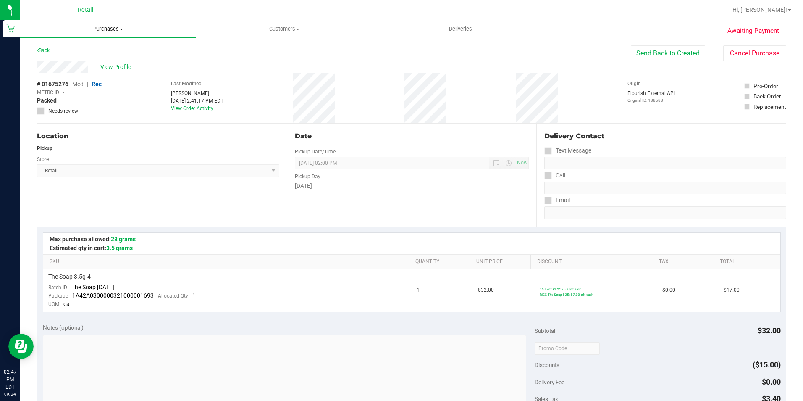
click at [129, 21] on div "Retail Hi, [PERSON_NAME]! Purchases Summary of purchases Fulfillment All purcha…" at bounding box center [411, 200] width 783 height 401
drag, startPoint x: 129, startPoint y: 21, endPoint x: 88, endPoint y: 26, distance: 41.2
click at [88, 26] on span "Purchases" at bounding box center [108, 29] width 176 height 8
click at [62, 56] on li "Fulfillment" at bounding box center [108, 61] width 176 height 10
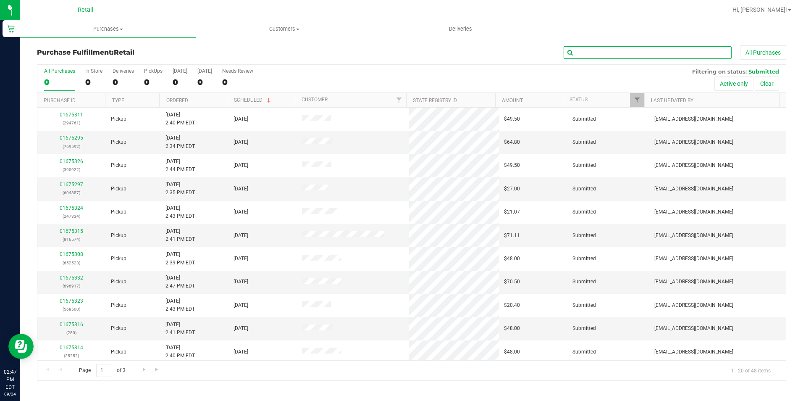
click at [618, 53] on input "text" at bounding box center [648, 52] width 168 height 13
type input "626679"
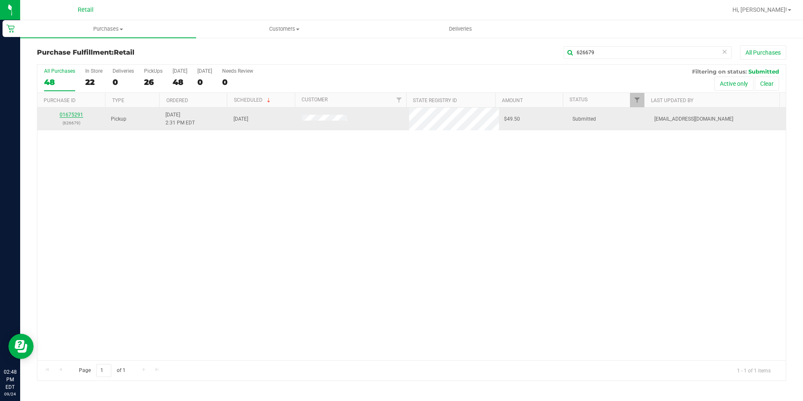
click at [69, 112] on link "01675291" at bounding box center [72, 115] width 24 height 6
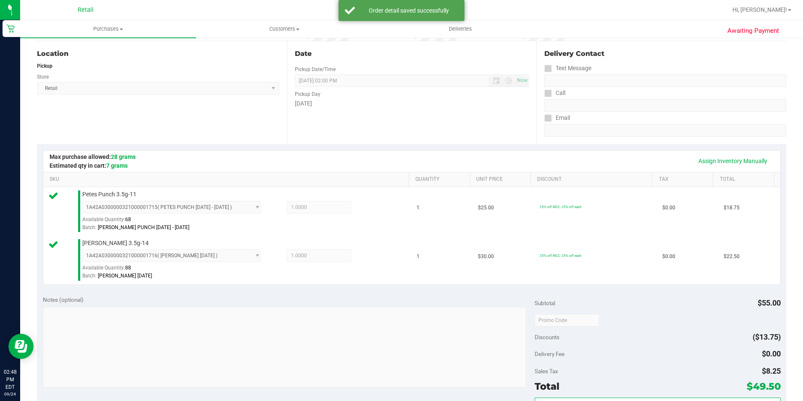
scroll to position [210, 0]
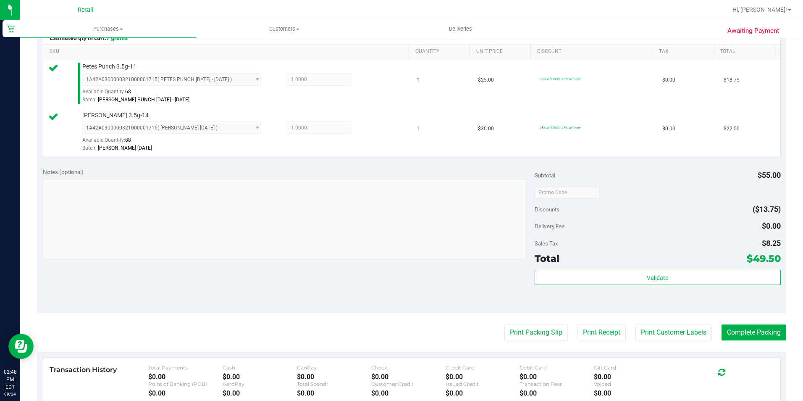
click at [752, 345] on purchase-details "Back Edit Purchase Cancel Purchase View Profile # 01675291 Med | Rec METRC ID: …" at bounding box center [412, 172] width 750 height 674
click at [752, 341] on purchase-details "Back Edit Purchase Cancel Purchase View Profile # 01675291 Med | Rec METRC ID: …" at bounding box center [412, 172] width 750 height 674
click at [752, 340] on button "Complete Packing" at bounding box center [754, 332] width 65 height 16
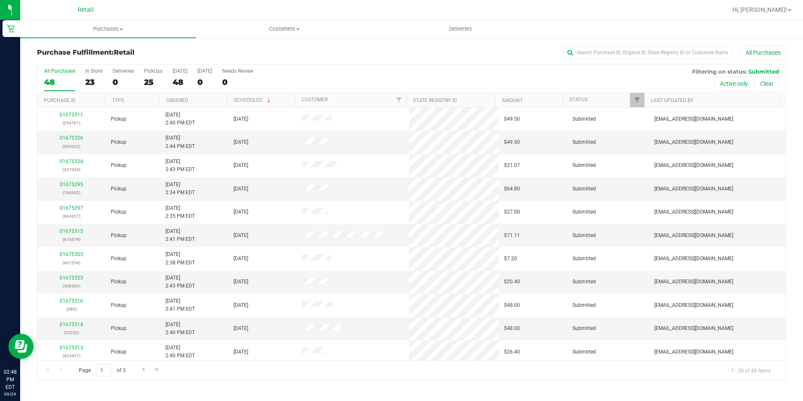
click at [631, 46] on div "All Purchases" at bounding box center [537, 52] width 500 height 14
click at [630, 48] on input "text" at bounding box center [648, 52] width 168 height 13
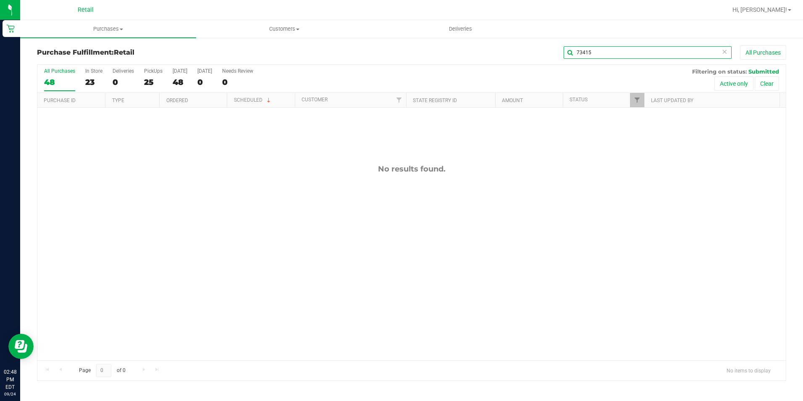
click at [583, 52] on input "73415" at bounding box center [648, 52] width 168 height 13
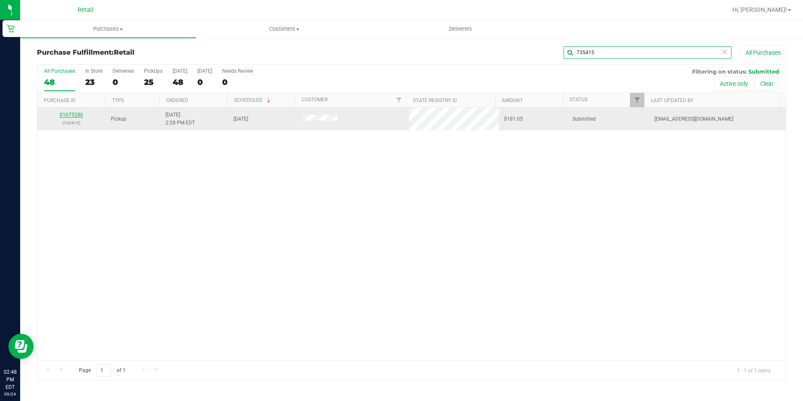
type input "735415"
click at [74, 112] on link "01675286" at bounding box center [72, 115] width 24 height 6
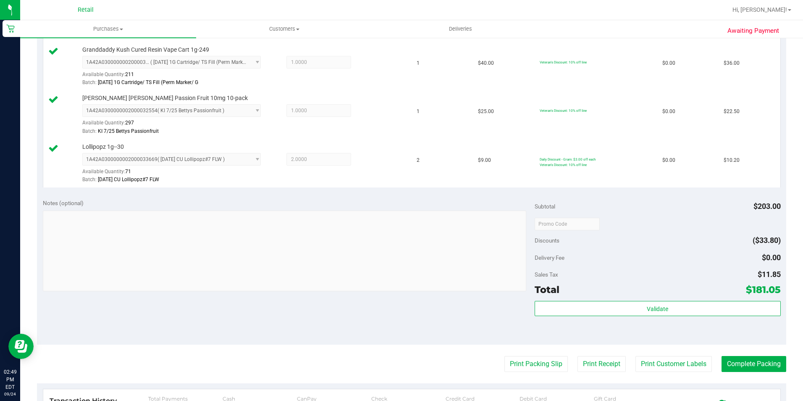
scroll to position [420, 0]
click at [752, 366] on button "Complete Packing" at bounding box center [754, 364] width 65 height 16
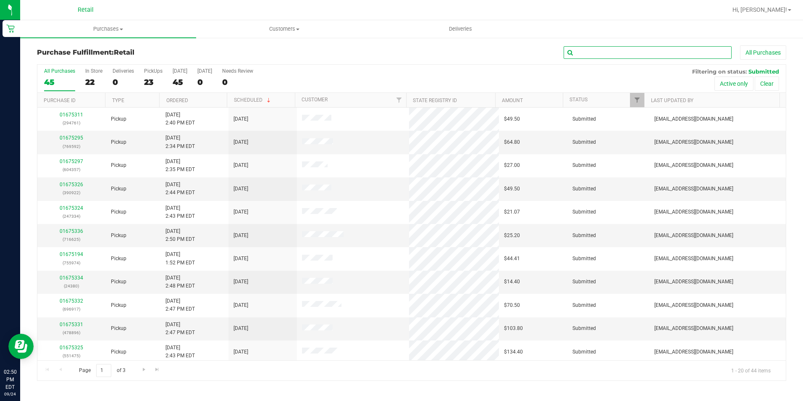
click at [575, 58] on input "text" at bounding box center [648, 52] width 168 height 13
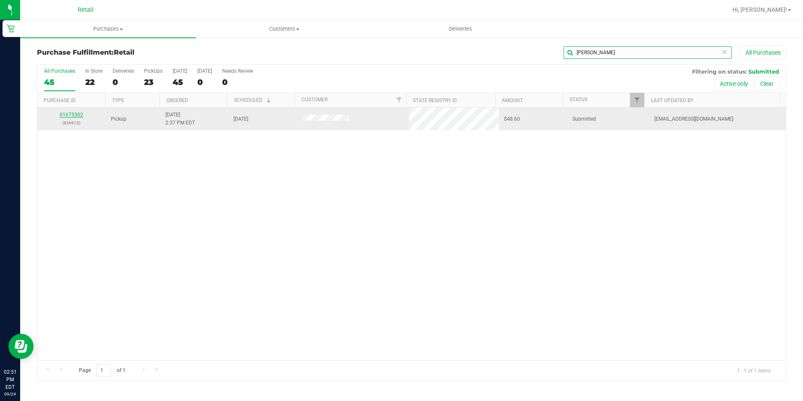
type input "[PERSON_NAME]"
click at [63, 116] on link "01675302" at bounding box center [72, 115] width 24 height 6
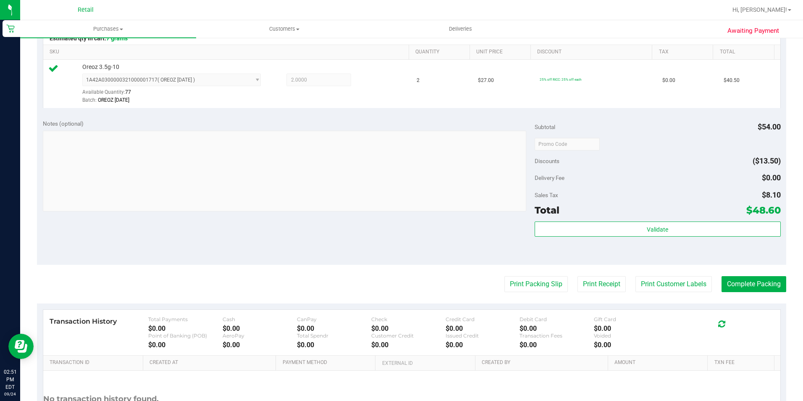
scroll to position [210, 0]
click at [731, 276] on button "Complete Packing" at bounding box center [754, 284] width 65 height 16
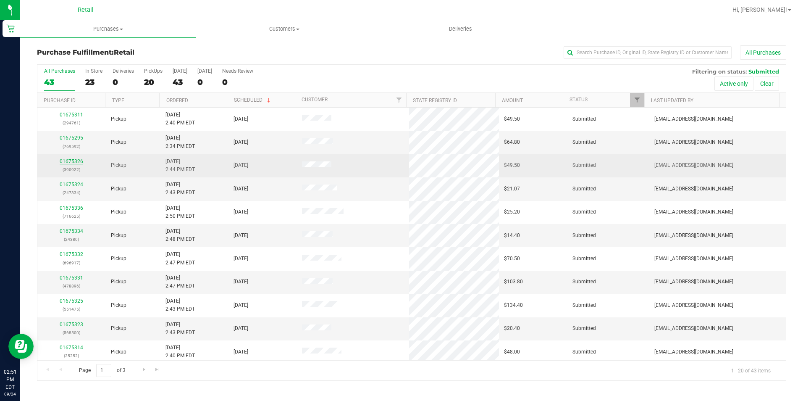
click at [73, 160] on link "01675326" at bounding box center [72, 161] width 24 height 6
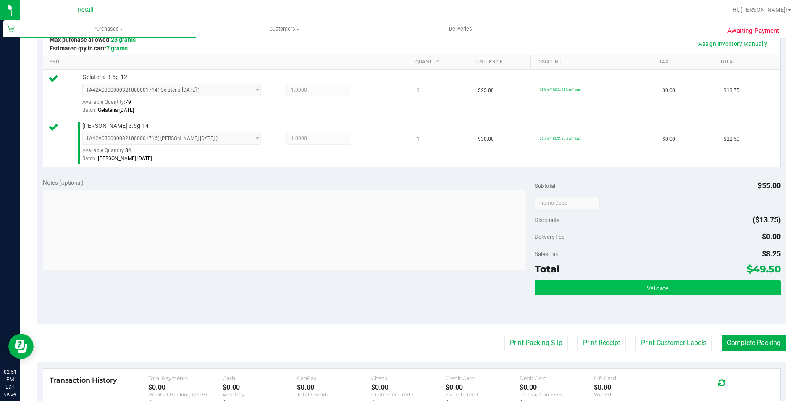
scroll to position [210, 0]
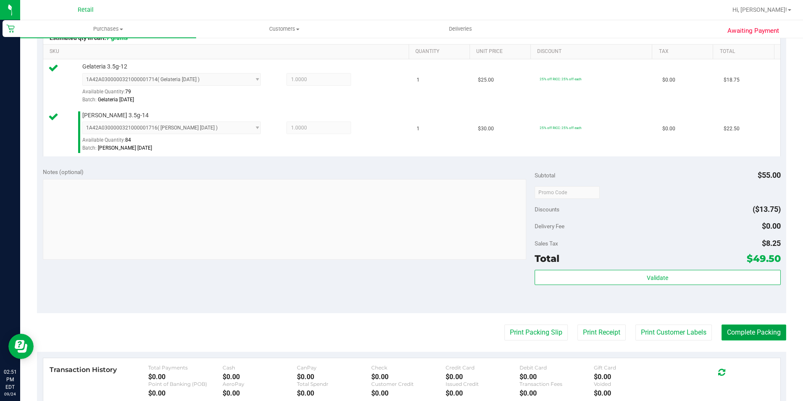
click at [724, 332] on button "Complete Packing" at bounding box center [754, 332] width 65 height 16
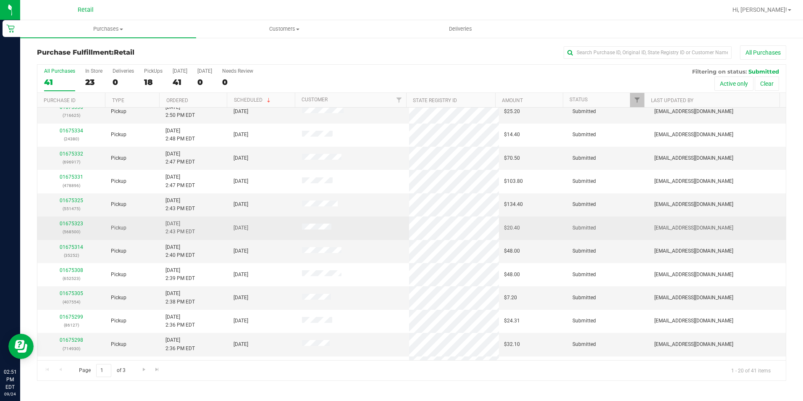
scroll to position [84, 0]
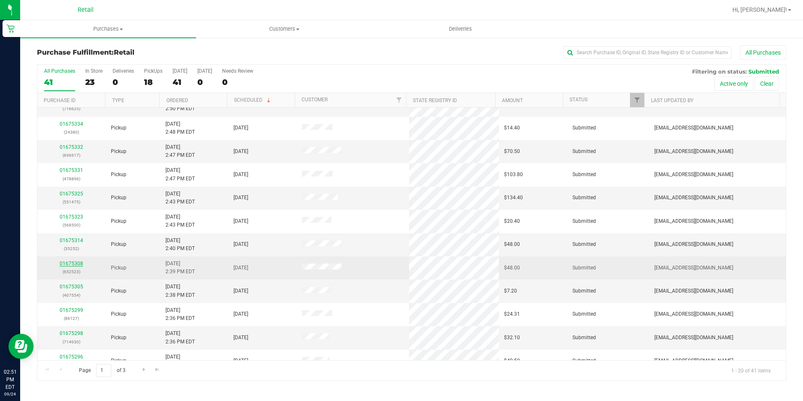
click at [66, 264] on link "01675308" at bounding box center [72, 264] width 24 height 6
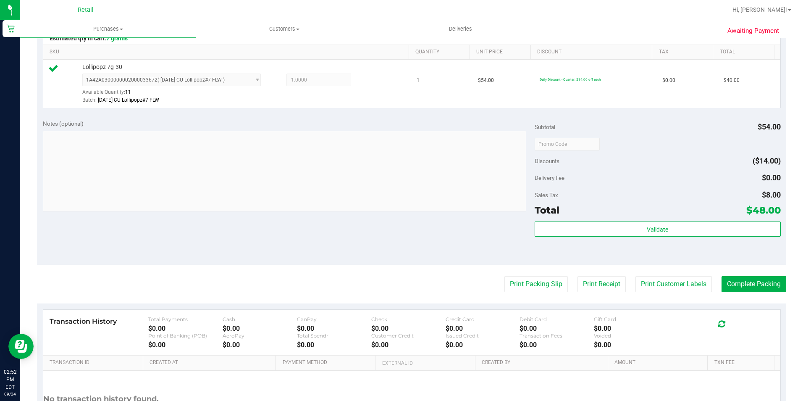
scroll to position [210, 0]
click at [745, 280] on button "Complete Packing" at bounding box center [754, 284] width 65 height 16
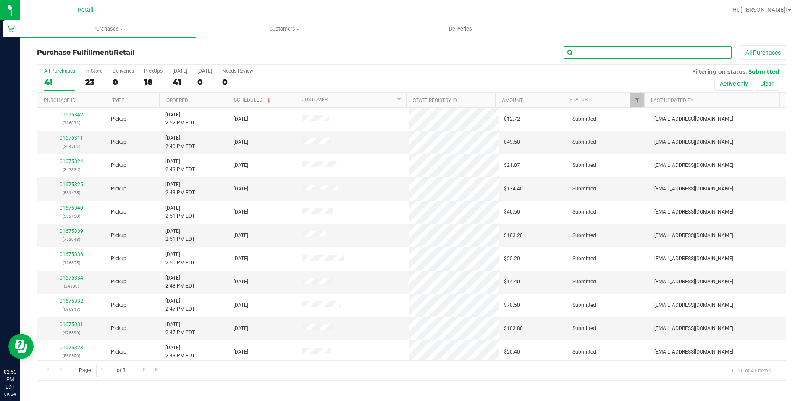
click at [581, 54] on input "text" at bounding box center [648, 52] width 168 height 13
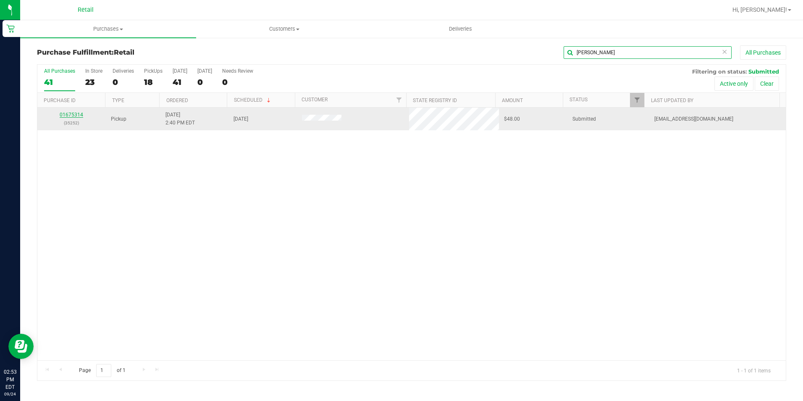
type input "[PERSON_NAME]"
click at [67, 114] on link "01675314" at bounding box center [72, 115] width 24 height 6
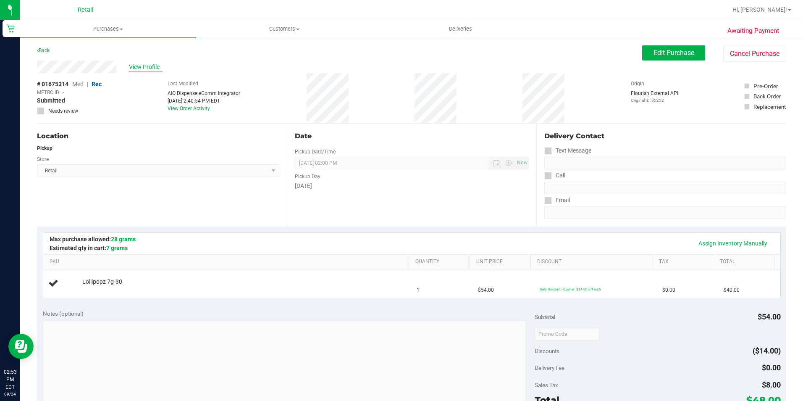
click at [138, 66] on span "View Profile" at bounding box center [146, 67] width 34 height 9
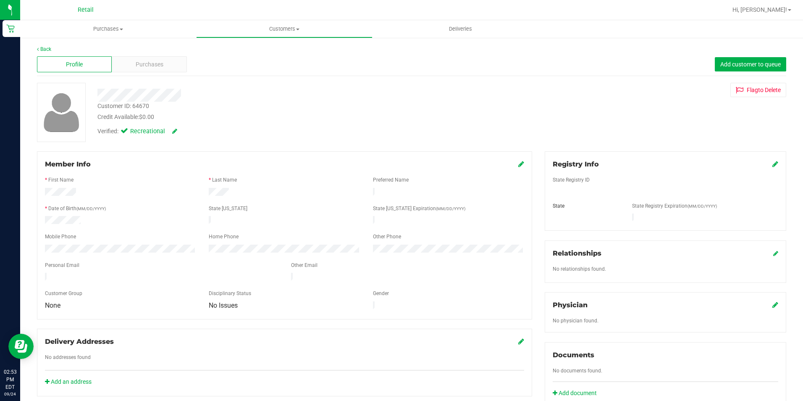
click at [138, 66] on span "Purchases" at bounding box center [150, 64] width 28 height 9
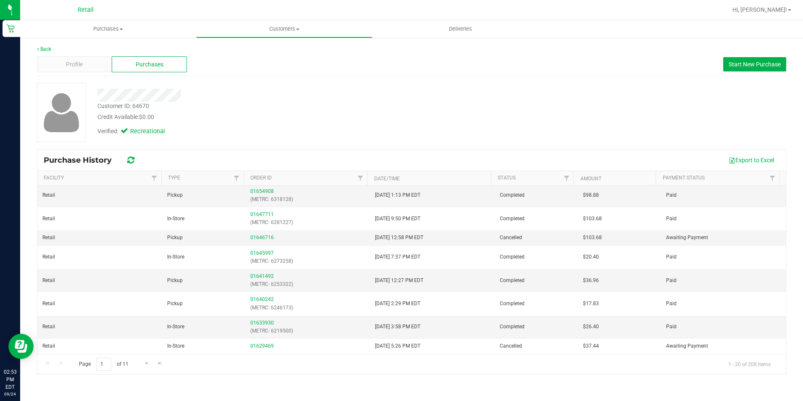
scroll to position [168, 0]
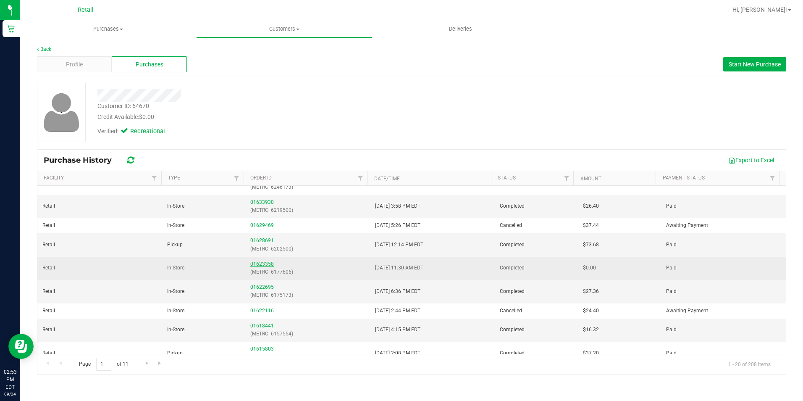
click at [255, 263] on link "01623358" at bounding box center [262, 264] width 24 height 6
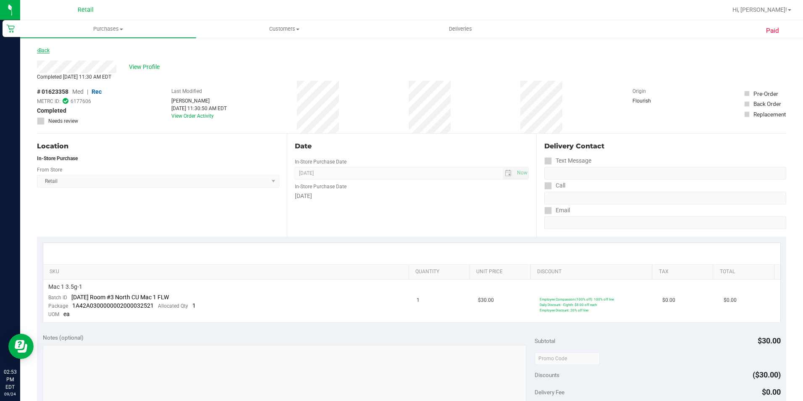
click at [40, 51] on link "Back" at bounding box center [43, 50] width 13 height 6
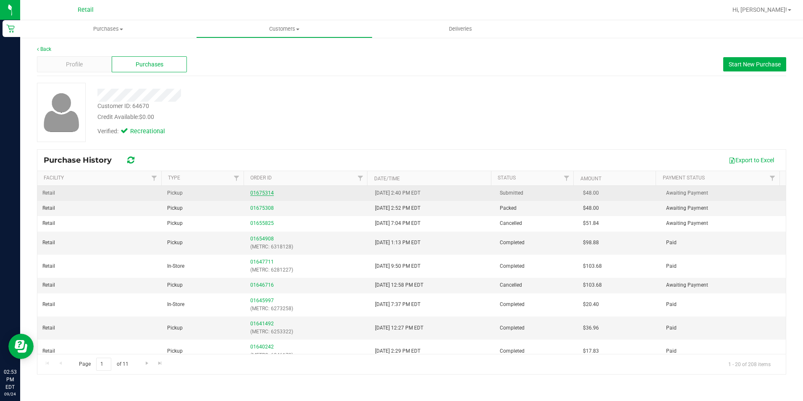
click at [263, 195] on link "01675314" at bounding box center [262, 193] width 24 height 6
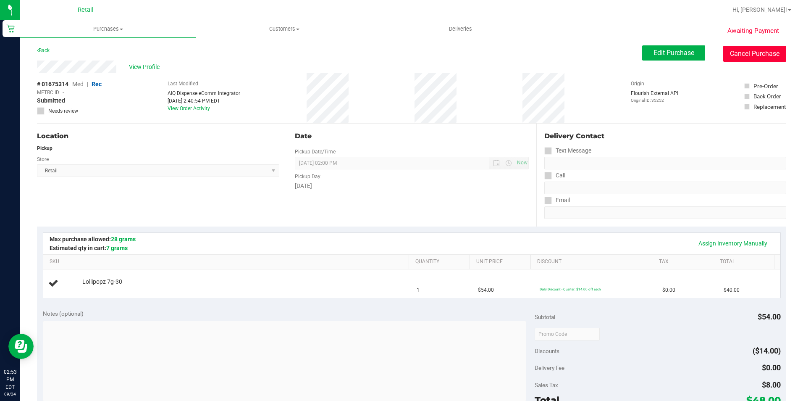
click at [756, 53] on button "Cancel Purchase" at bounding box center [755, 54] width 63 height 16
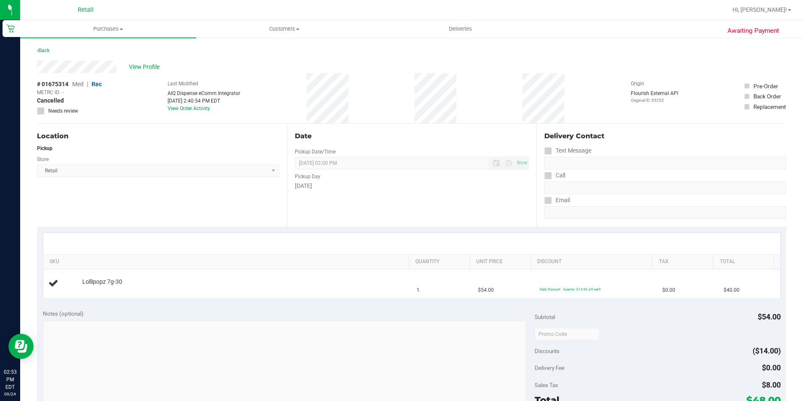
click at [158, 208] on div "Location Pickup Store Retail Select Store Retail" at bounding box center [162, 175] width 250 height 103
click at [104, 27] on span "Purchases" at bounding box center [108, 29] width 176 height 8
click at [77, 58] on li "Fulfillment" at bounding box center [108, 61] width 176 height 10
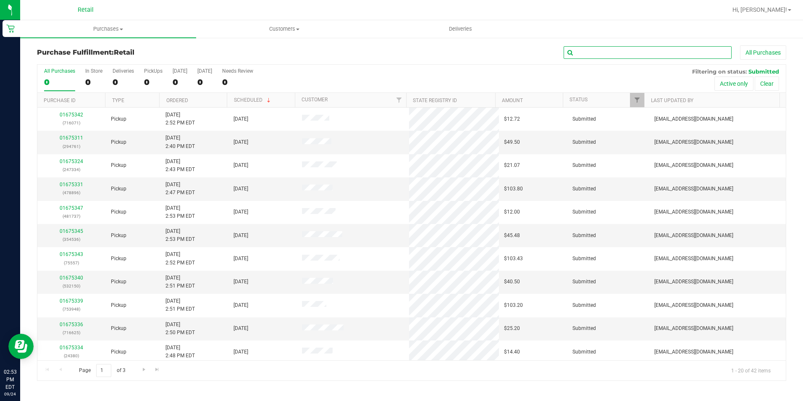
click at [614, 47] on input "text" at bounding box center [648, 52] width 168 height 13
click at [582, 53] on input "text" at bounding box center [648, 52] width 168 height 13
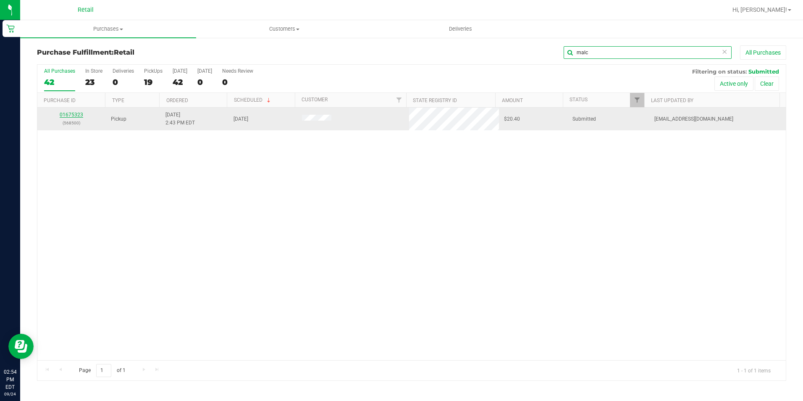
type input "malc"
click at [64, 113] on link "01675323" at bounding box center [72, 115] width 24 height 6
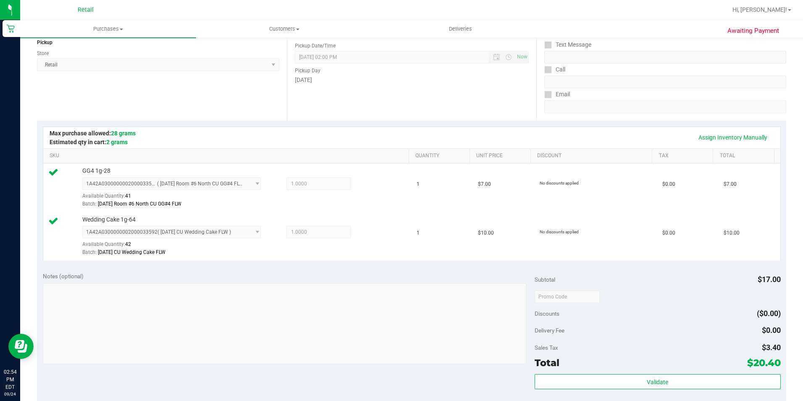
scroll to position [210, 0]
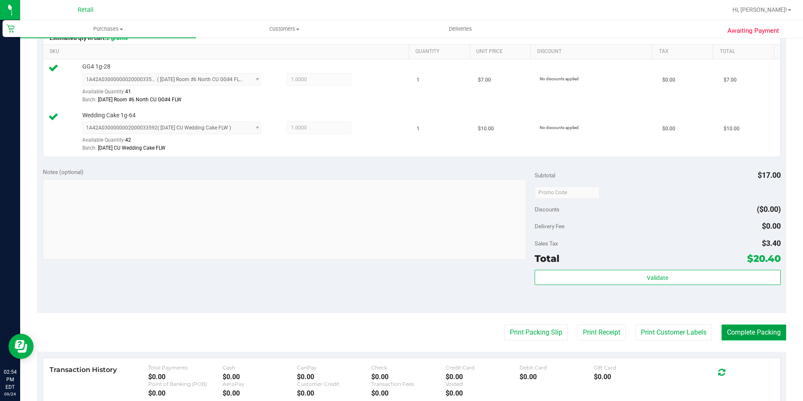
click at [751, 332] on button "Complete Packing" at bounding box center [754, 332] width 65 height 16
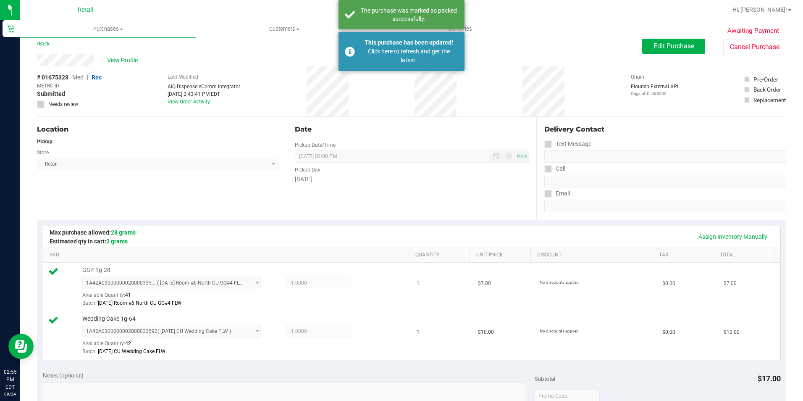
scroll to position [0, 0]
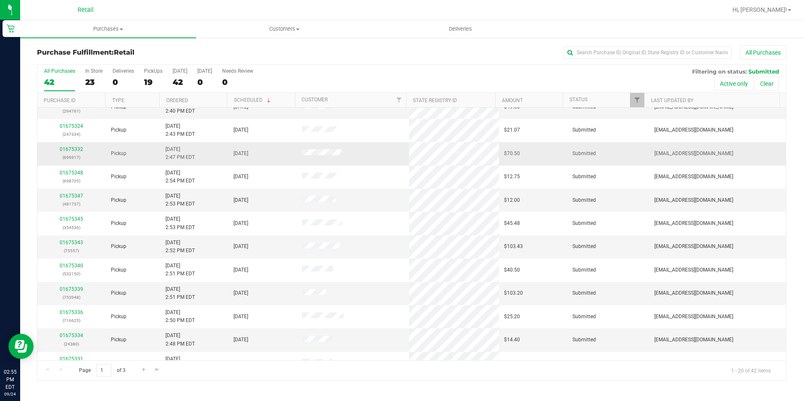
scroll to position [126, 0]
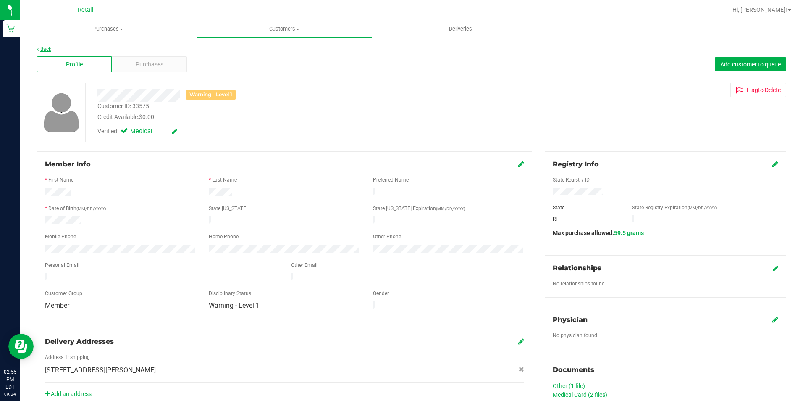
click at [47, 48] on link "Back" at bounding box center [44, 49] width 14 height 6
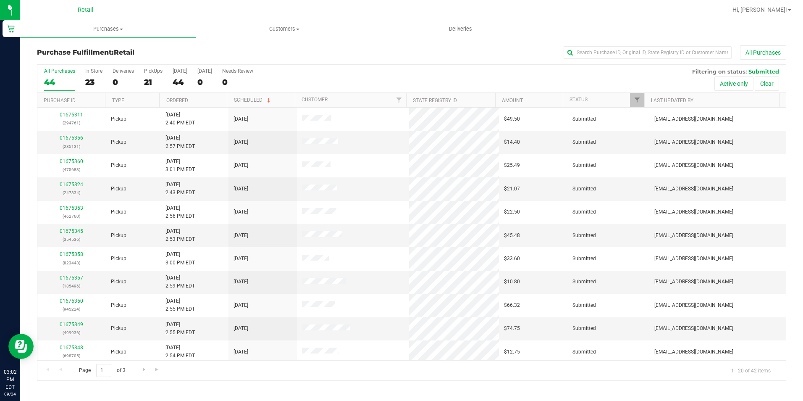
click at [772, 17] on div "Hi, [PERSON_NAME]!" at bounding box center [763, 10] width 66 height 15
click at [775, 7] on span "Hi, [PERSON_NAME]!" at bounding box center [760, 9] width 55 height 7
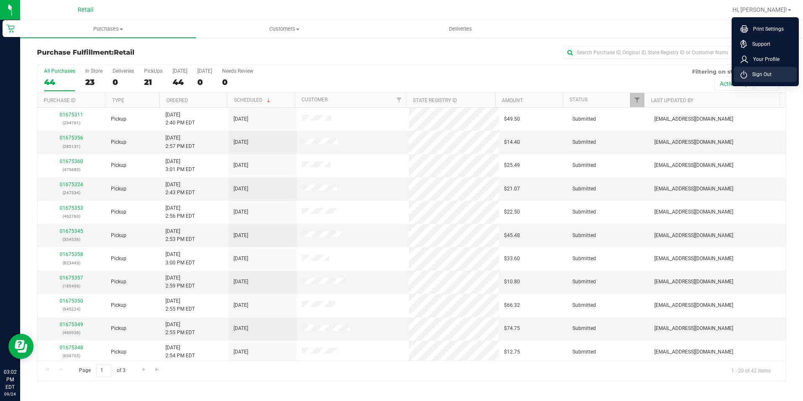
click at [757, 72] on span "Sign Out" at bounding box center [760, 74] width 24 height 8
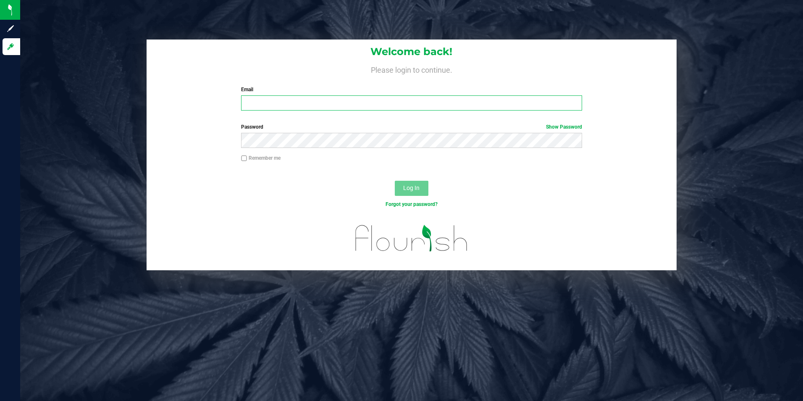
type input "[EMAIL_ADDRESS][DOMAIN_NAME]"
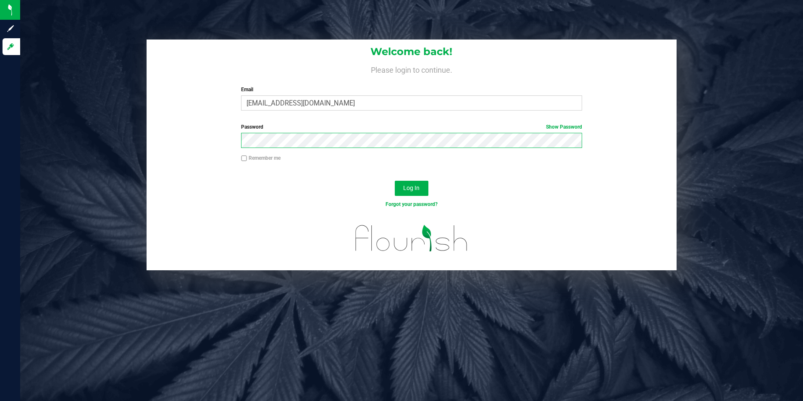
click at [177, 159] on form "Welcome back! Please login to continue. Email [EMAIL_ADDRESS][DOMAIN_NAME] Requ…" at bounding box center [412, 155] width 518 height 231
click at [395, 181] on button "Log In" at bounding box center [412, 188] width 34 height 15
